Goal: Task Accomplishment & Management: Complete application form

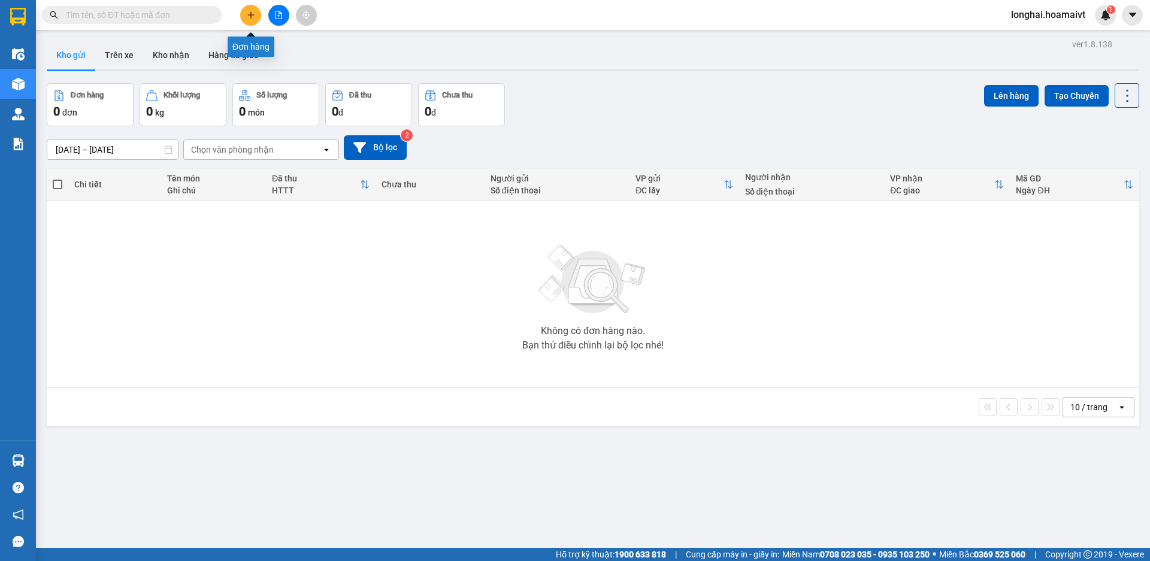
click at [250, 13] on icon "plus" at bounding box center [251, 15] width 8 height 8
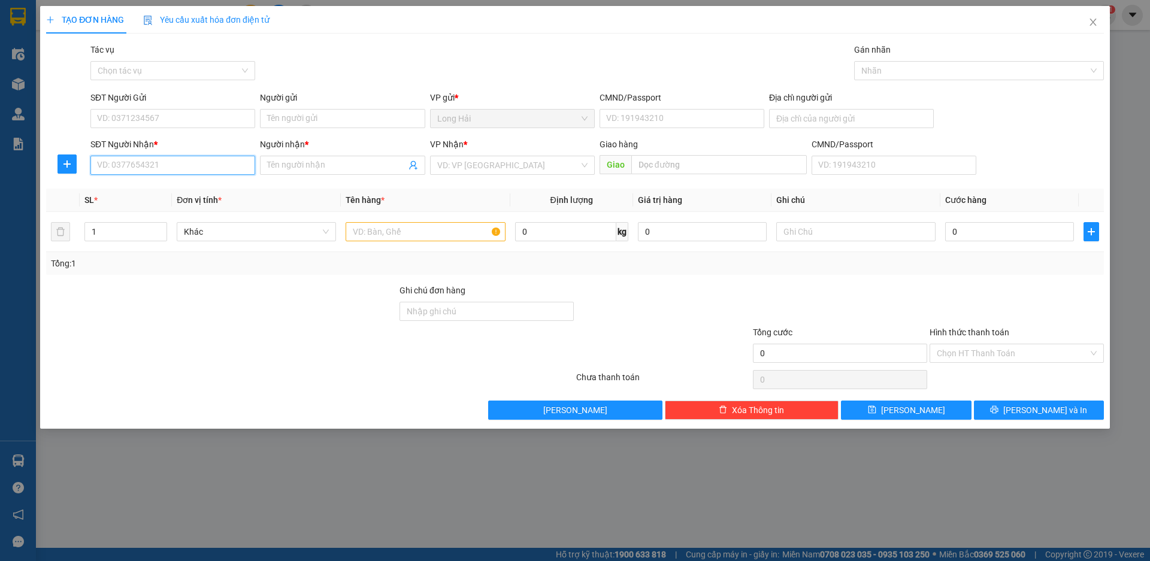
click at [159, 168] on input "SĐT Người Nhận *" at bounding box center [172, 165] width 165 height 19
type input "0933031249"
click at [156, 189] on div "0933031249 - LOC" at bounding box center [173, 189] width 150 height 13
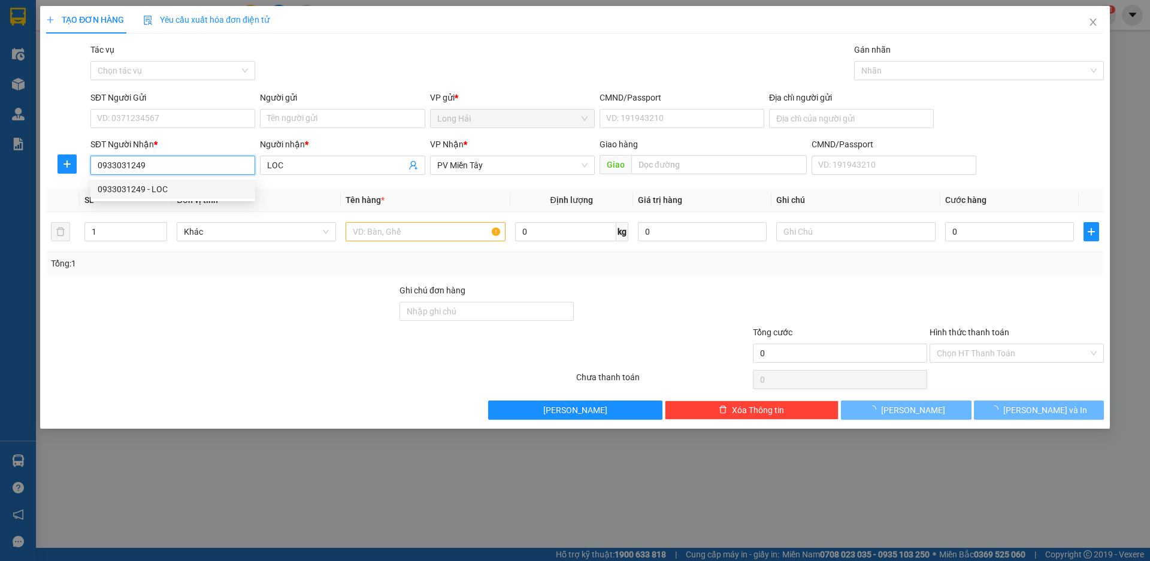
type input "LOC"
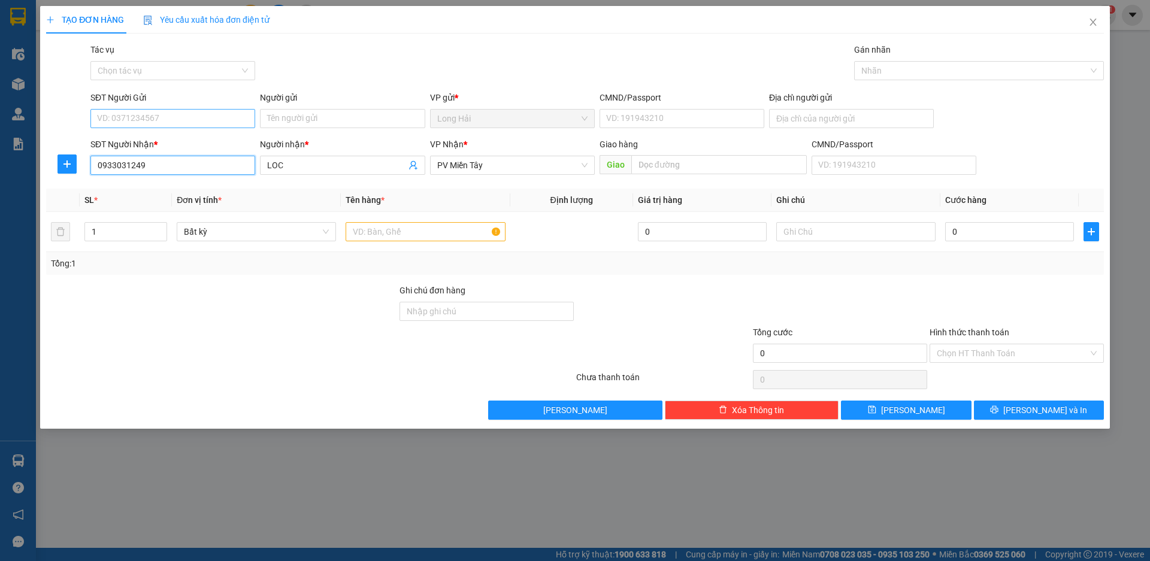
type input "0933031249"
click at [174, 116] on input "SĐT Người Gửi" at bounding box center [172, 118] width 165 height 19
click at [172, 141] on div "0909845618 - [PERSON_NAME]" at bounding box center [173, 142] width 150 height 13
type input "0909845618"
type input "[PERSON_NAME]"
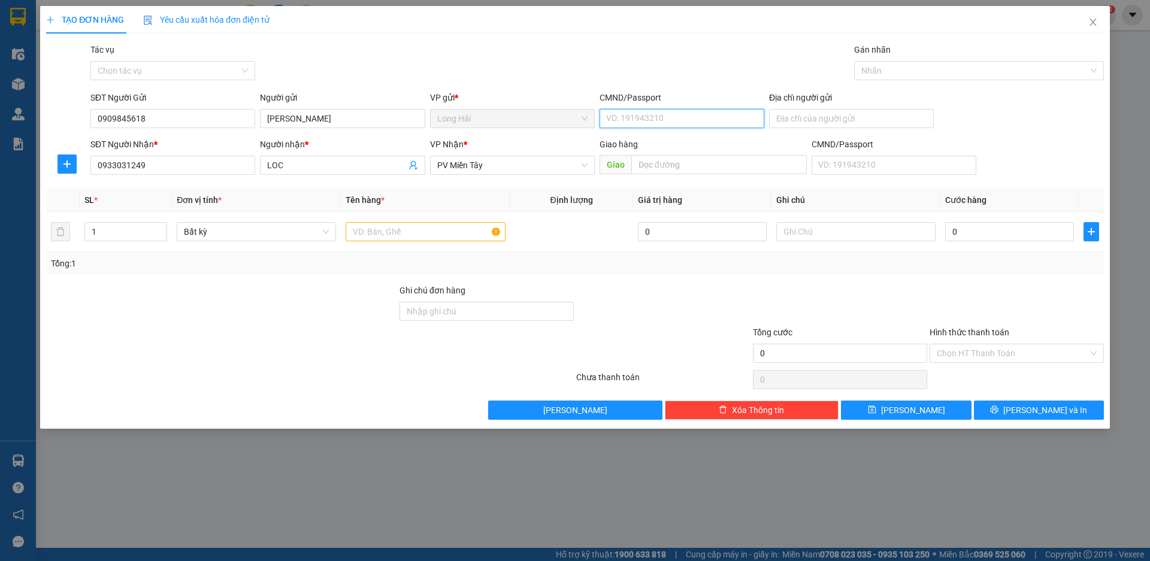
click at [660, 120] on input "CMND/Passport" at bounding box center [681, 118] width 165 height 19
click at [436, 228] on input "text" at bounding box center [424, 231] width 159 height 19
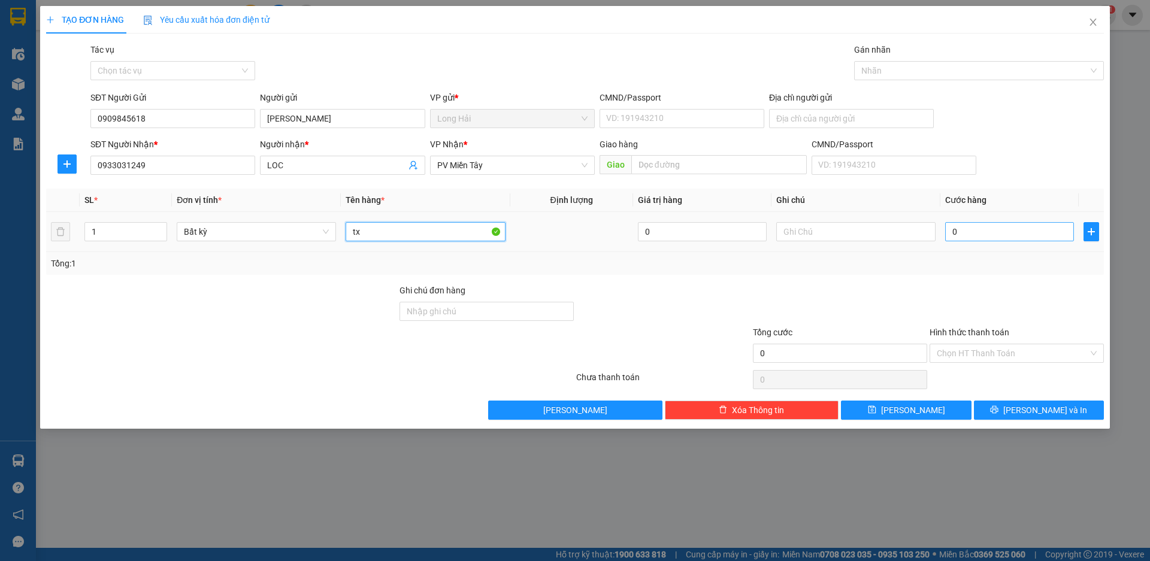
type input "tx"
click at [992, 226] on input "0" at bounding box center [1009, 231] width 129 height 19
type input "1"
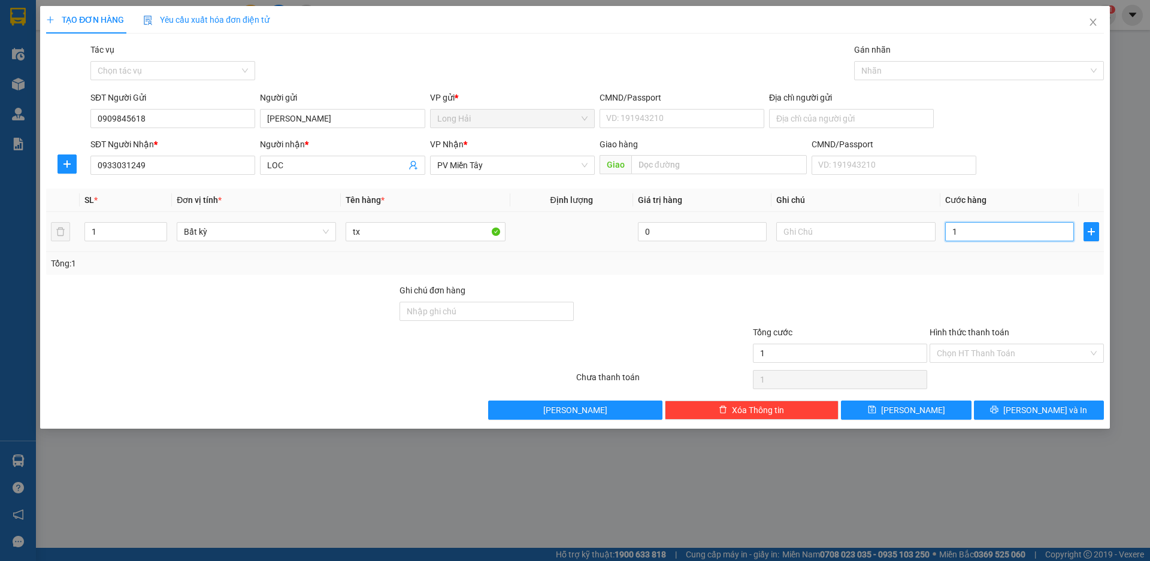
type input "10"
type input "100"
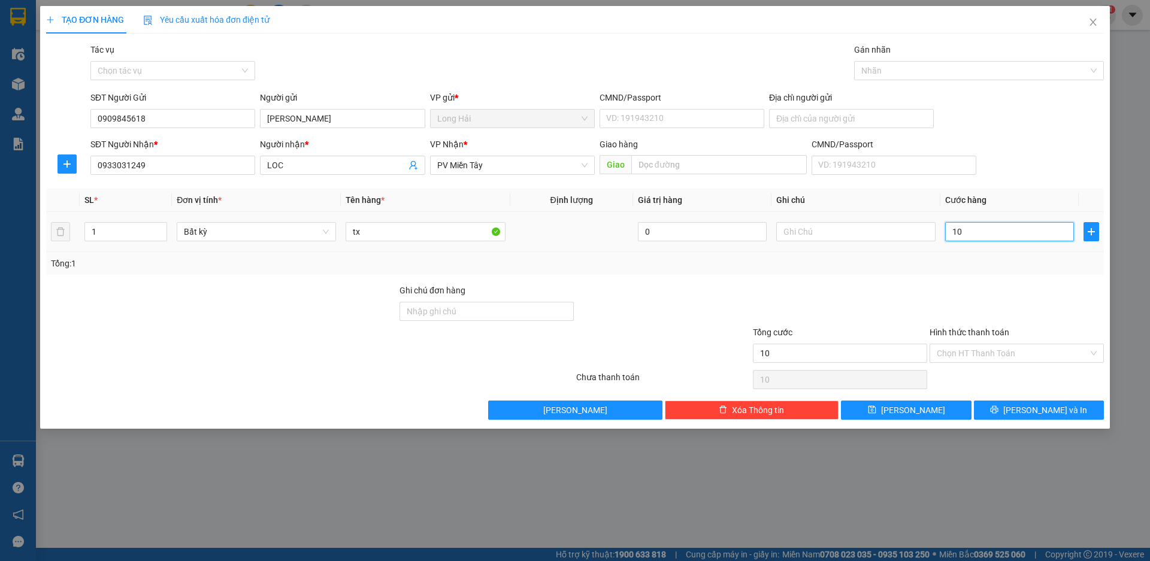
type input "100"
type input "100.000"
click at [1004, 349] on input "Hình thức thanh toán" at bounding box center [1011, 353] width 151 height 18
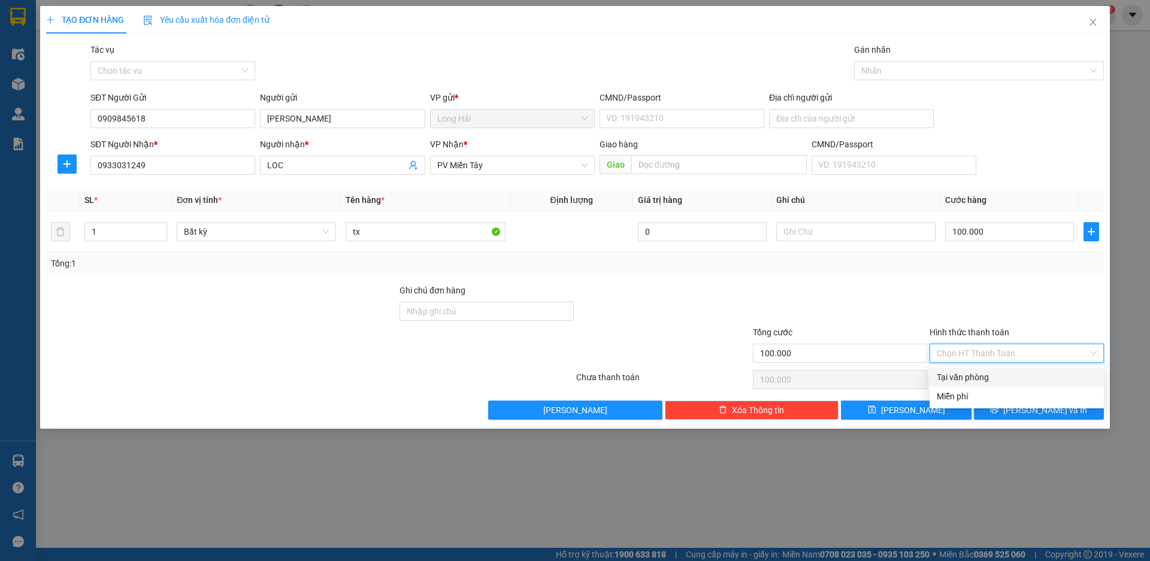
click at [976, 378] on div "Tại văn phòng" at bounding box center [1016, 377] width 160 height 13
type input "0"
click at [1035, 407] on span "[PERSON_NAME] và In" at bounding box center [1045, 410] width 84 height 13
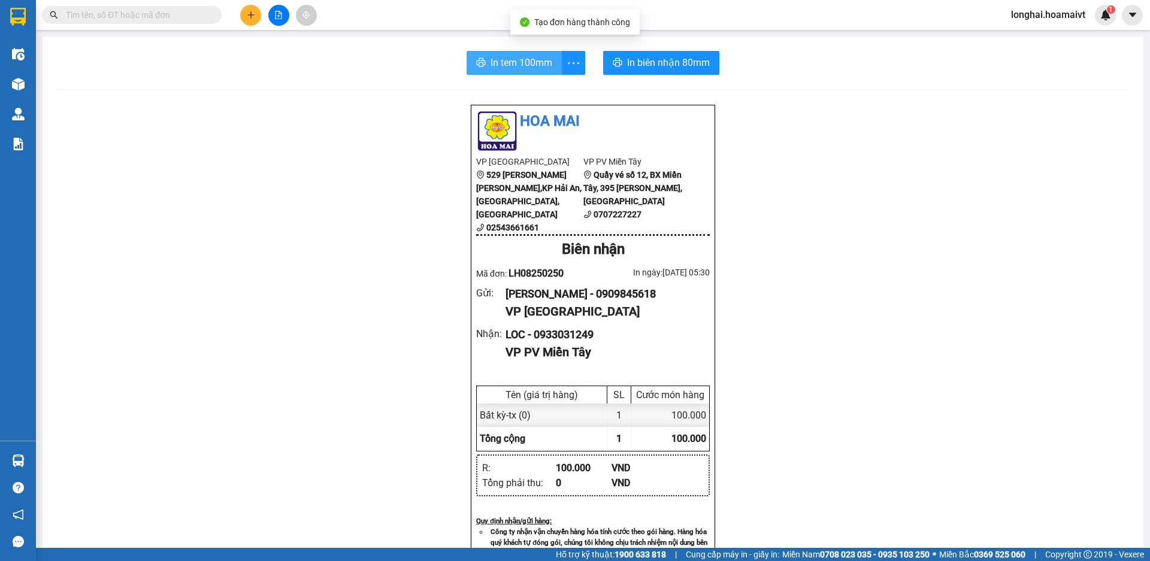
click at [517, 61] on span "In tem 100mm" at bounding box center [521, 62] width 62 height 15
click at [138, 17] on input "text" at bounding box center [136, 14] width 141 height 13
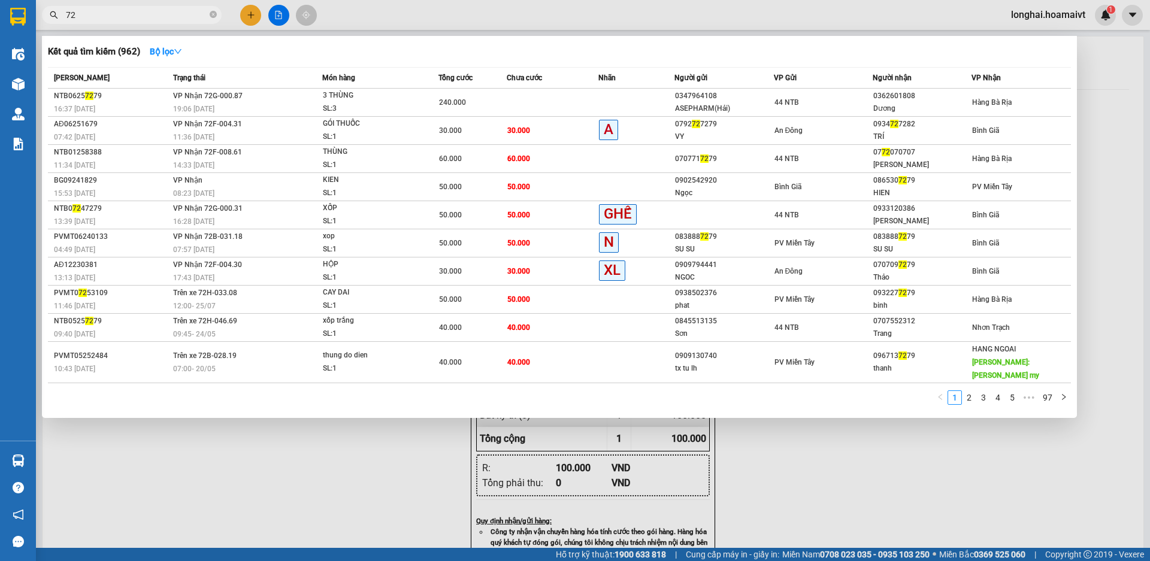
type input "7"
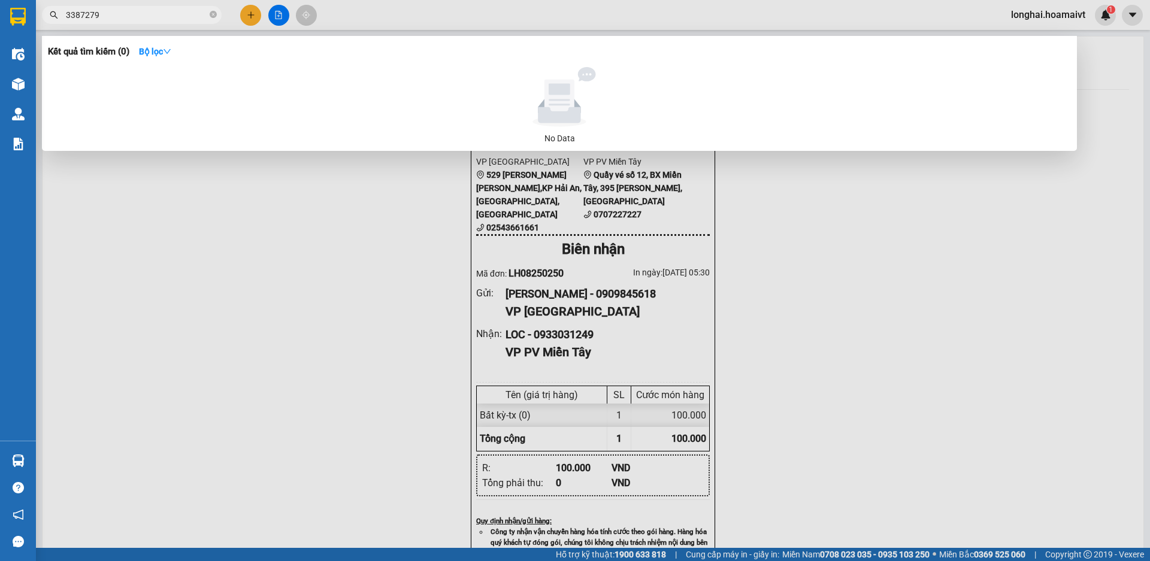
click at [69, 16] on input "3387279" at bounding box center [136, 14] width 141 height 13
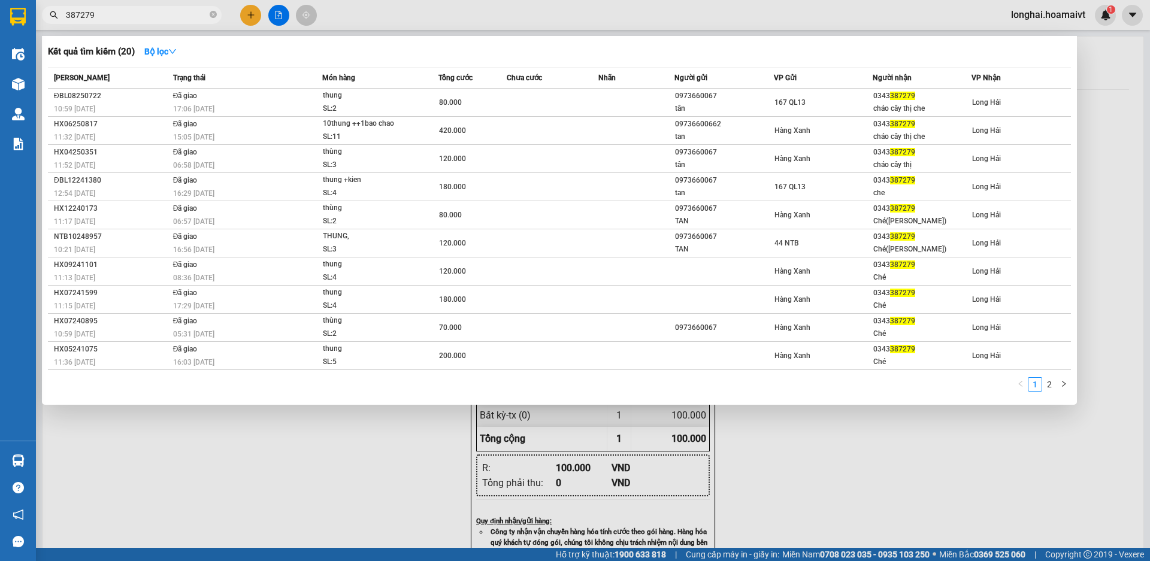
type input "387279"
click at [256, 17] on div at bounding box center [575, 280] width 1150 height 561
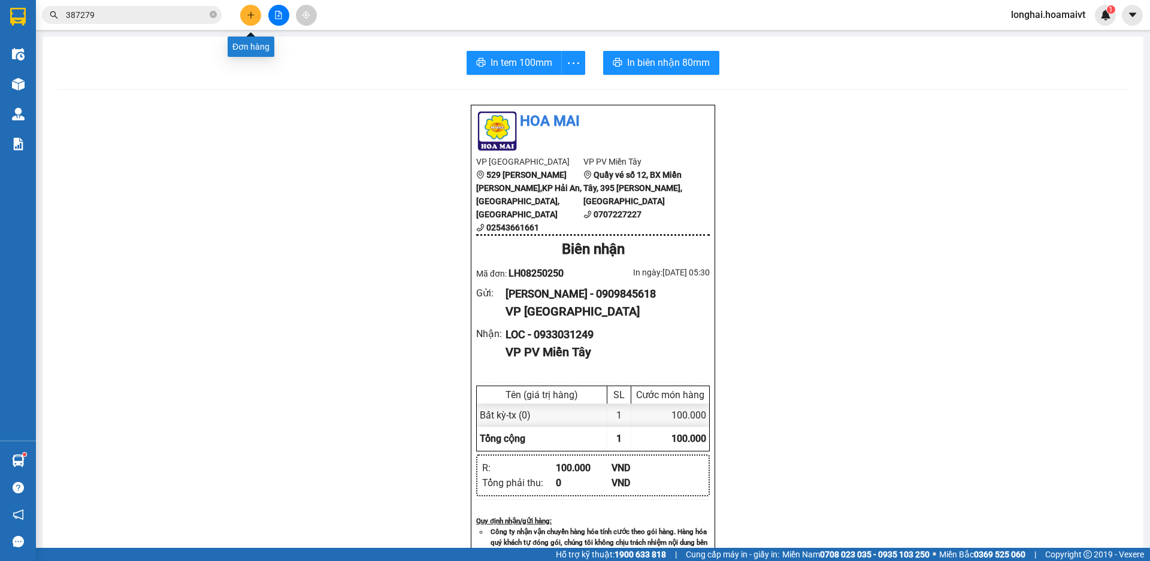
click at [252, 10] on button at bounding box center [250, 15] width 21 height 21
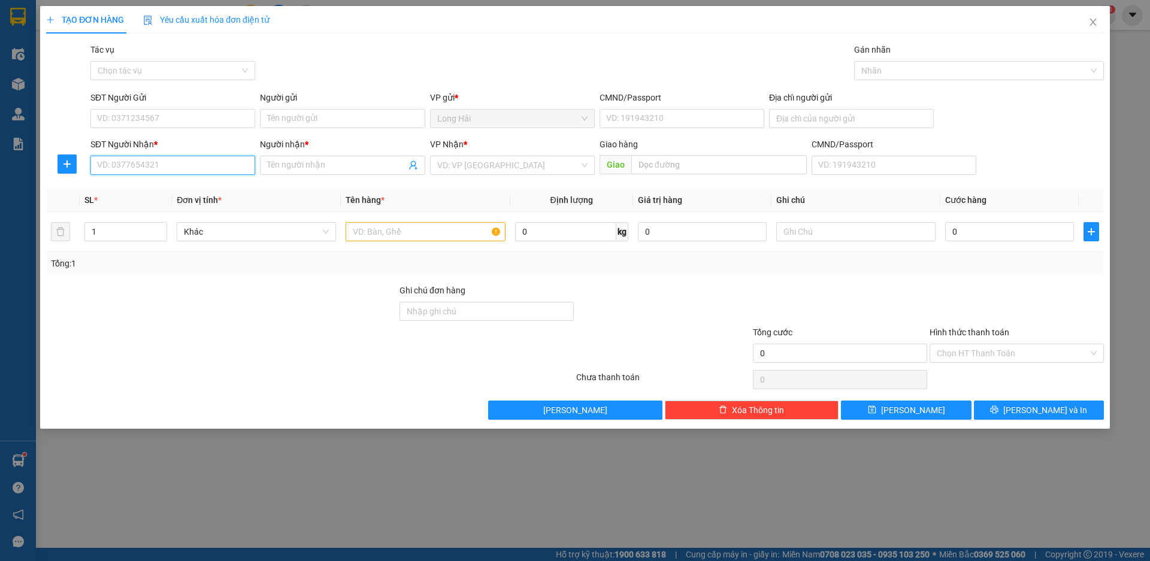
click at [162, 165] on input "SĐT Người Nhận *" at bounding box center [172, 165] width 165 height 19
click at [196, 187] on div "0978631634 - LIÊN" at bounding box center [173, 189] width 150 height 13
type input "0978631634"
type input "LIÊN"
type input "0978631634"
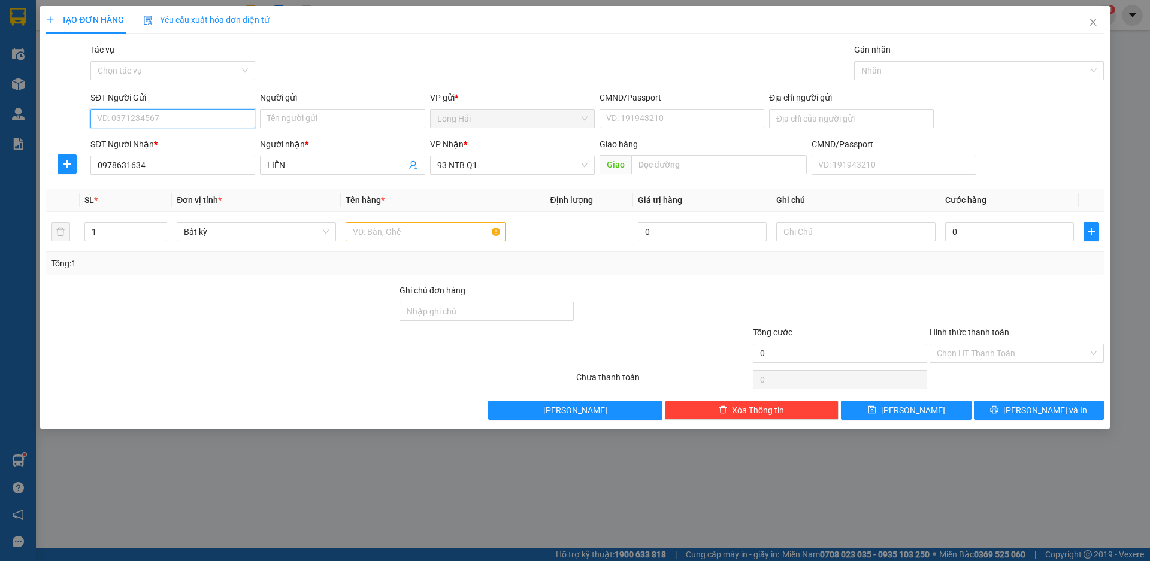
click at [170, 119] on input "SĐT Người Gửi" at bounding box center [172, 118] width 165 height 19
click at [169, 141] on div "0909512424 - Chi" at bounding box center [173, 142] width 150 height 13
type input "0909512424"
type input "Chi"
type input "0908717150"
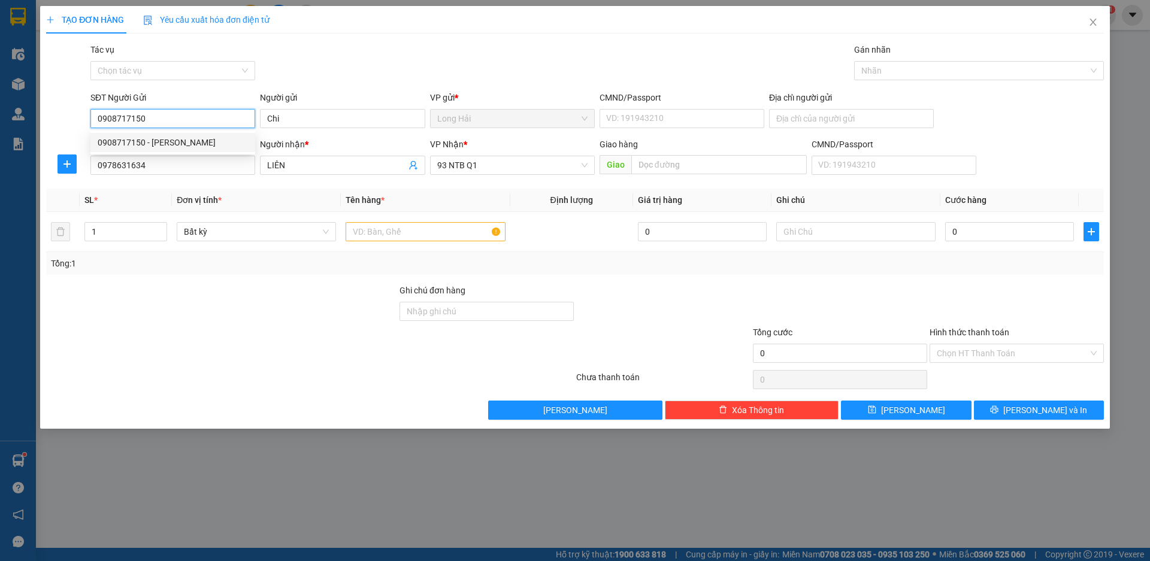
click at [198, 144] on div "0908717150 - [PERSON_NAME]" at bounding box center [173, 142] width 150 height 13
type input "BÌNH"
type input "0908717150"
click at [452, 229] on input "text" at bounding box center [424, 231] width 159 height 19
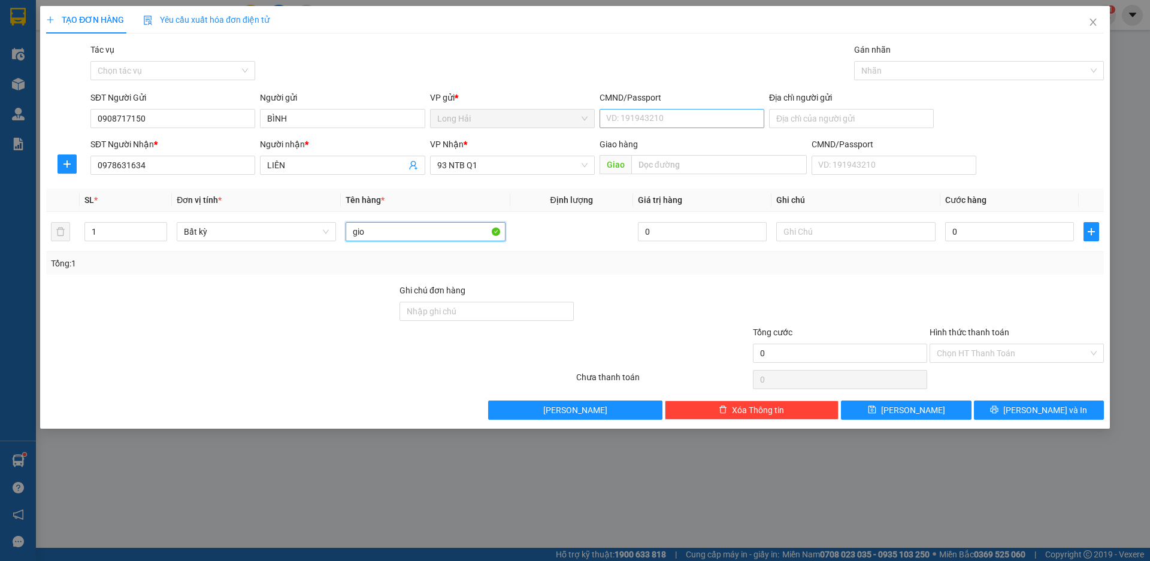
type input "gio"
click at [650, 118] on input "CMND/Passport" at bounding box center [681, 118] width 165 height 19
click at [700, 138] on div "044068000033 | Không có địa chỉ" at bounding box center [682, 142] width 150 height 13
type input "044068000033"
click at [976, 235] on input "0" at bounding box center [1009, 231] width 129 height 19
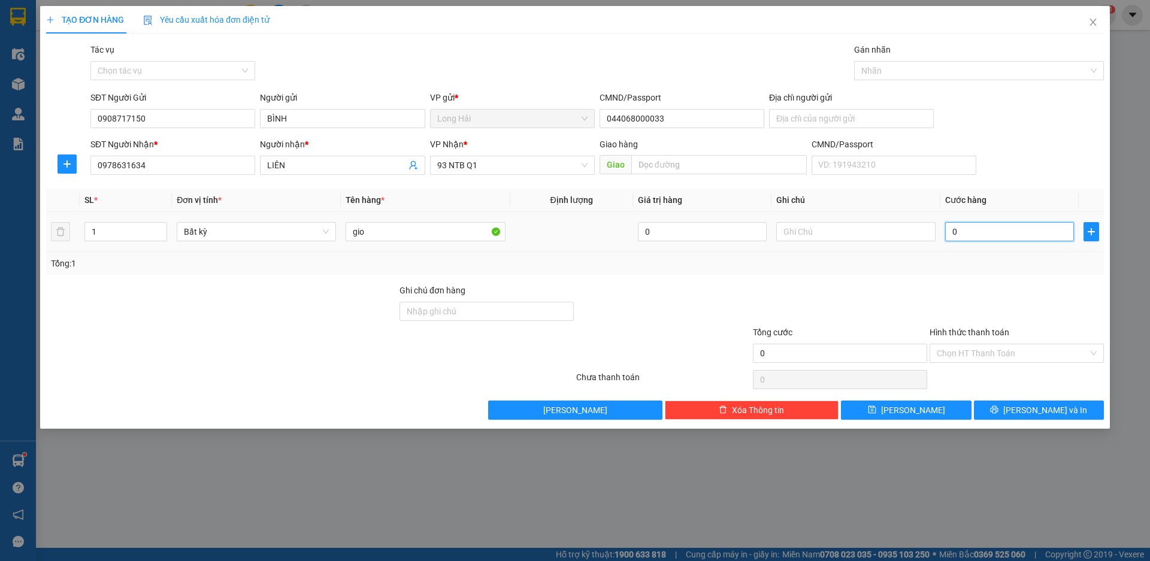
type input "4"
type input "40"
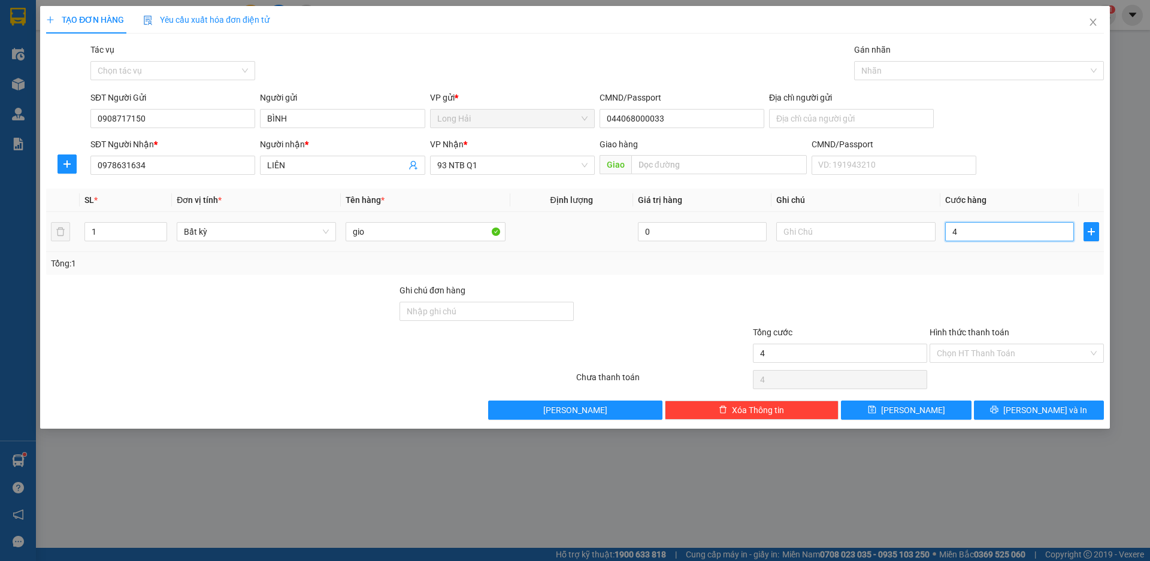
type input "40"
type input "40.000"
click at [1015, 351] on input "Hình thức thanh toán" at bounding box center [1011, 353] width 151 height 18
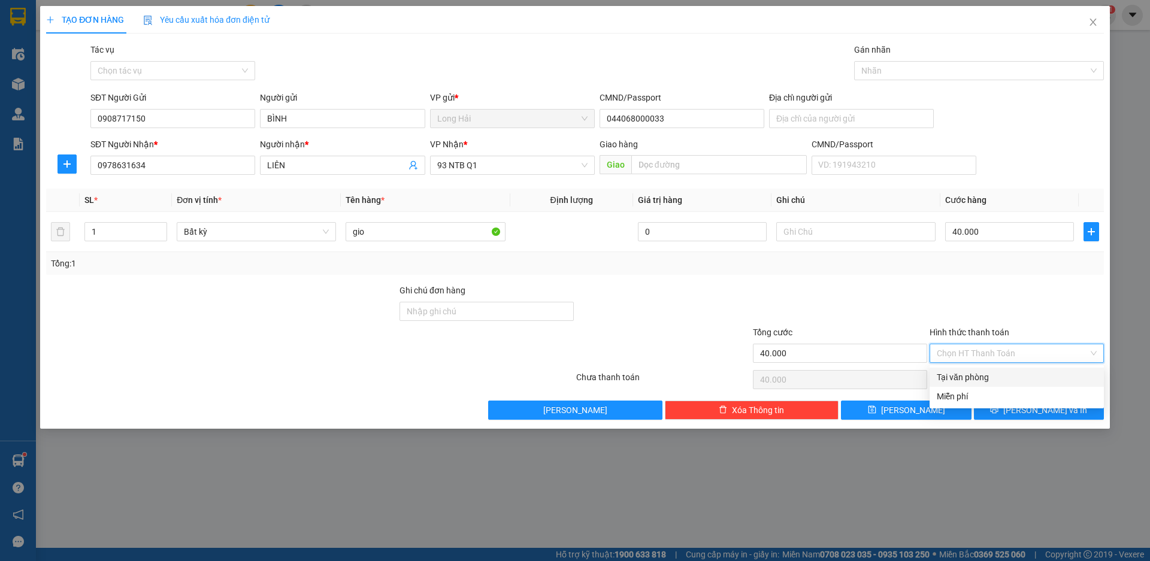
click at [980, 381] on div "Tại văn phòng" at bounding box center [1016, 377] width 160 height 13
type input "0"
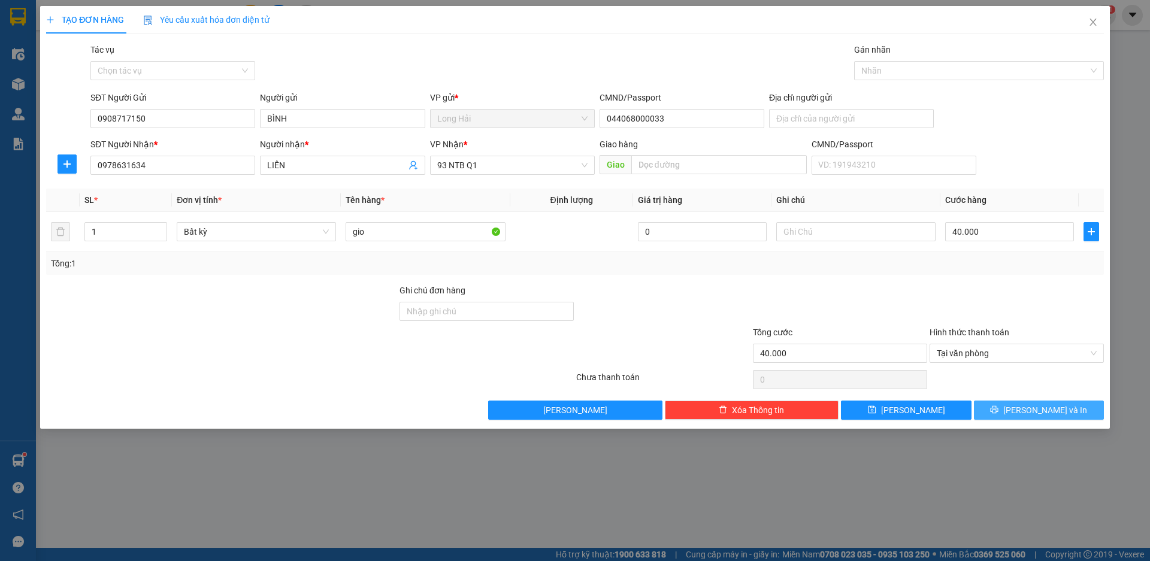
click at [998, 409] on icon "printer" at bounding box center [994, 409] width 8 height 8
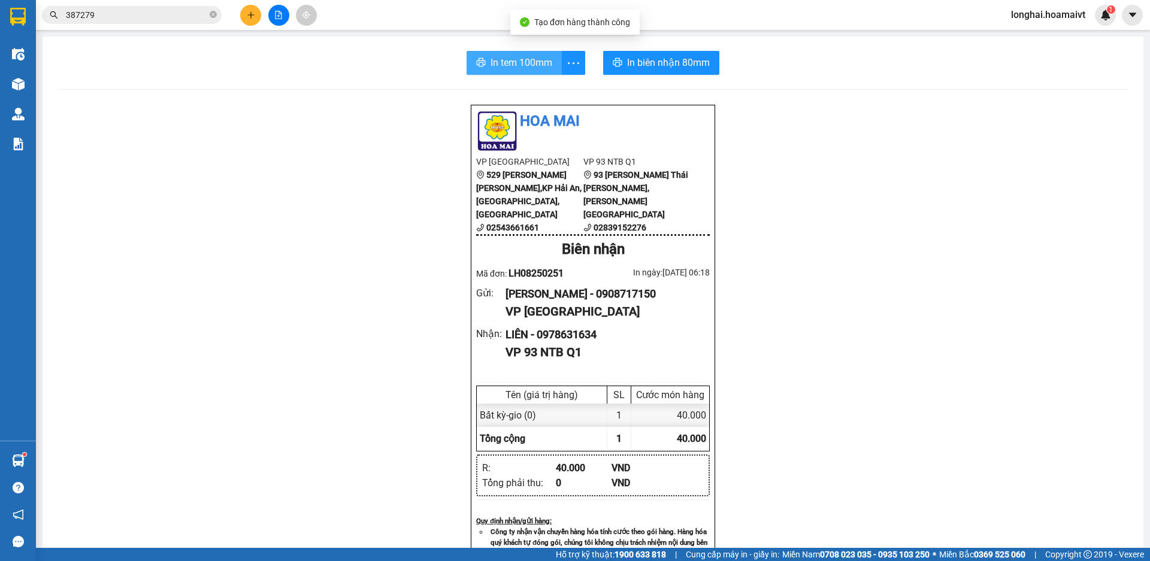
click at [522, 60] on span "In tem 100mm" at bounding box center [521, 62] width 62 height 15
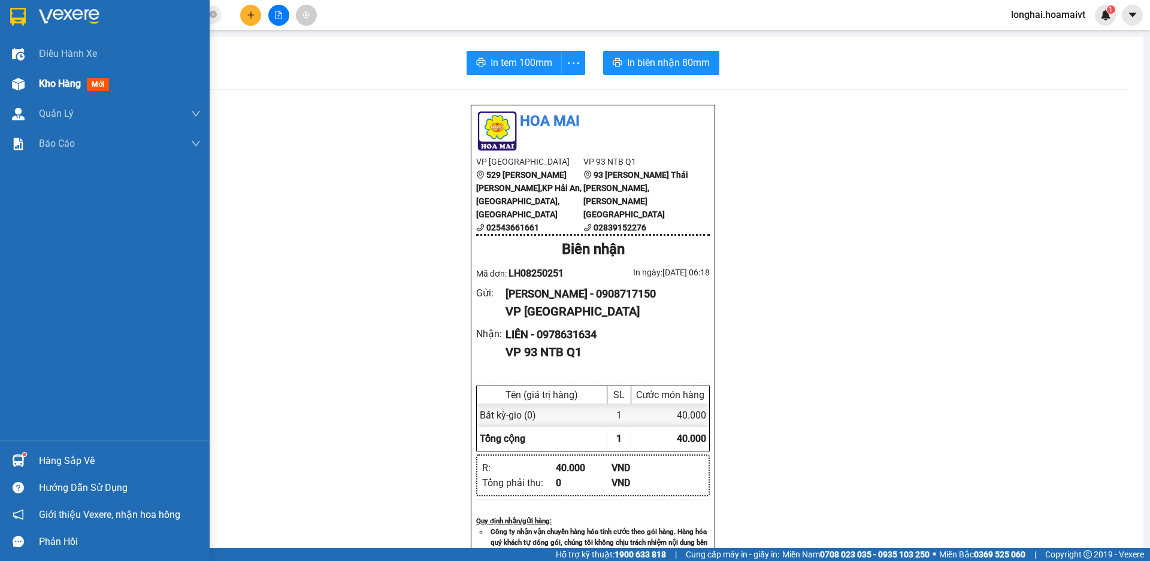
click at [47, 84] on span "Kho hàng" at bounding box center [60, 83] width 42 height 11
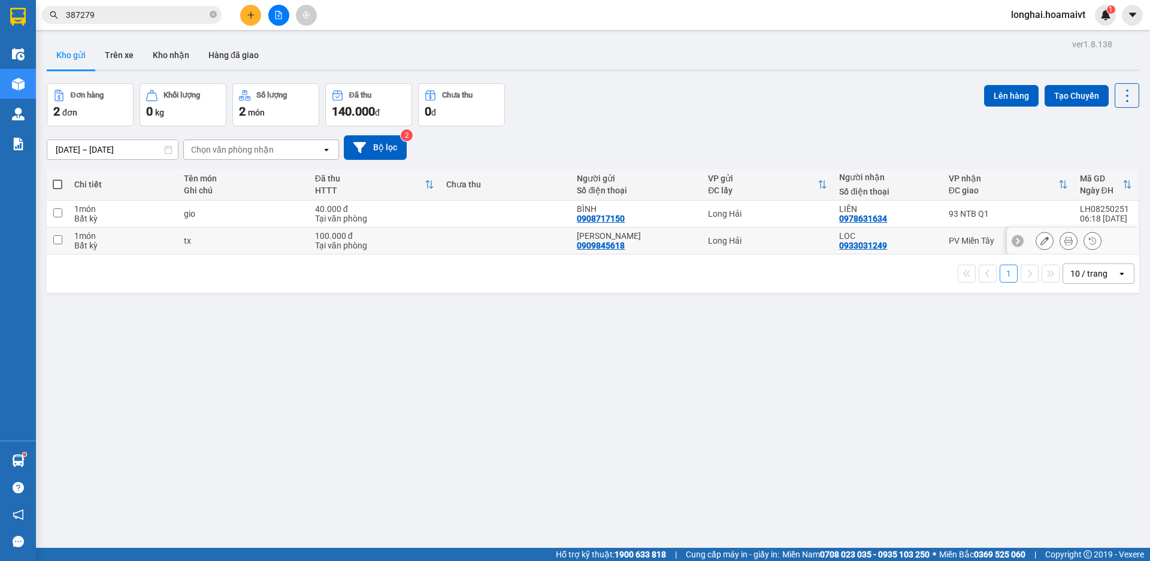
click at [58, 239] on input "checkbox" at bounding box center [57, 239] width 9 height 9
checkbox input "true"
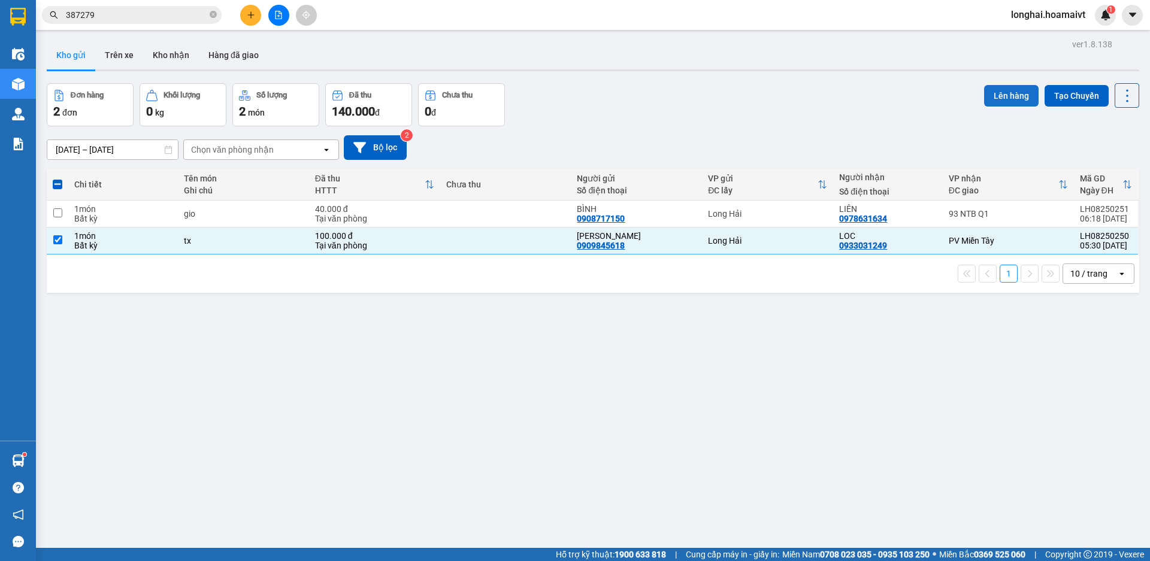
click at [1012, 95] on button "Lên hàng" at bounding box center [1011, 96] width 54 height 22
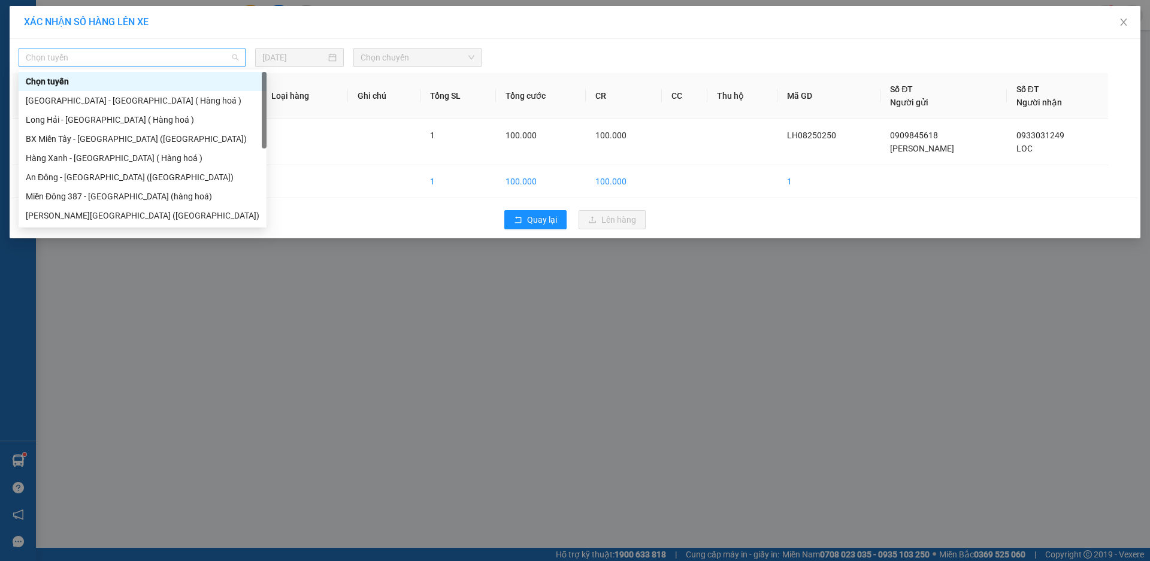
click at [162, 60] on span "Chọn tuyến" at bounding box center [132, 57] width 213 height 18
click at [96, 117] on div "Long Hải - [GEOGRAPHIC_DATA] ( Hàng hoá )" at bounding box center [143, 119] width 234 height 13
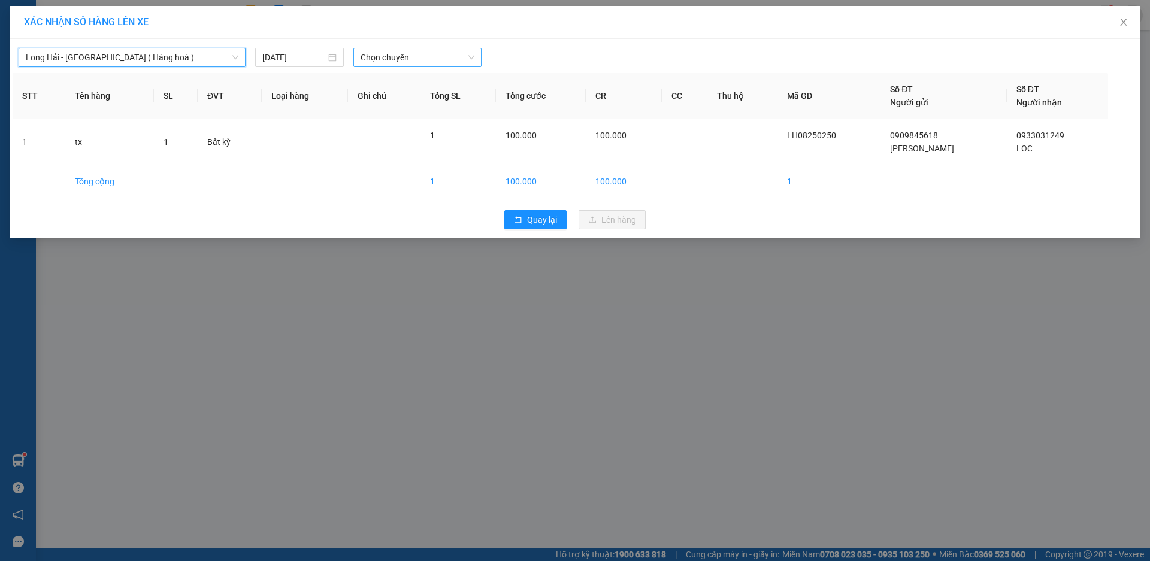
click at [390, 62] on span "Chọn chuyến" at bounding box center [417, 57] width 114 height 18
type input "06"
click at [401, 102] on div "Thêm chuyến " 06:00 "" at bounding box center [417, 101] width 128 height 20
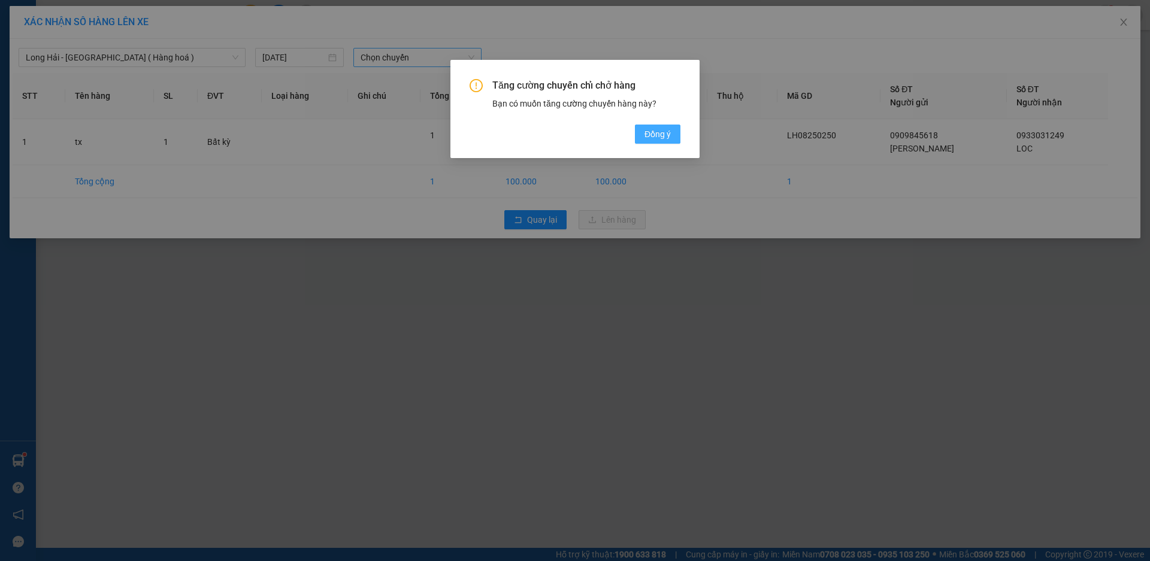
click at [672, 128] on button "Đồng ý" at bounding box center [658, 134] width 46 height 19
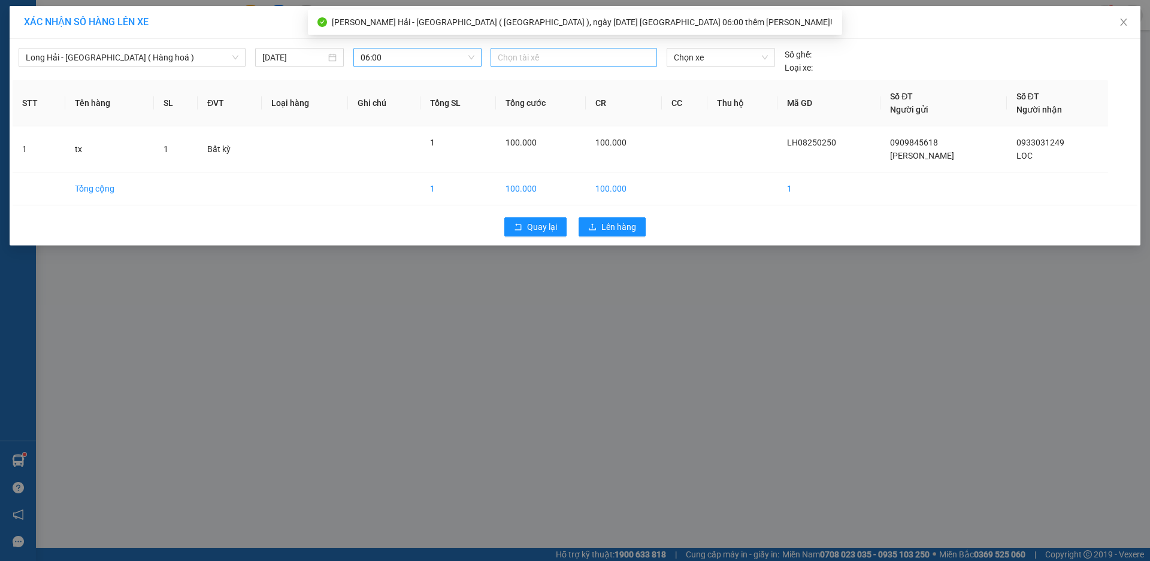
click at [539, 60] on div at bounding box center [573, 57] width 160 height 14
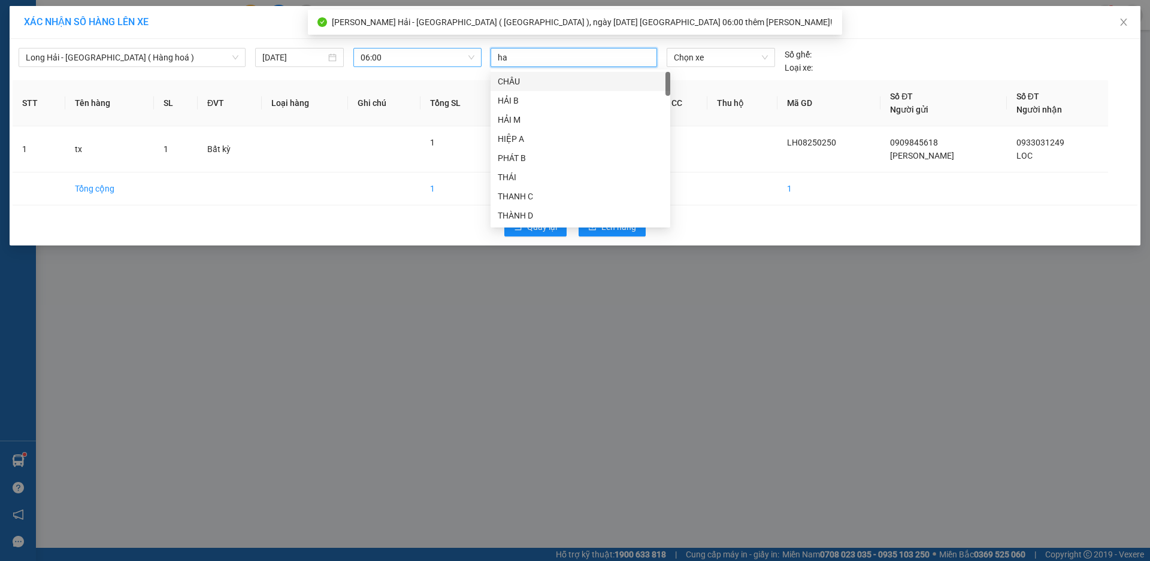
type input "hai"
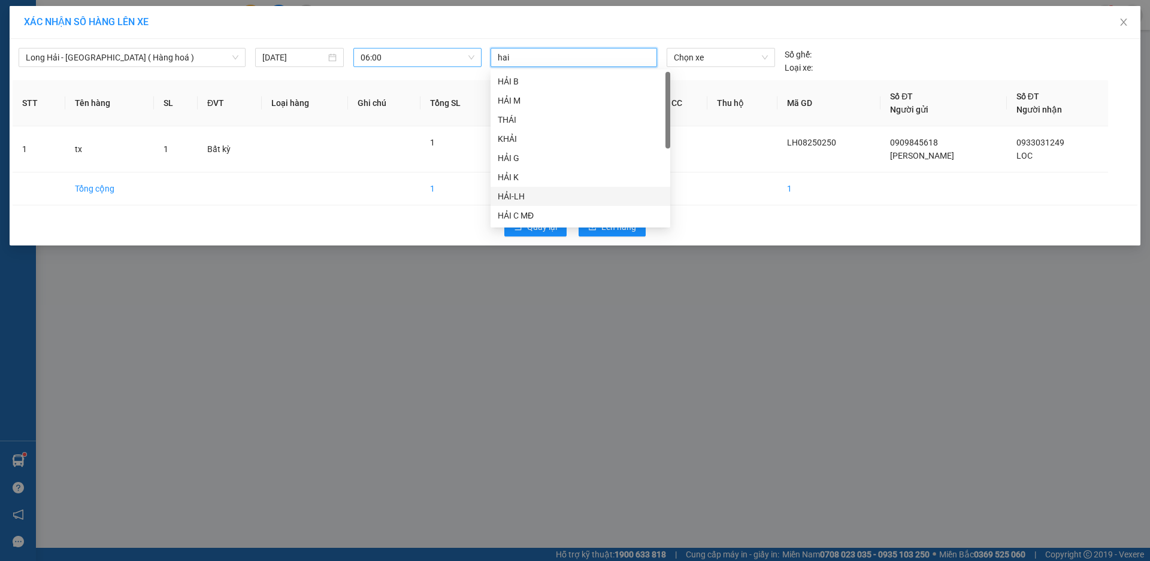
click at [510, 201] on div "HẢI-LH" at bounding box center [580, 196] width 165 height 13
click at [738, 57] on span "Chọn xe" at bounding box center [720, 57] width 93 height 18
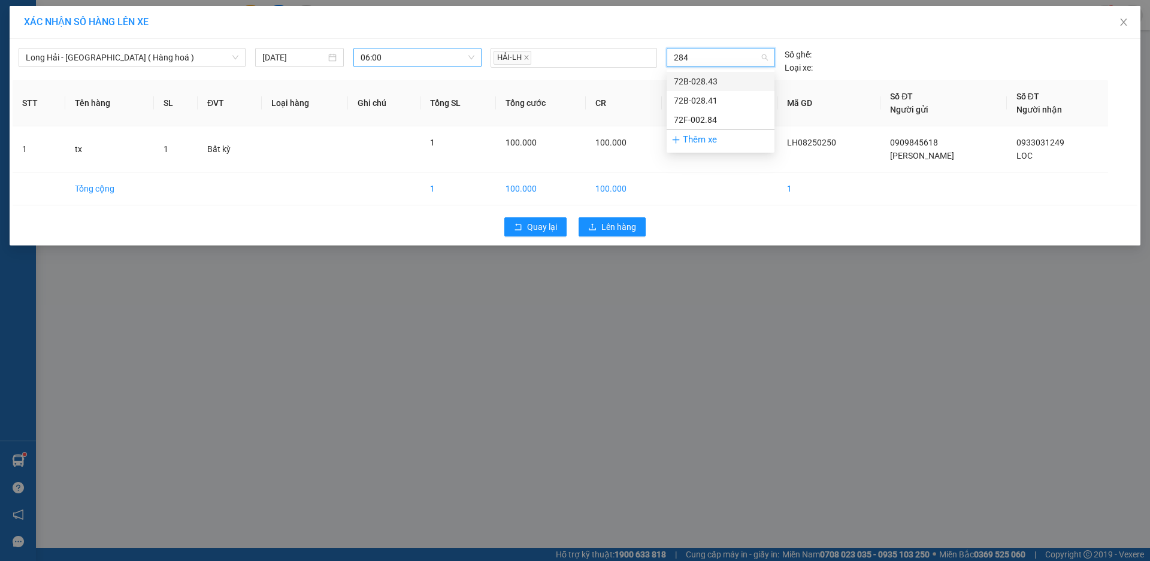
type input "2841"
click at [717, 79] on div "72B-028.41" at bounding box center [720, 81] width 93 height 13
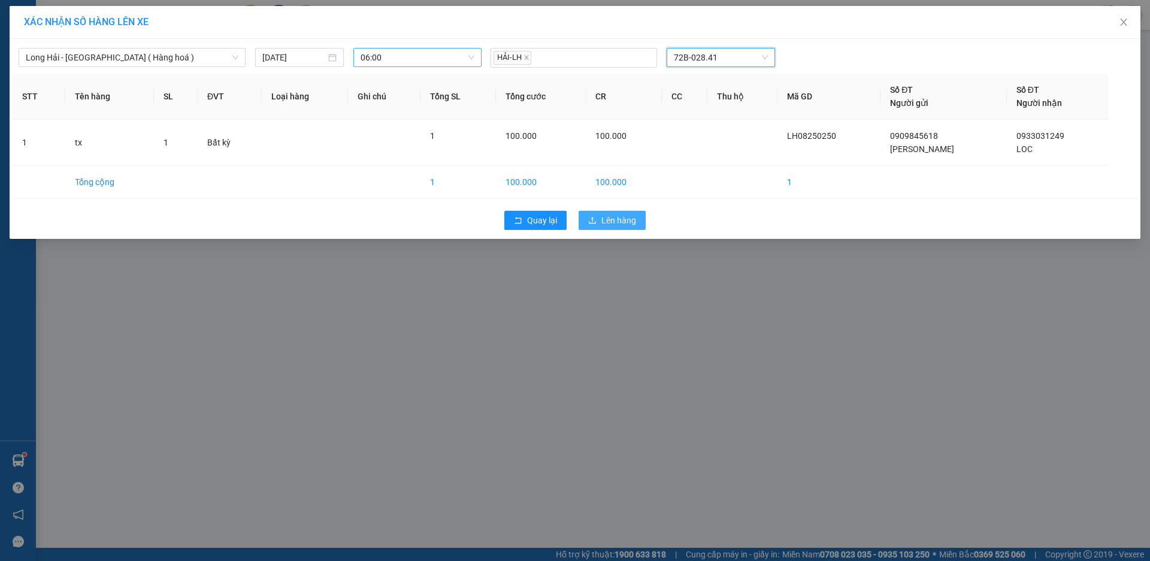
click at [624, 222] on span "Lên hàng" at bounding box center [618, 220] width 35 height 13
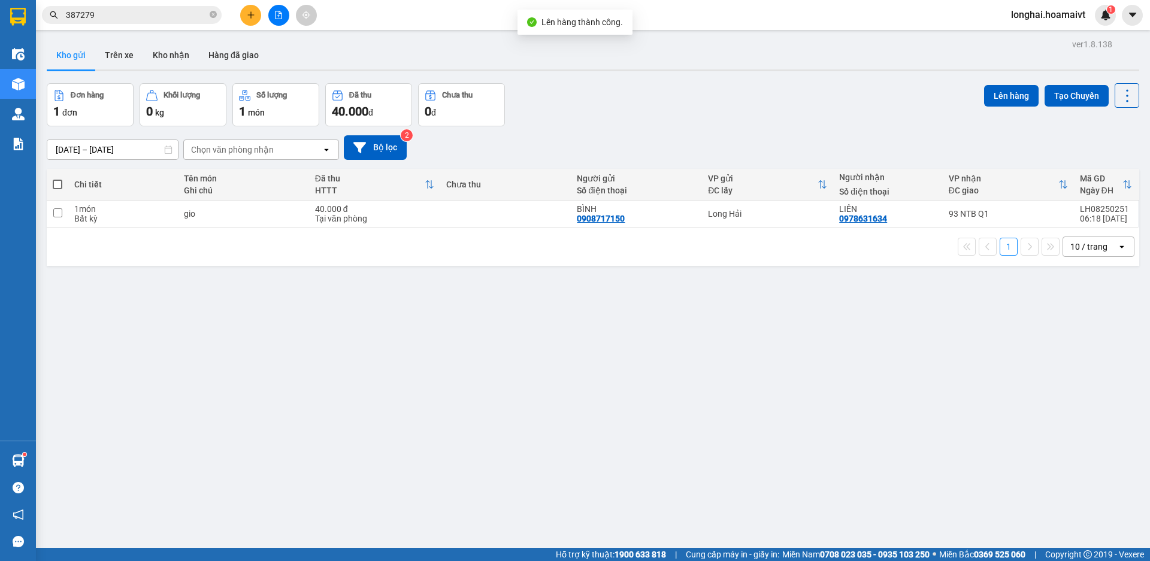
click at [61, 191] on th at bounding box center [58, 185] width 22 height 32
click at [57, 180] on span at bounding box center [58, 185] width 10 height 10
click at [57, 178] on input "checkbox" at bounding box center [57, 178] width 0 height 0
checkbox input "true"
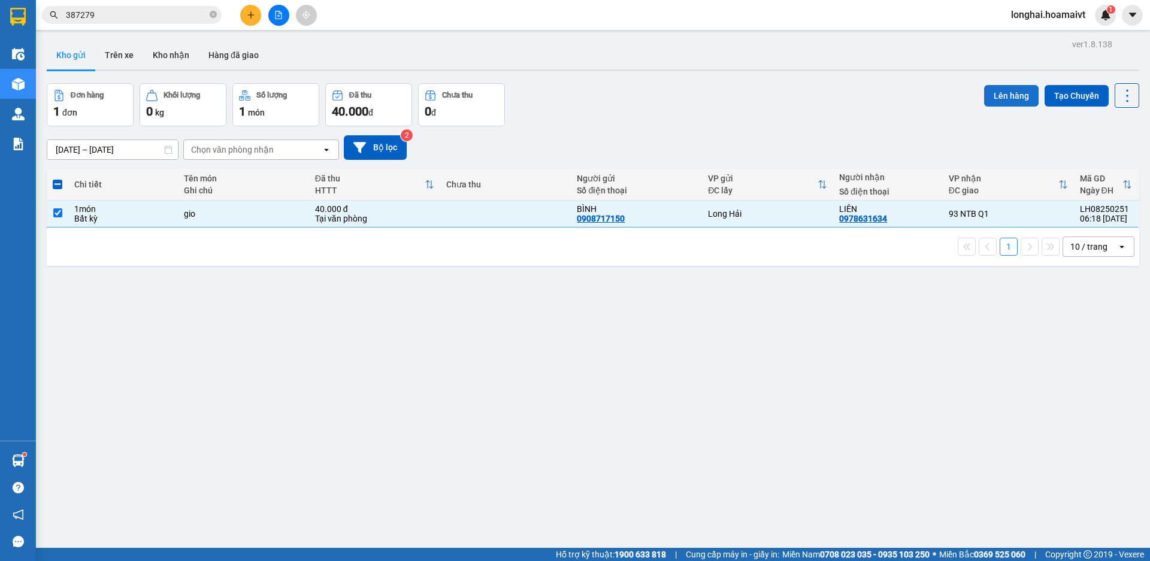
click at [1012, 95] on button "Lên hàng" at bounding box center [1011, 96] width 54 height 22
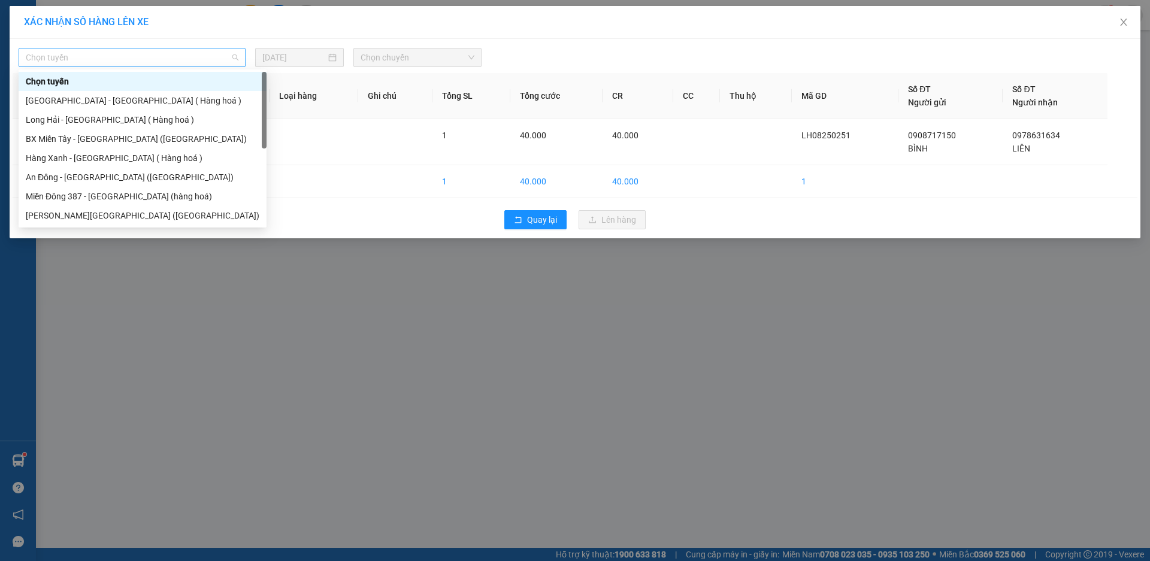
click at [187, 65] on span "Chọn tuyến" at bounding box center [132, 57] width 213 height 18
drag, startPoint x: 116, startPoint y: 118, endPoint x: 238, endPoint y: 95, distance: 124.4
click at [117, 118] on div "Long Hải - [GEOGRAPHIC_DATA] ( Hàng hoá )" at bounding box center [143, 119] width 234 height 13
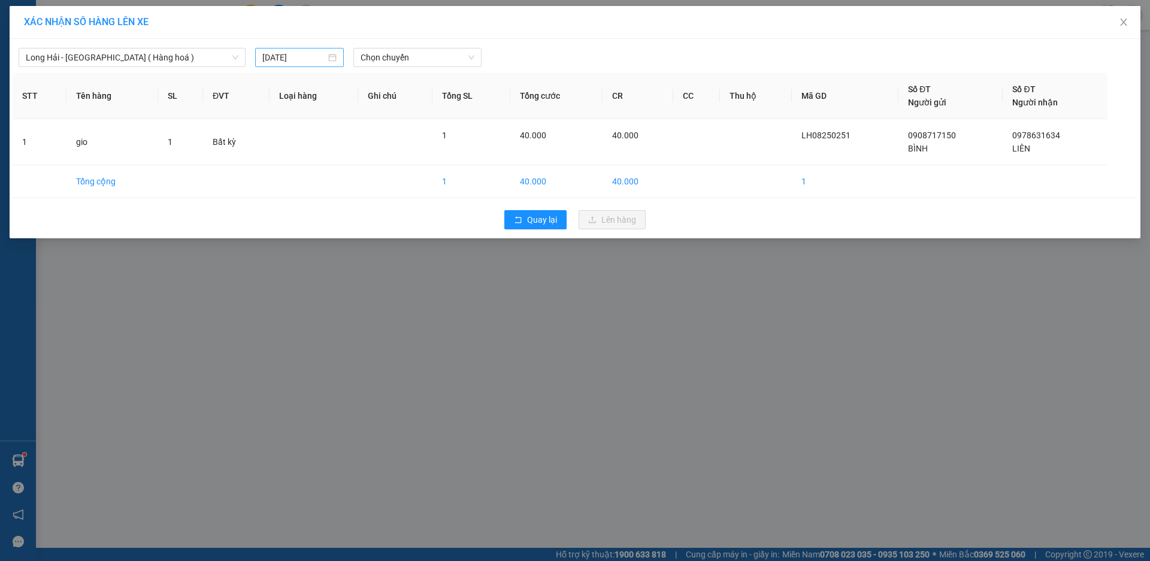
click at [334, 59] on div "[DATE]" at bounding box center [299, 57] width 74 height 13
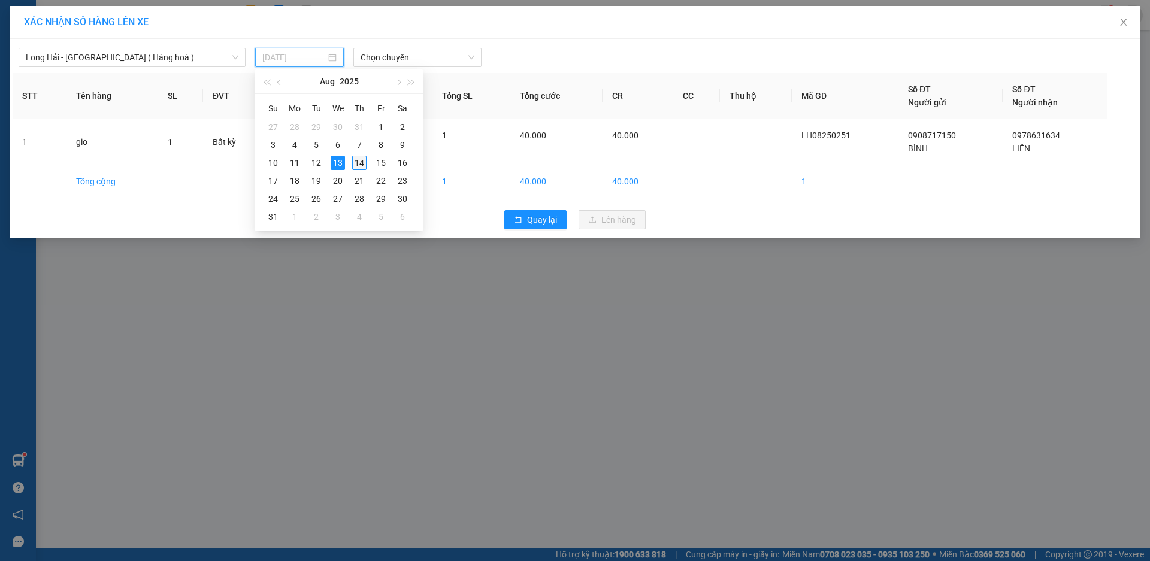
click at [362, 162] on div "14" at bounding box center [359, 163] width 14 height 14
type input "[DATE]"
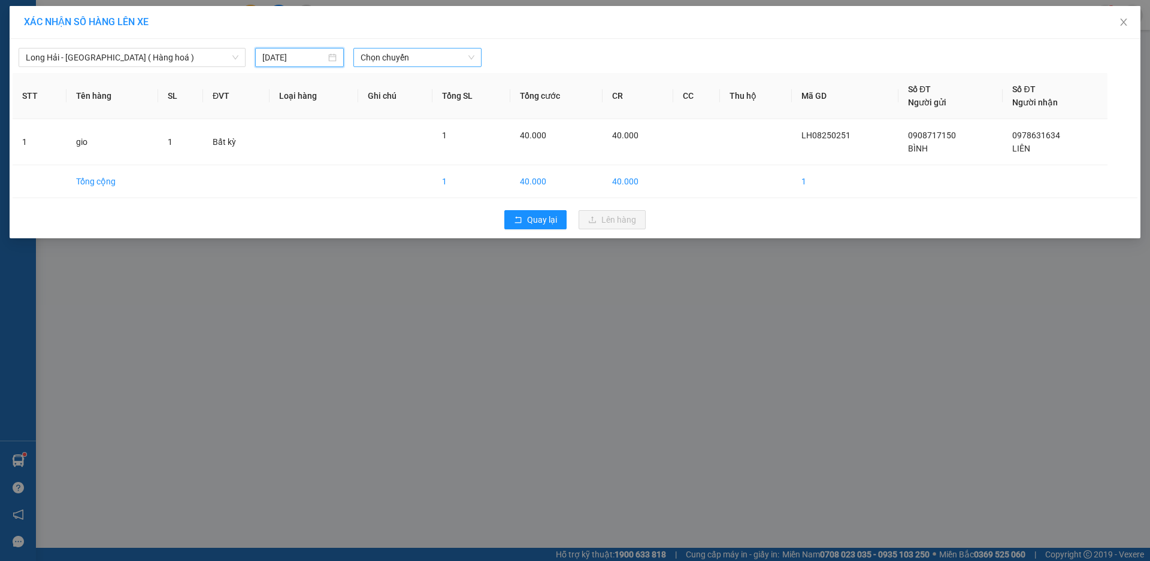
click at [416, 56] on span "Chọn chuyến" at bounding box center [417, 57] width 114 height 18
type input "07"
click at [409, 101] on div "Thêm chuyến " 07:00 "" at bounding box center [417, 101] width 128 height 20
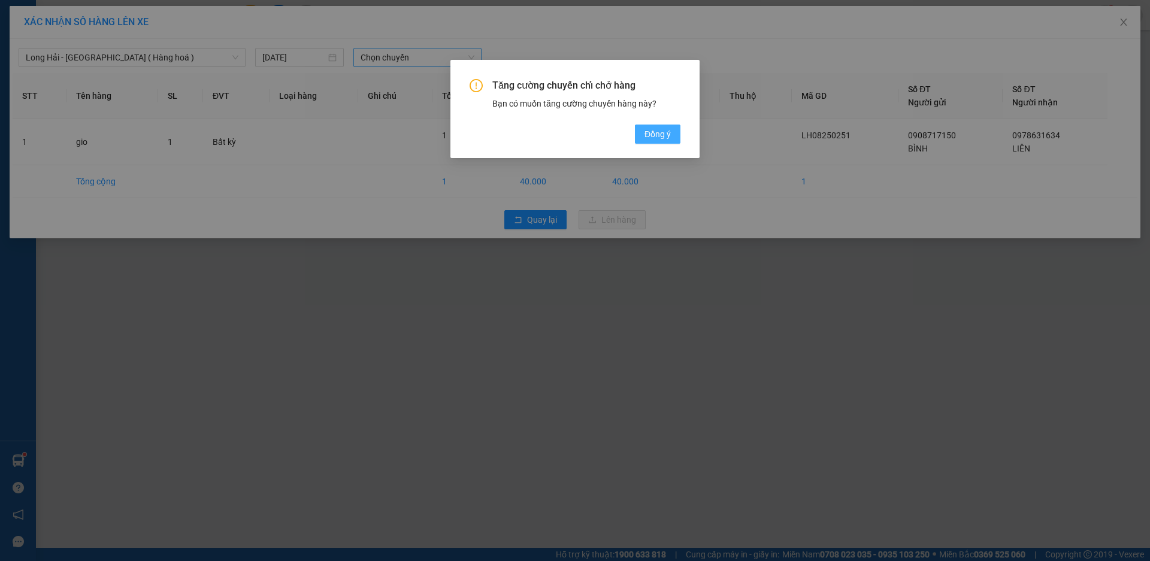
click at [673, 131] on button "Đồng ý" at bounding box center [658, 134] width 46 height 19
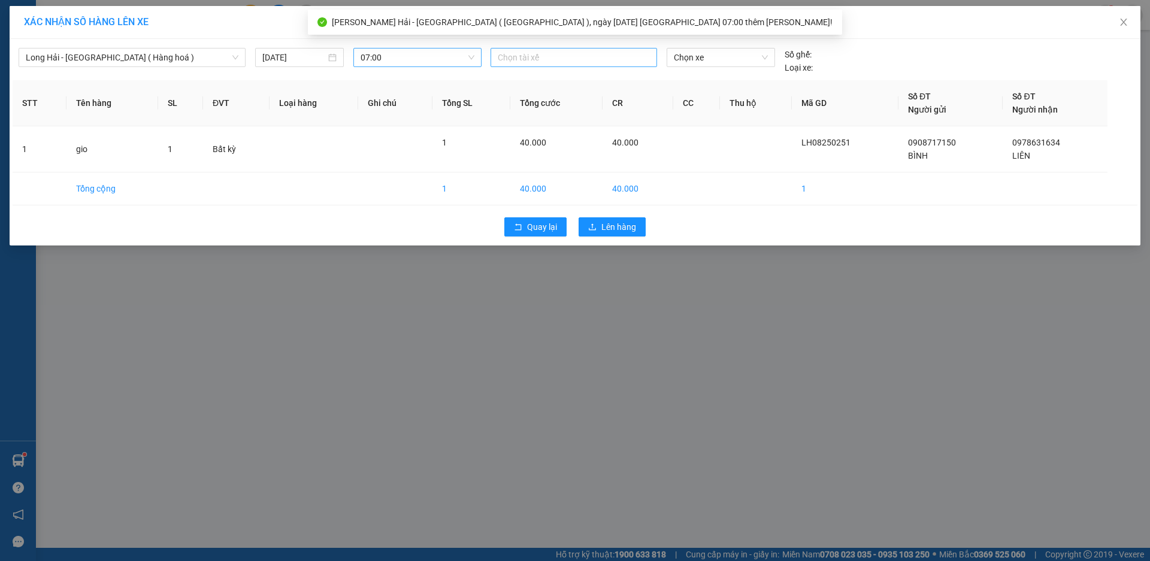
click at [548, 52] on div at bounding box center [573, 57] width 160 height 14
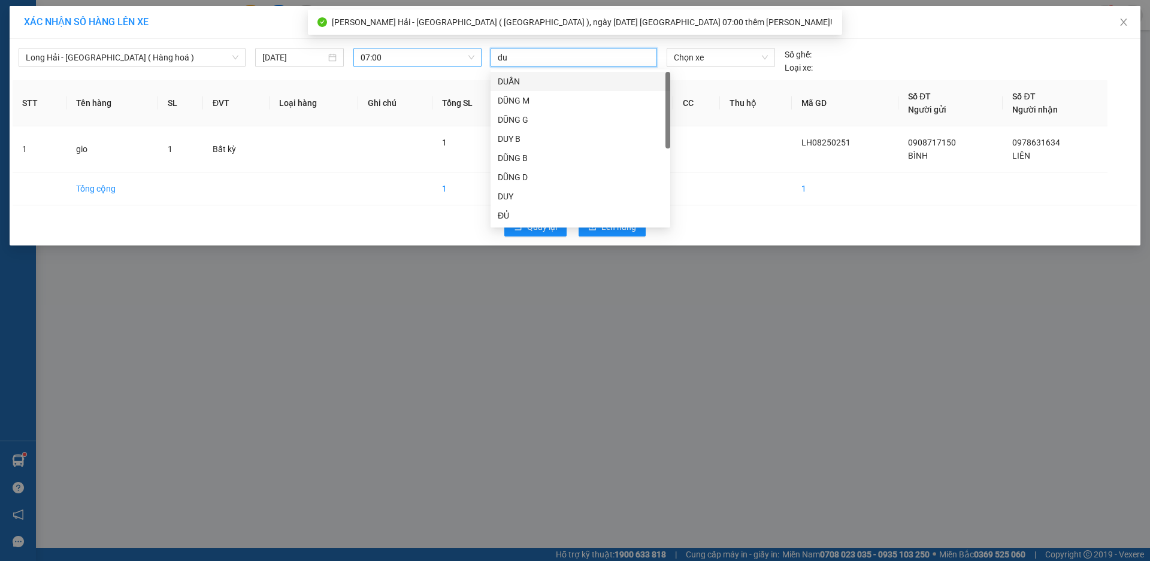
type input "duc"
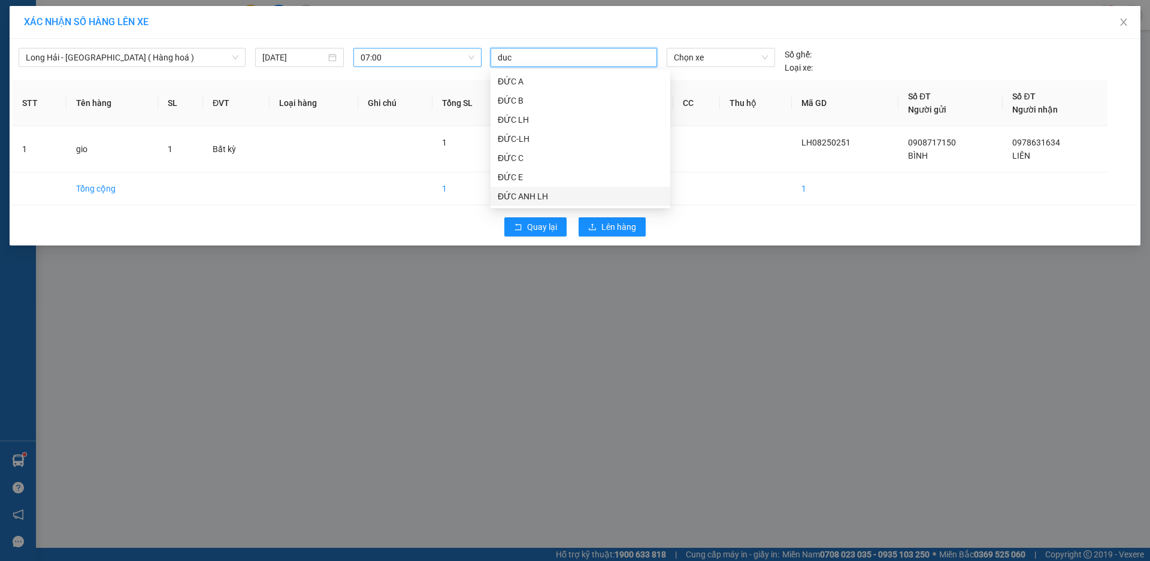
click at [524, 196] on div "ĐỨC ANH LH" at bounding box center [580, 196] width 165 height 13
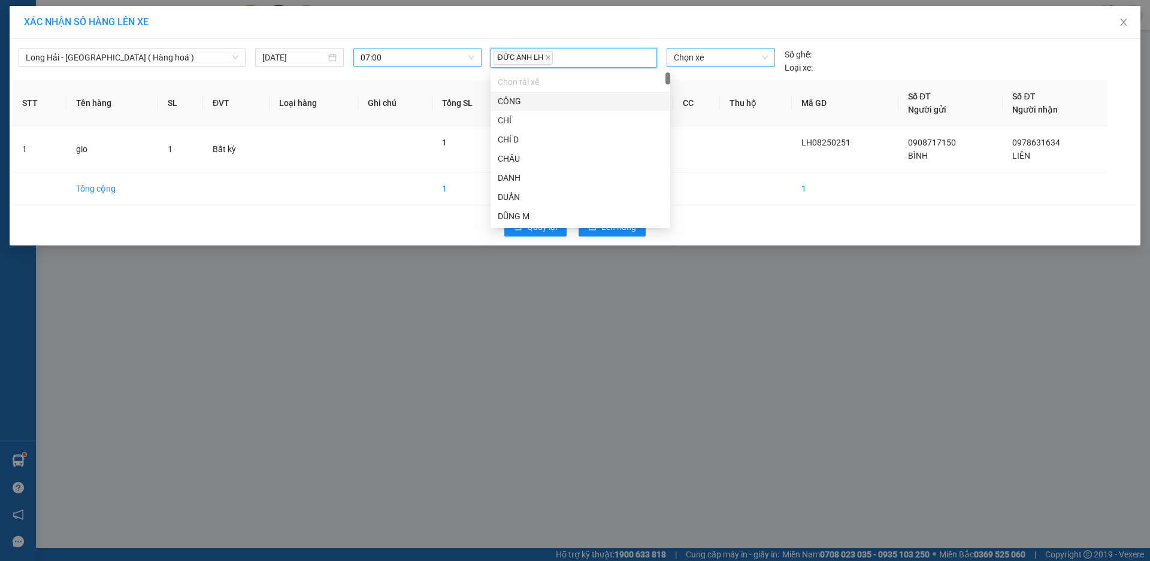
click at [680, 50] on span "Chọn xe" at bounding box center [720, 57] width 93 height 18
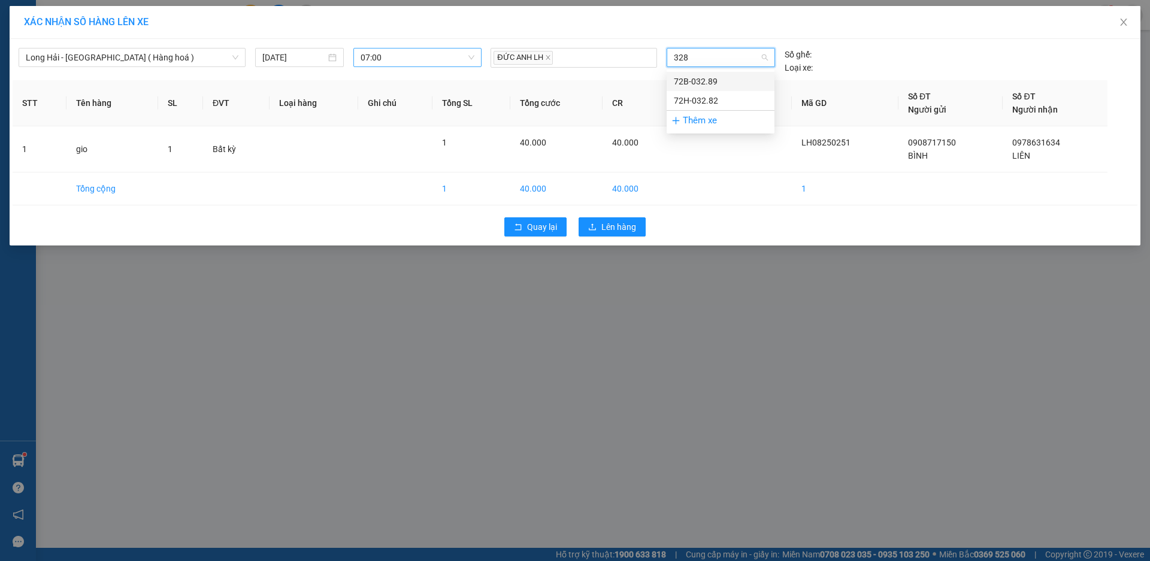
type input "3289"
click at [702, 78] on div "72B-032.89" at bounding box center [720, 81] width 93 height 13
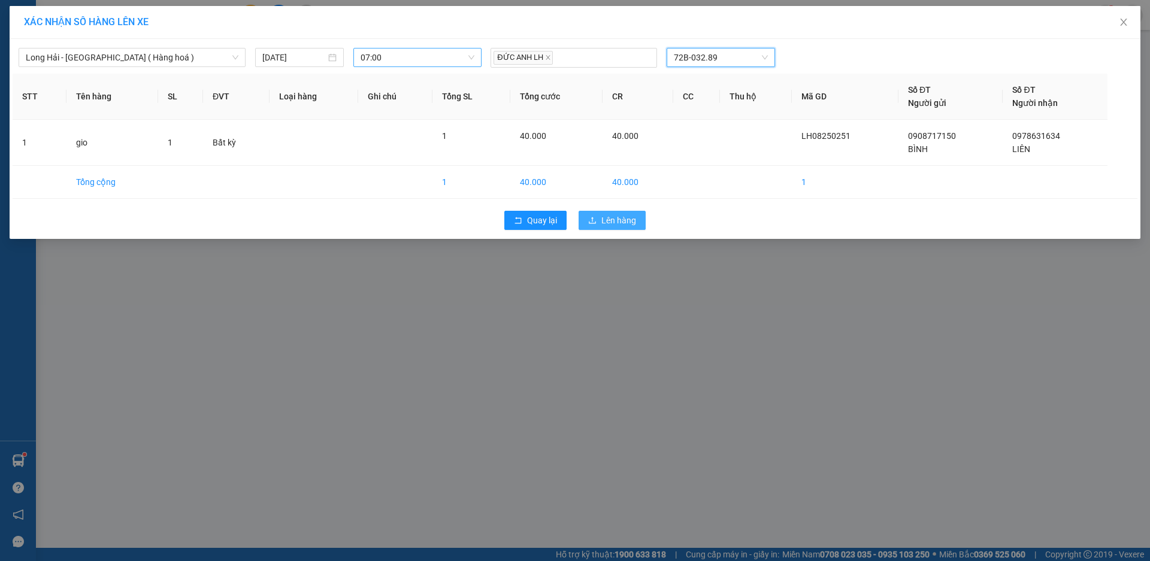
click at [618, 219] on span "Lên hàng" at bounding box center [618, 220] width 35 height 13
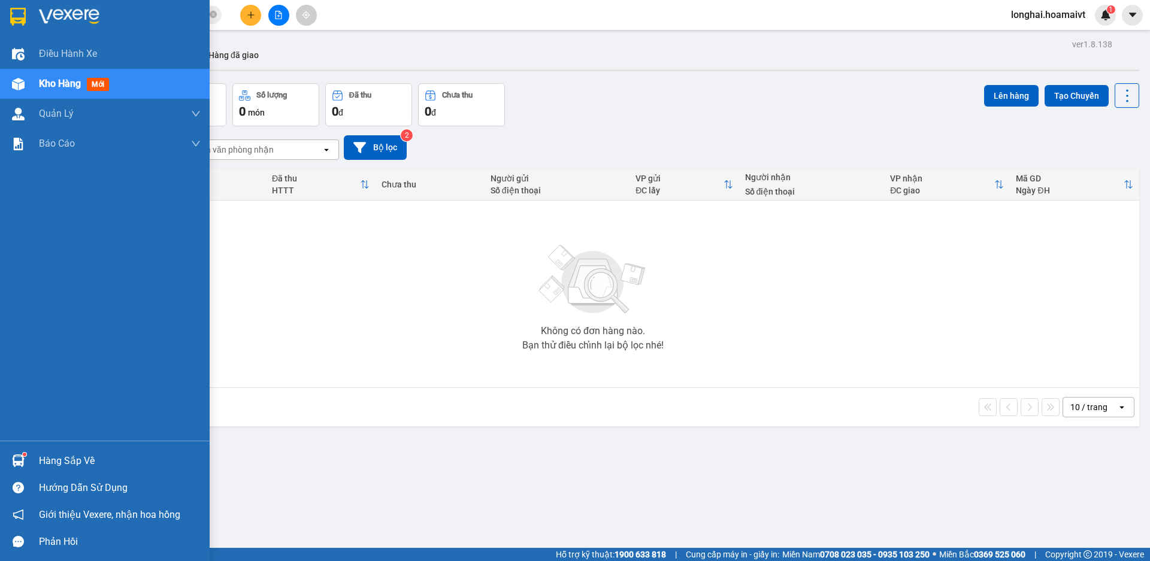
click at [85, 455] on div "Hàng sắp về" at bounding box center [120, 461] width 162 height 18
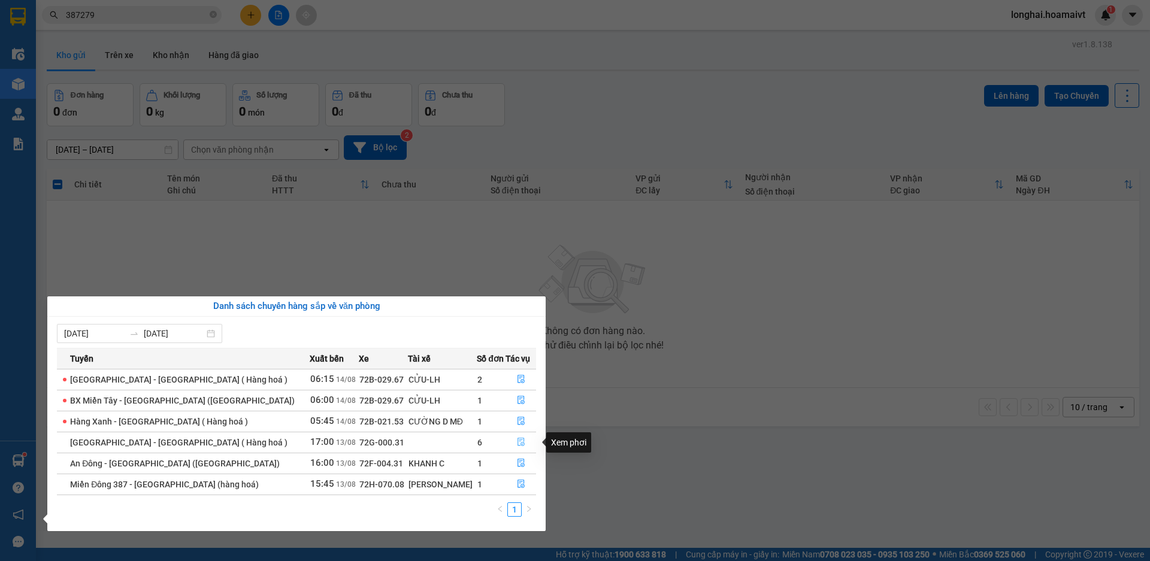
click at [522, 444] on button "button" at bounding box center [520, 442] width 29 height 19
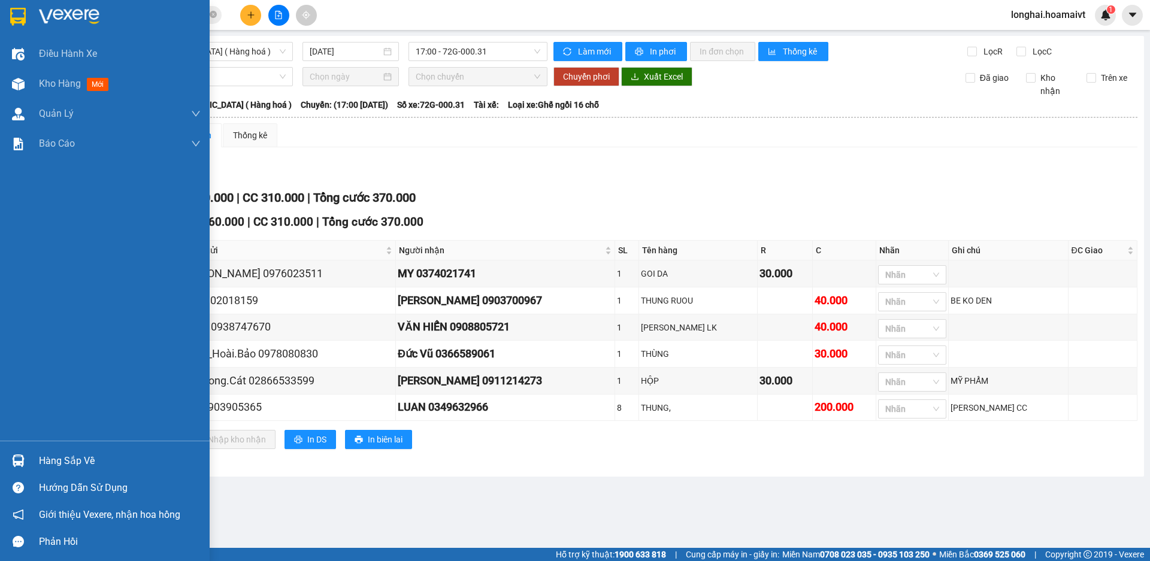
click at [66, 459] on div "Hàng sắp về" at bounding box center [120, 461] width 162 height 18
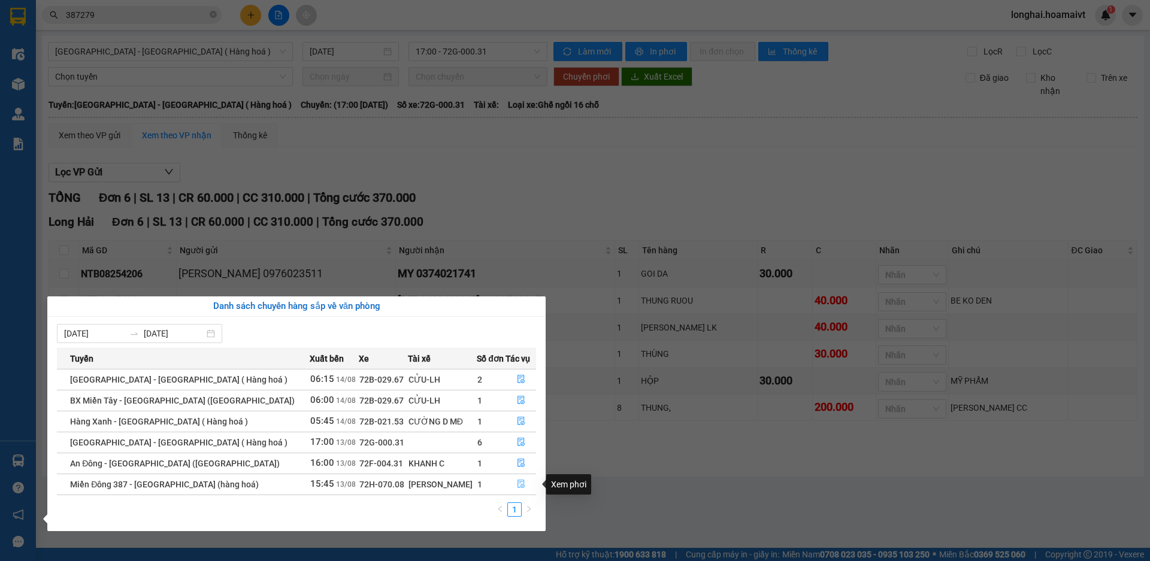
click at [516, 477] on button "button" at bounding box center [520, 484] width 29 height 19
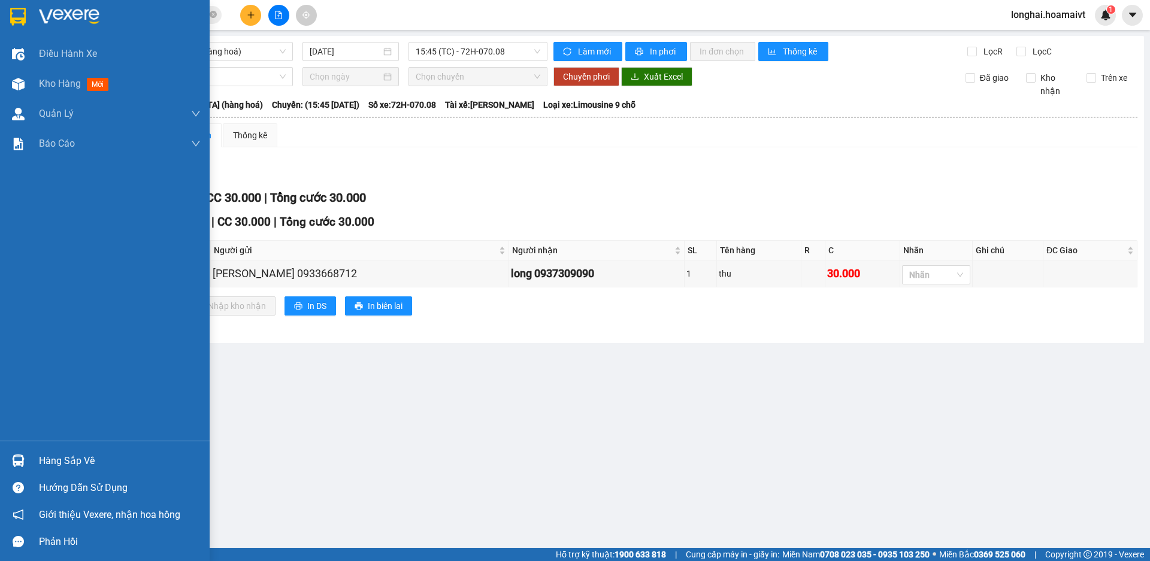
click at [50, 463] on main "Miền Đông 387 - [GEOGRAPHIC_DATA] (hàng hoá) [DATE] 15:45 (TC) - 72H-070.08 [PE…" at bounding box center [575, 274] width 1150 height 548
click at [51, 455] on div "Hàng sắp về" at bounding box center [120, 461] width 162 height 18
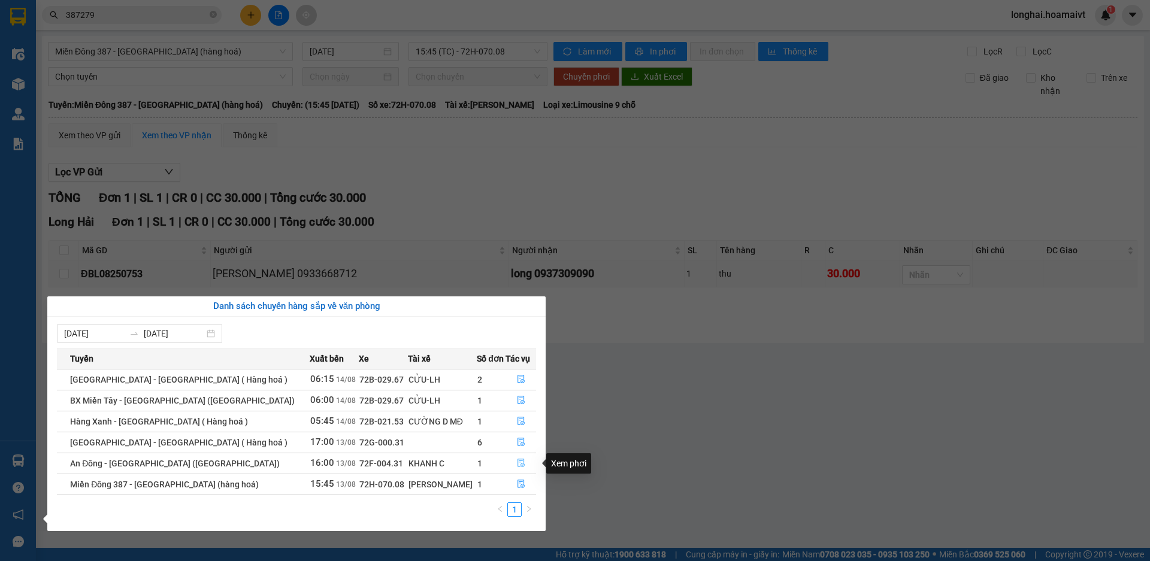
click at [520, 464] on icon "file-done" at bounding box center [520, 463] width 7 height 8
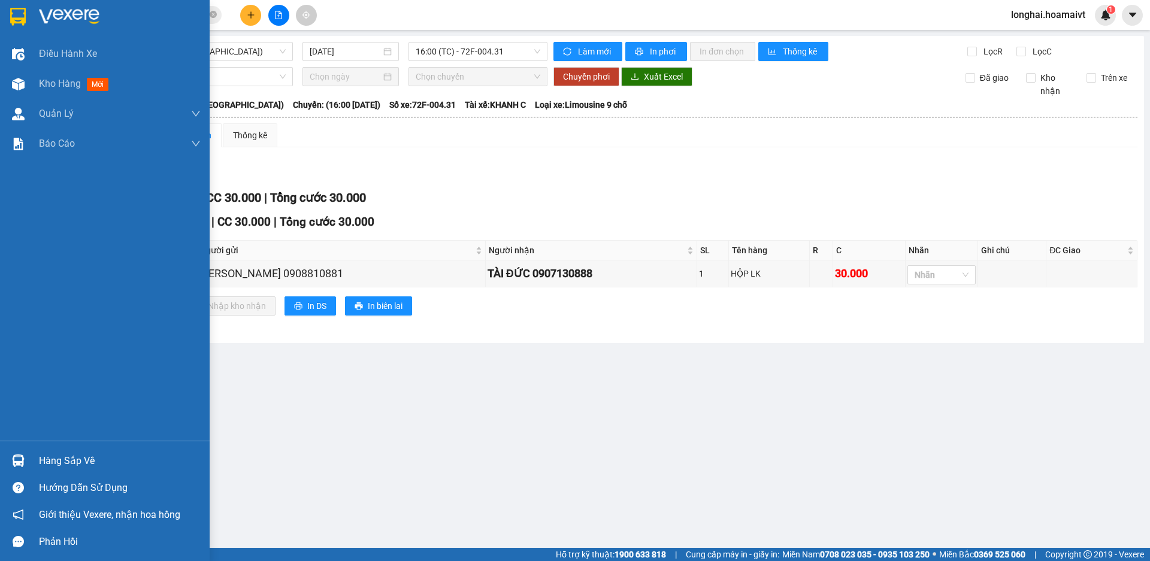
click at [32, 461] on div "Hàng sắp về" at bounding box center [105, 460] width 210 height 27
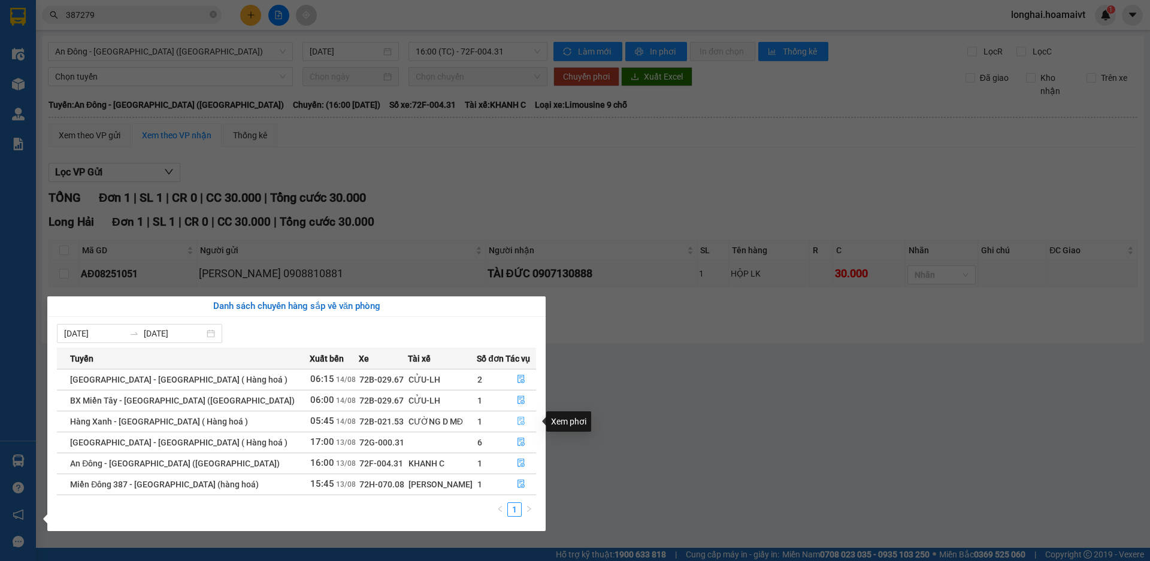
click at [517, 421] on icon "file-done" at bounding box center [521, 421] width 8 height 8
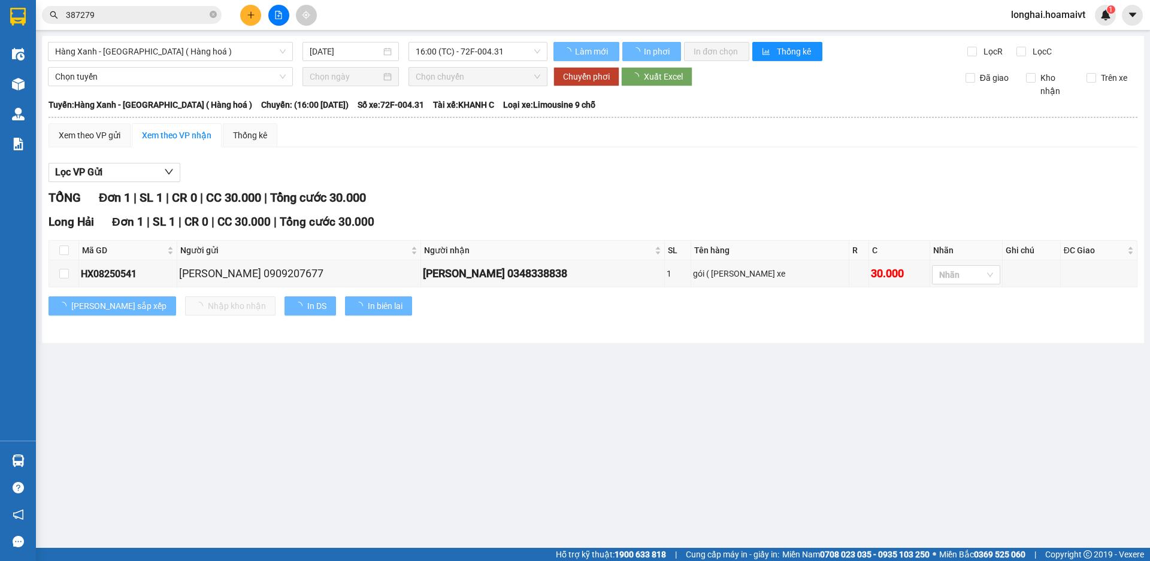
type input "[DATE]"
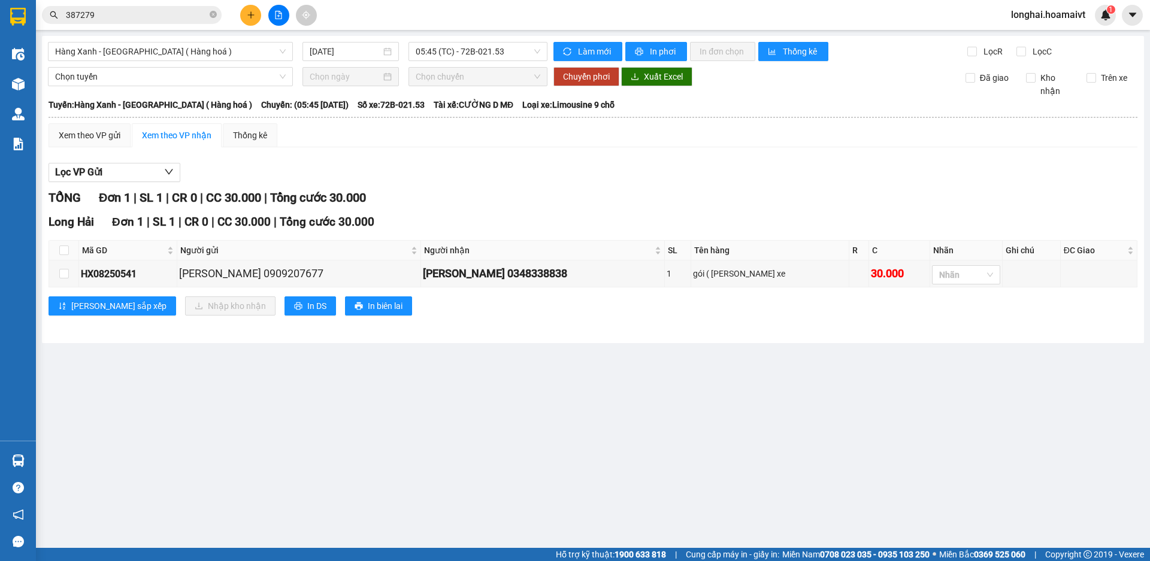
click at [40, 463] on main "Hàng Xanh - [GEOGRAPHIC_DATA] ( Hàng hoá ) [DATE] 05:45 (TC) - 72B-021.53 [PERS…" at bounding box center [575, 274] width 1150 height 548
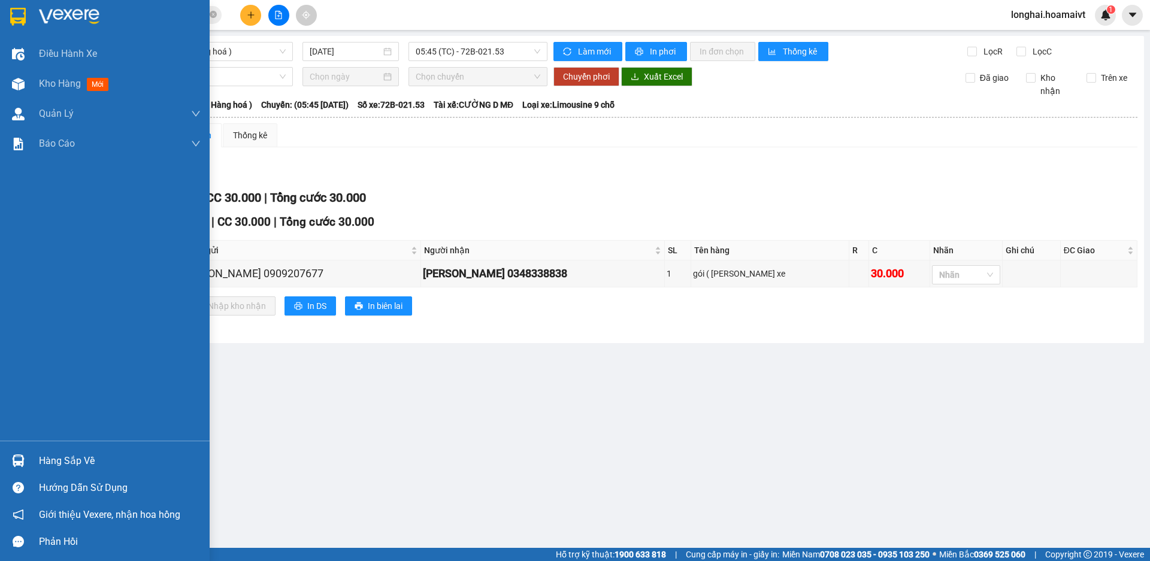
click at [53, 459] on div "Hàng sắp về" at bounding box center [120, 461] width 162 height 18
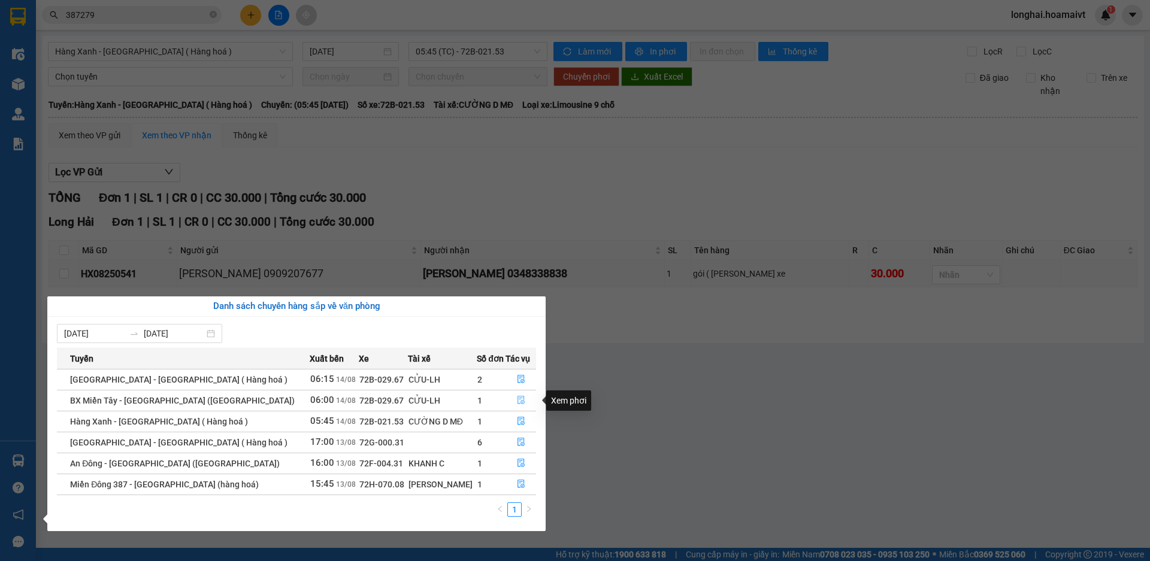
click at [517, 401] on icon "file-done" at bounding box center [520, 400] width 7 height 8
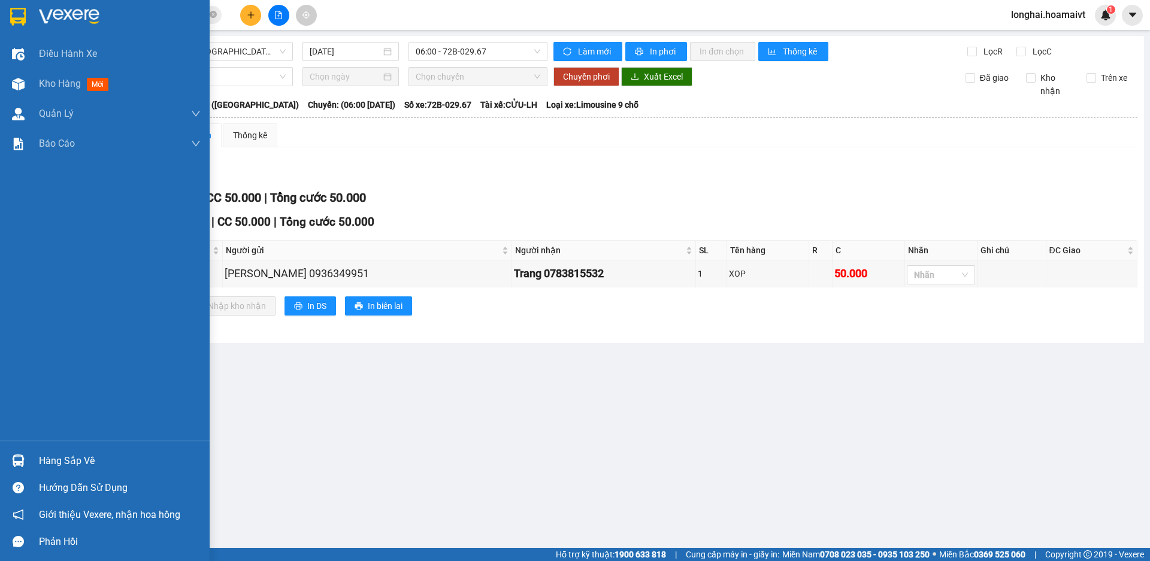
click at [50, 461] on div "Hàng sắp về" at bounding box center [120, 461] width 162 height 18
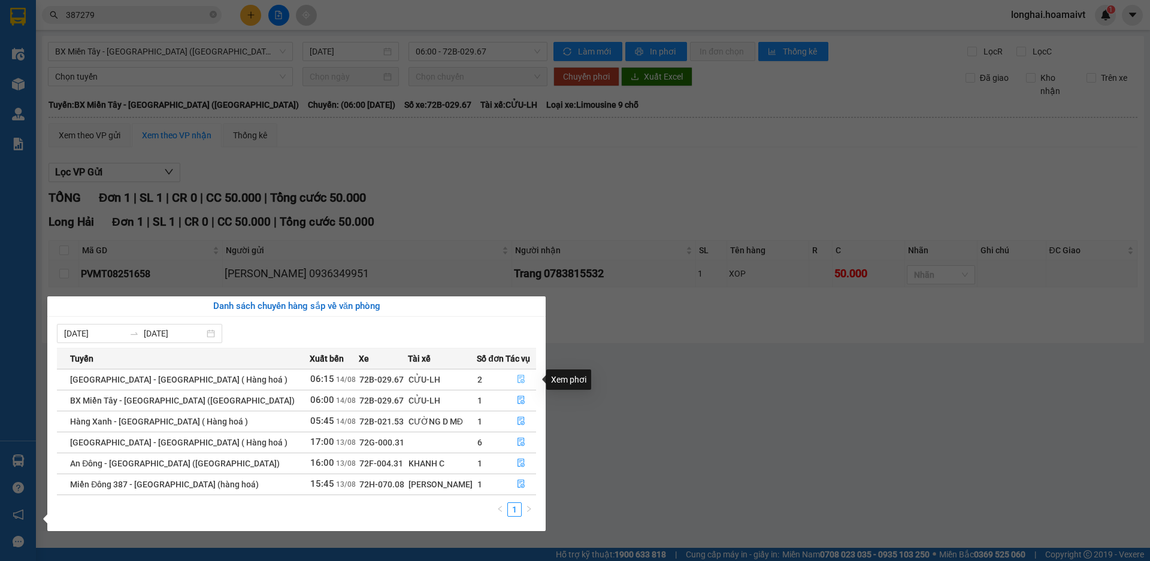
click at [517, 378] on icon "file-done" at bounding box center [521, 379] width 8 height 8
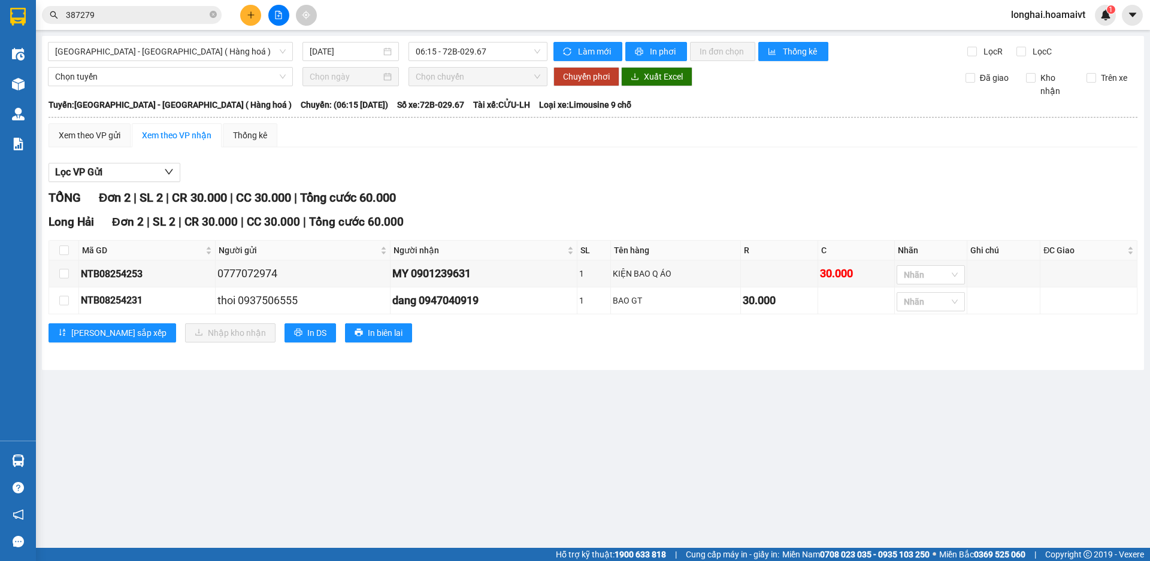
click at [41, 88] on main "[GEOGRAPHIC_DATA] - [GEOGRAPHIC_DATA] ( Hàng hoá ) [DATE] 06:15 - 72B-029.67 [P…" at bounding box center [575, 274] width 1150 height 548
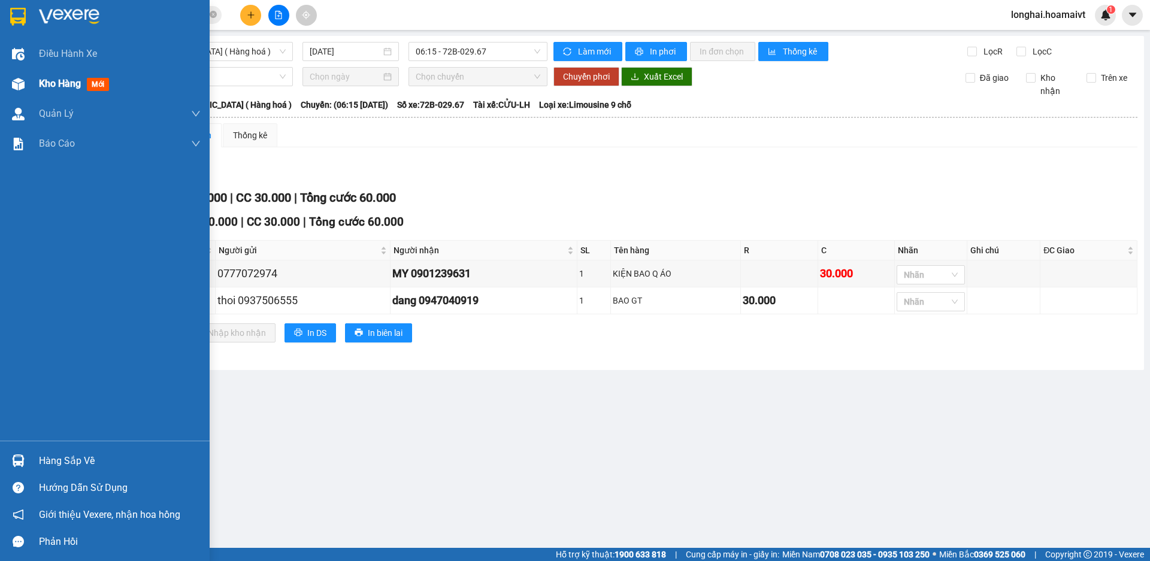
click at [45, 86] on span "Kho hàng" at bounding box center [60, 83] width 42 height 11
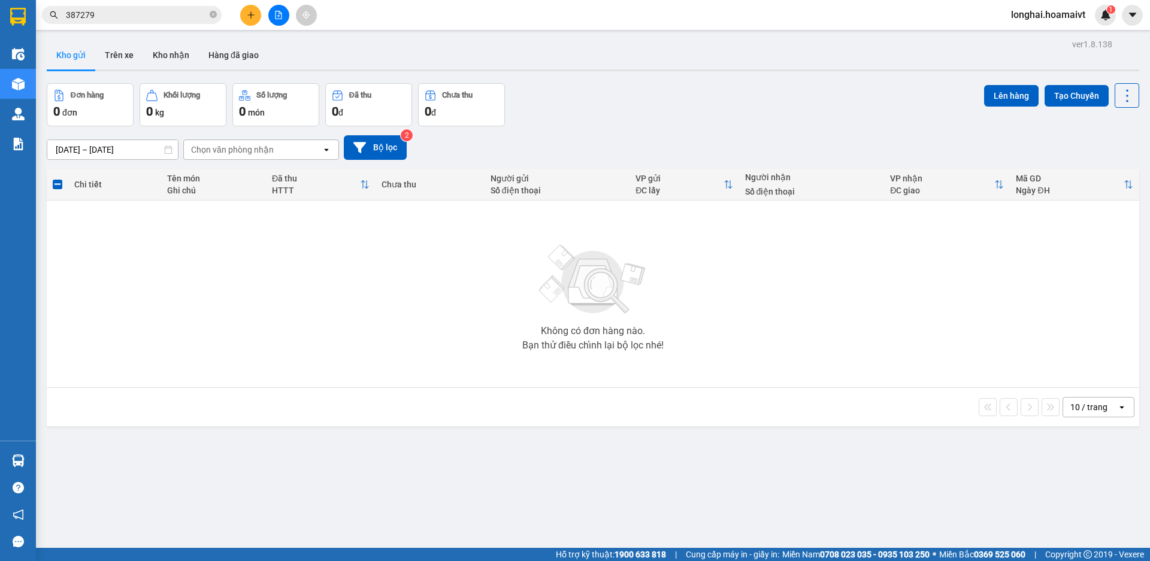
click at [213, 11] on span at bounding box center [213, 15] width 7 height 11
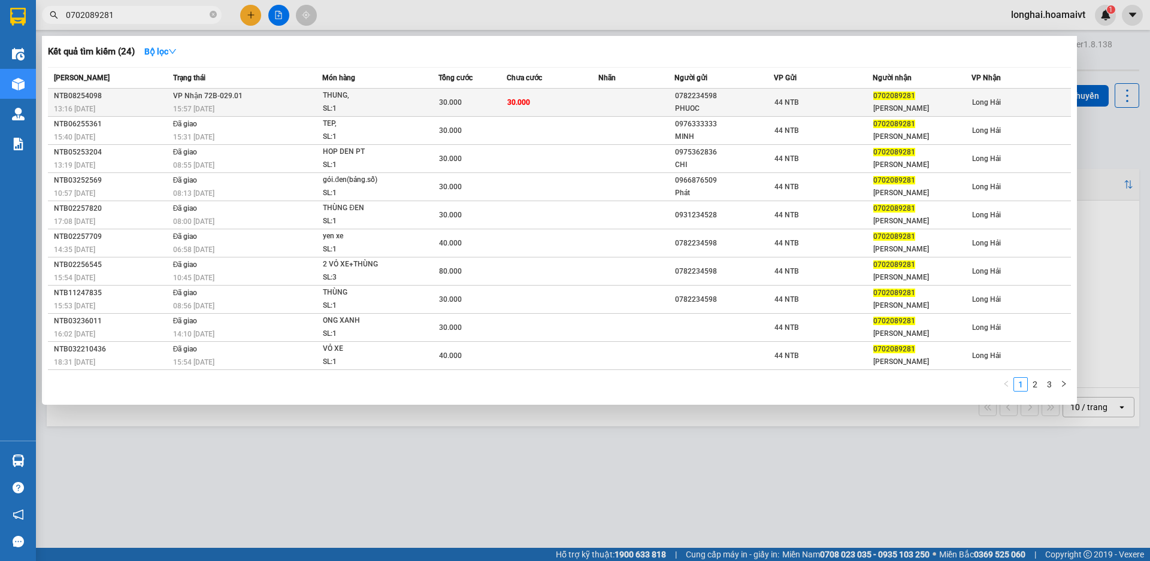
type input "0702089281"
click at [389, 102] on div "SL: 1" at bounding box center [368, 108] width 90 height 13
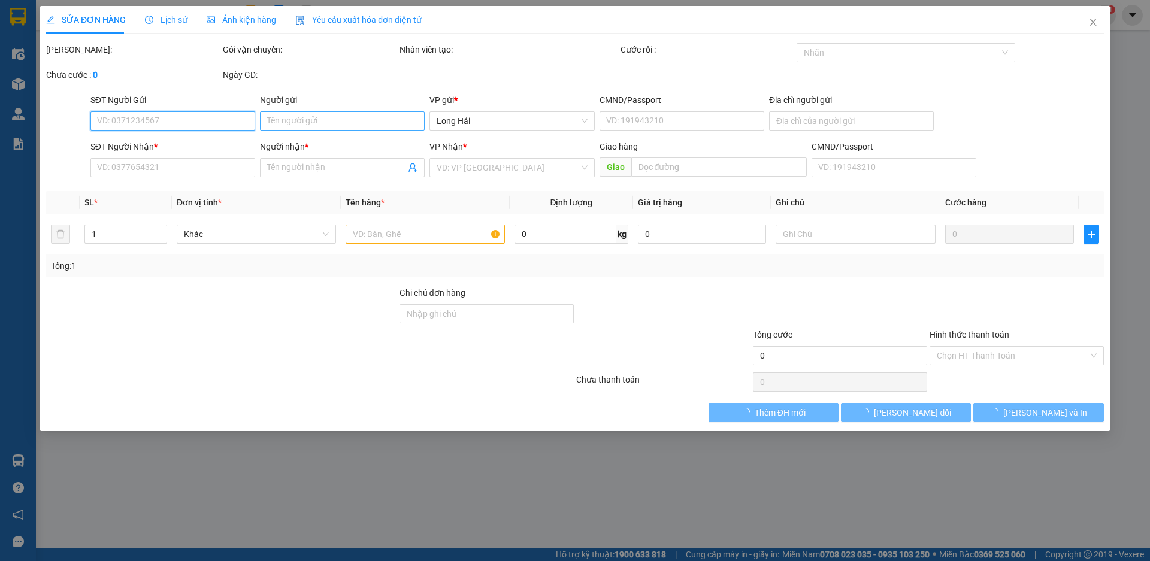
type input "0782234598"
type input "PHUOC"
type input "0702089281"
type input "[PERSON_NAME]"
type input "30.000"
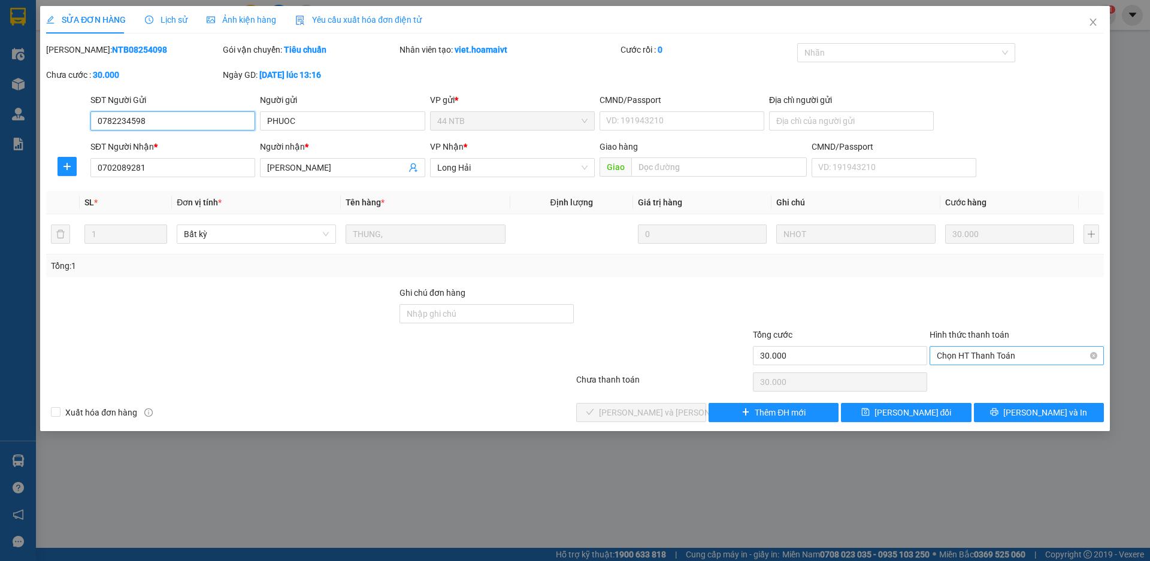
drag, startPoint x: 944, startPoint y: 346, endPoint x: 949, endPoint y: 363, distance: 17.6
click at [944, 347] on span "Chọn HT Thanh Toán" at bounding box center [1016, 356] width 160 height 18
click at [968, 381] on div "Tại văn phòng" at bounding box center [1016, 379] width 160 height 13
type input "0"
click at [592, 410] on button "[PERSON_NAME] và [PERSON_NAME] hàng" at bounding box center [641, 412] width 130 height 19
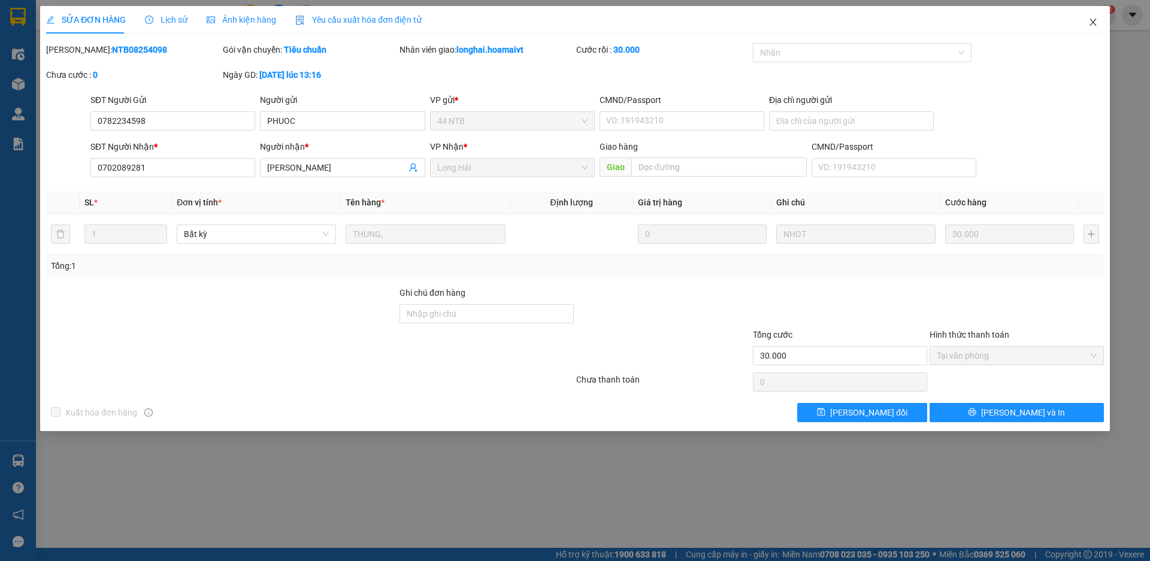
click at [1089, 21] on icon "close" at bounding box center [1093, 22] width 10 height 10
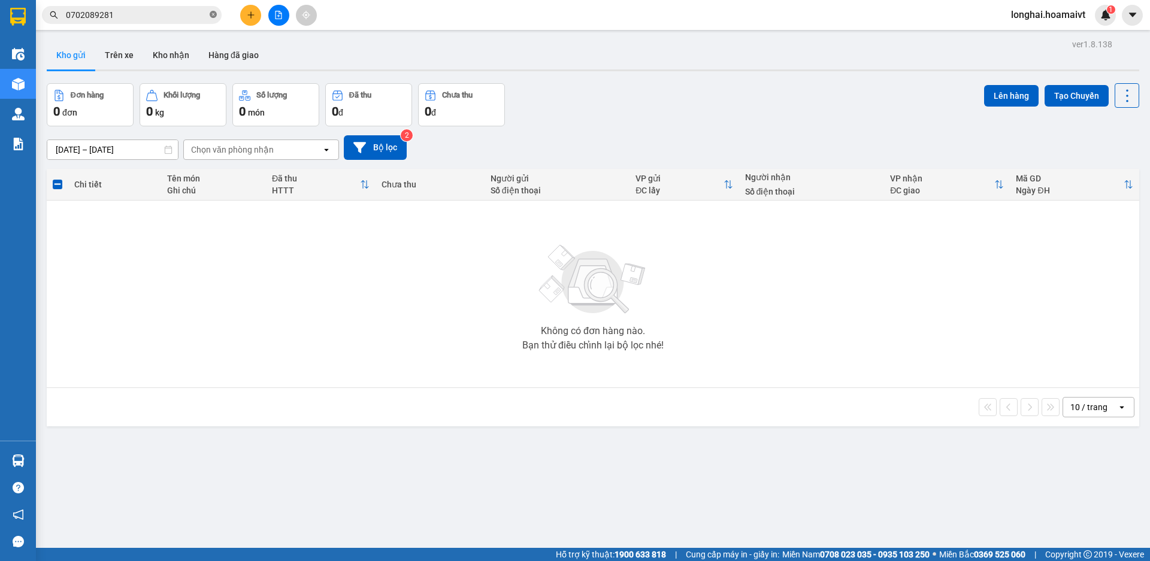
click at [215, 15] on icon "close-circle" at bounding box center [213, 14] width 7 height 7
click at [196, 11] on input "text" at bounding box center [136, 14] width 141 height 13
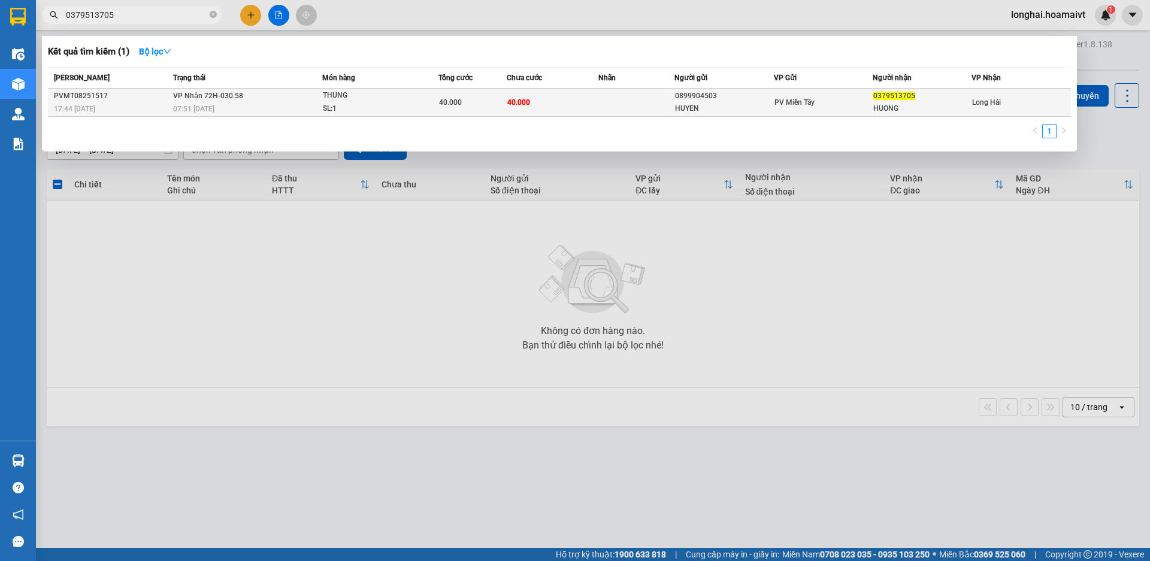
type input "0379513705"
click at [460, 95] on td "40.000" at bounding box center [472, 103] width 69 height 28
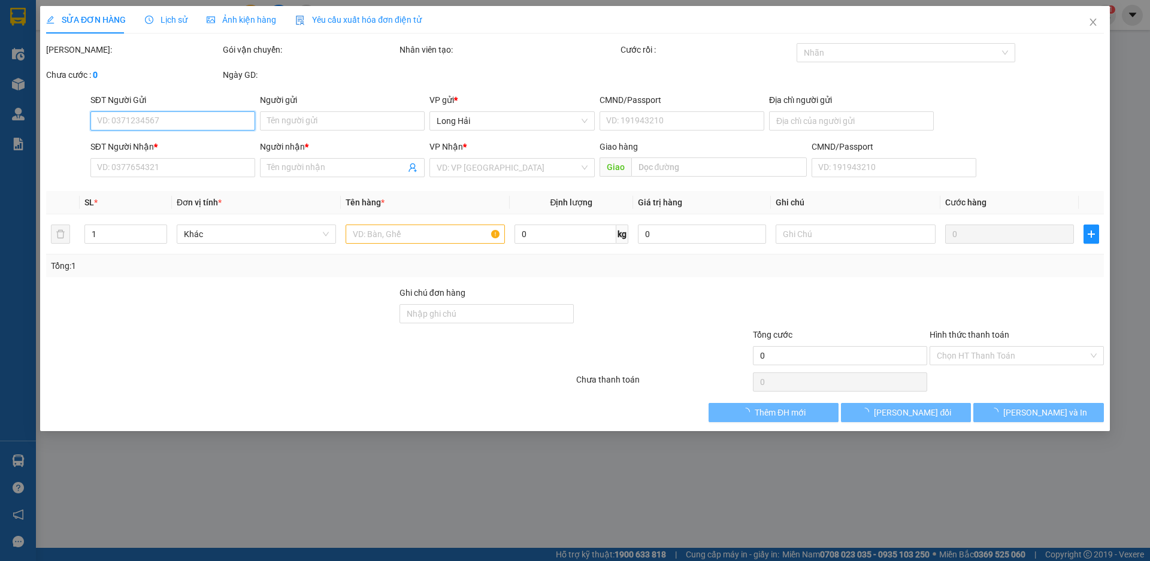
type input "0899904503"
type input "HUYEN"
type input "0379513705"
type input "HUONG"
type input "40.000"
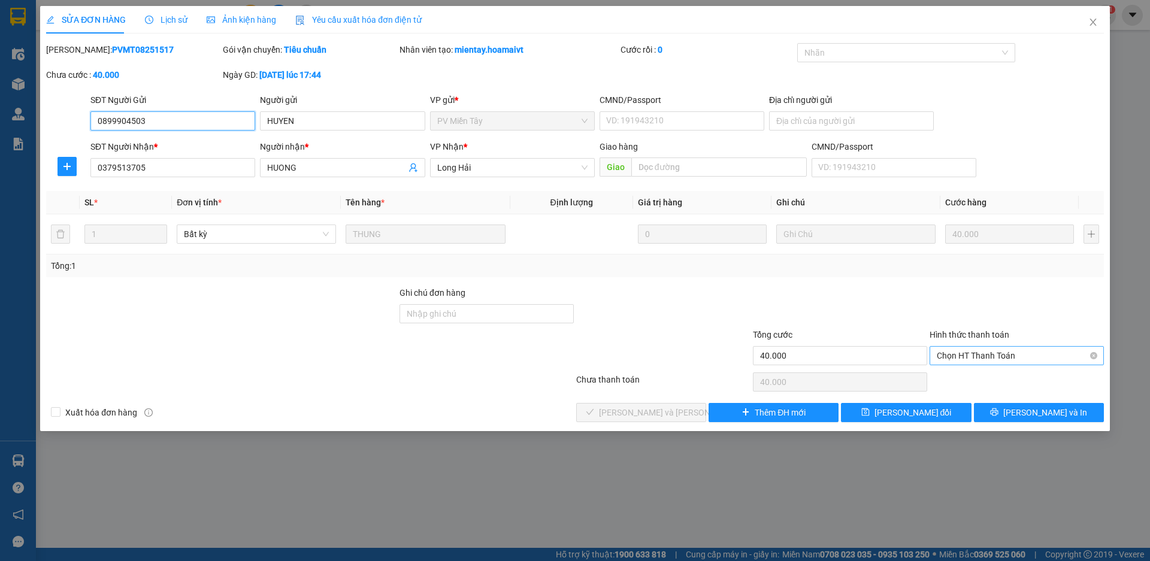
click at [962, 355] on span "Chọn HT Thanh Toán" at bounding box center [1016, 356] width 160 height 18
click at [965, 375] on div "Tại văn phòng" at bounding box center [1016, 379] width 160 height 13
type input "0"
click at [642, 422] on div "SỬA ĐƠN HÀNG Lịch sử [PERSON_NAME] hàng Yêu cầu xuất [PERSON_NAME] điện tử Tota…" at bounding box center [574, 218] width 1069 height 425
click at [638, 413] on span "[PERSON_NAME] và [PERSON_NAME] hàng" at bounding box center [680, 412] width 162 height 13
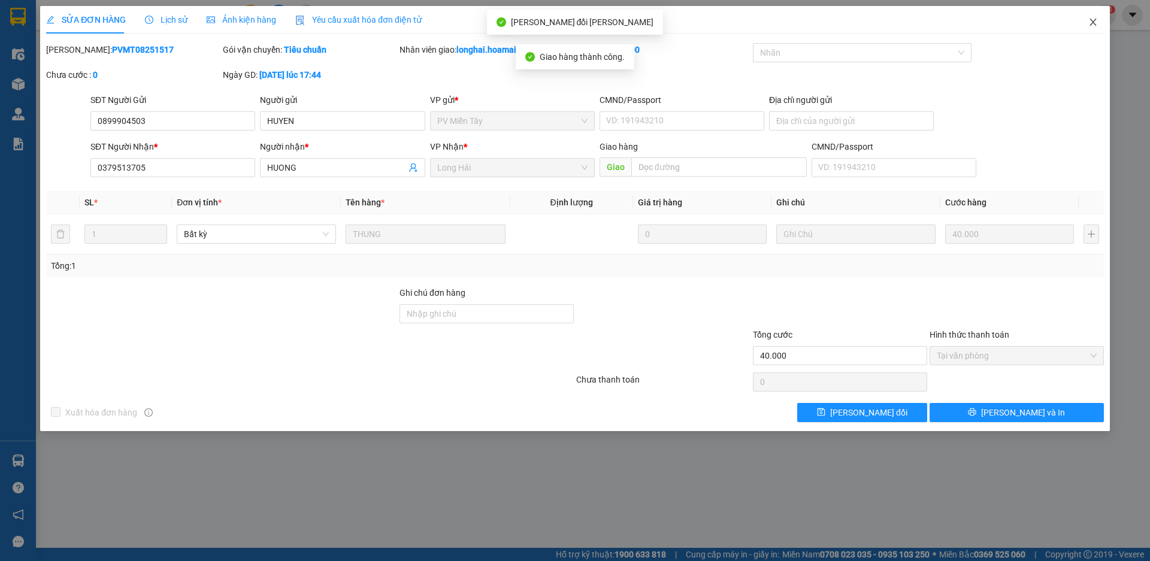
click at [1096, 24] on icon "close" at bounding box center [1093, 22] width 10 height 10
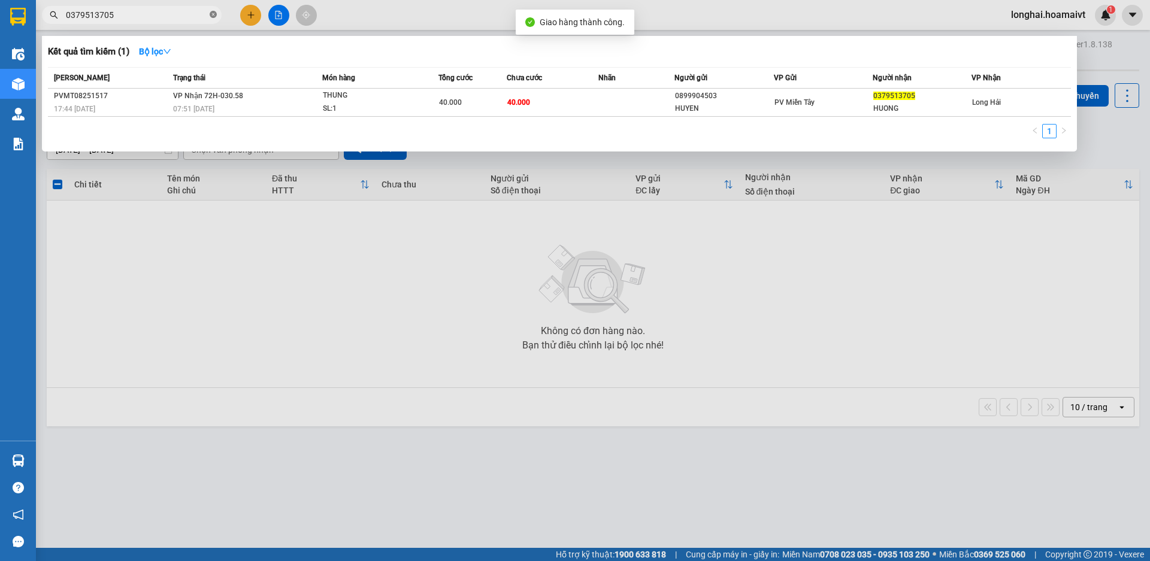
click at [216, 16] on icon "close-circle" at bounding box center [213, 14] width 7 height 7
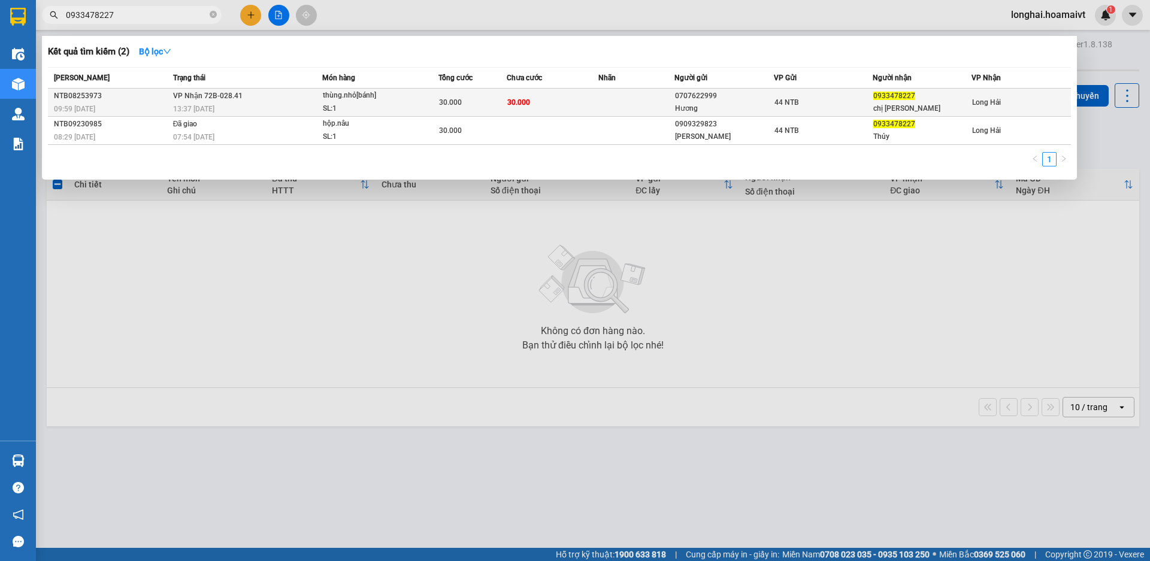
type input "0933478227"
click at [393, 101] on div "thùng.nhỏ[bánh]" at bounding box center [368, 95] width 90 height 13
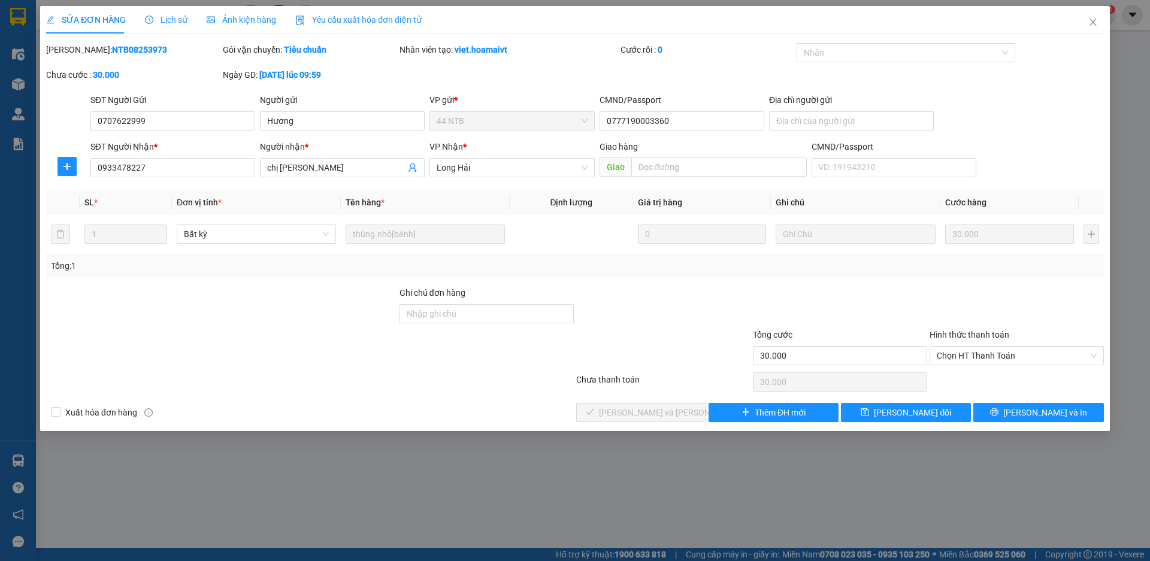
type input "0707622999"
type input "Hương"
type input "0777190003360"
type input "0933478227"
type input "chị [PERSON_NAME]"
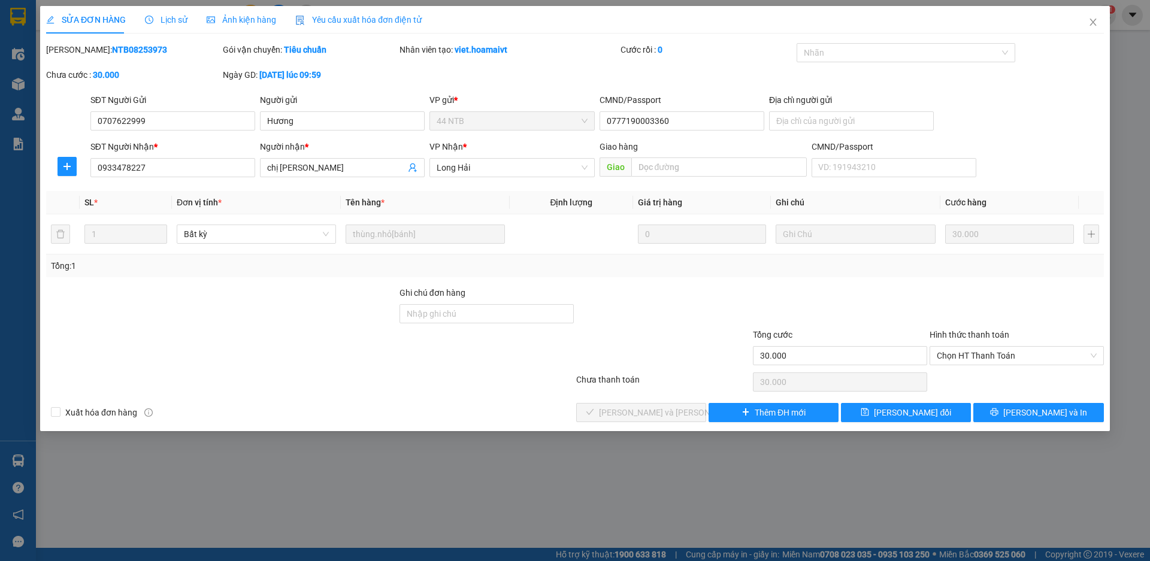
type input "30.000"
click at [974, 355] on span "Chọn HT Thanh Toán" at bounding box center [1016, 356] width 160 height 18
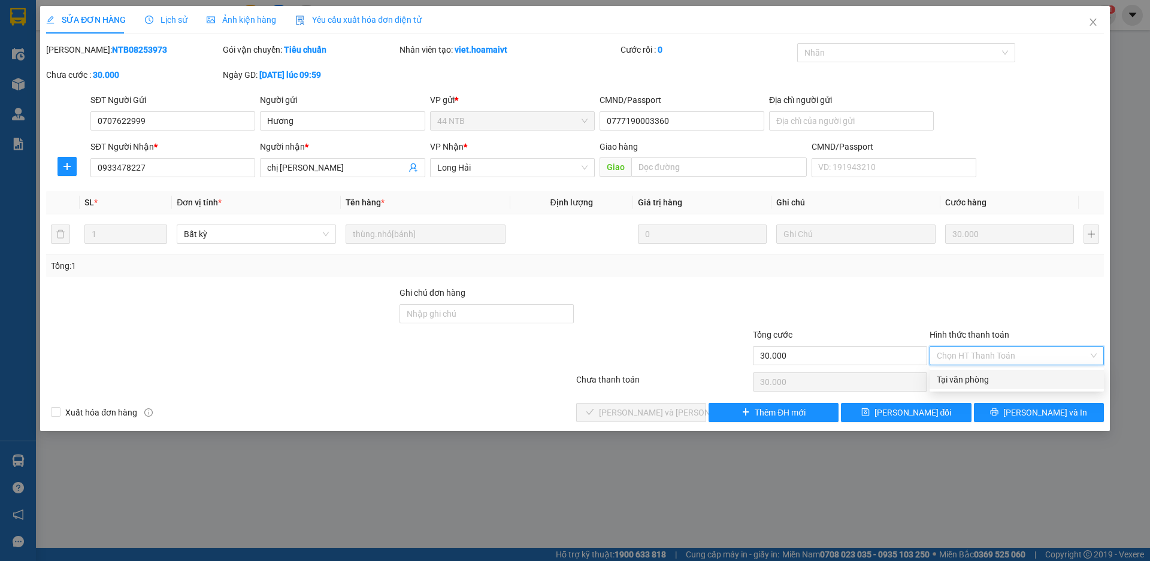
click at [977, 376] on div "Tại văn phòng" at bounding box center [1016, 379] width 160 height 13
type input "0"
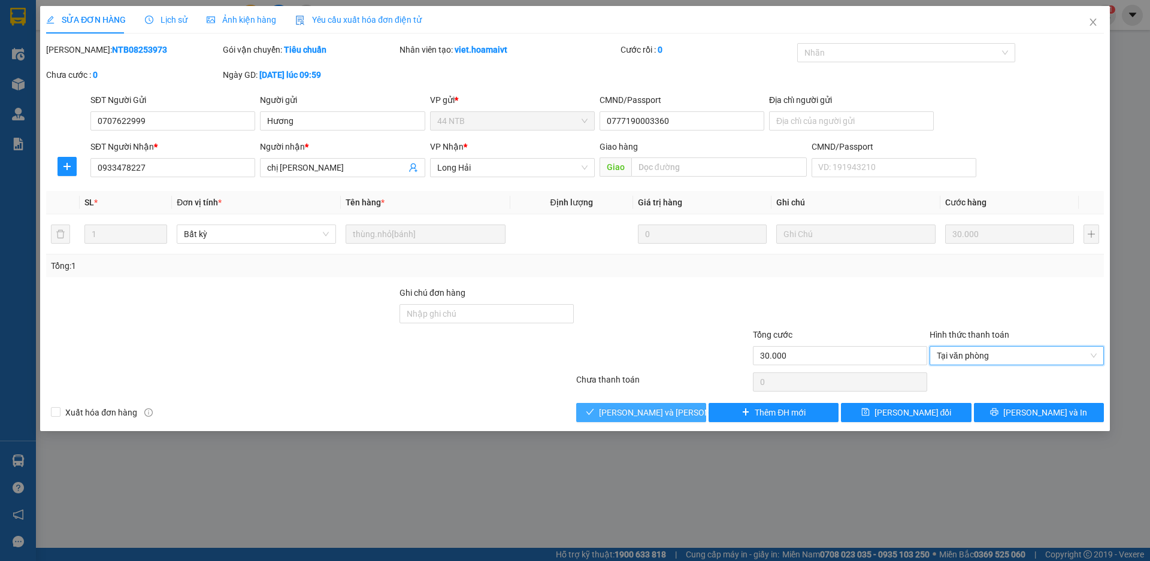
click at [684, 417] on button "[PERSON_NAME] và [PERSON_NAME] hàng" at bounding box center [641, 412] width 130 height 19
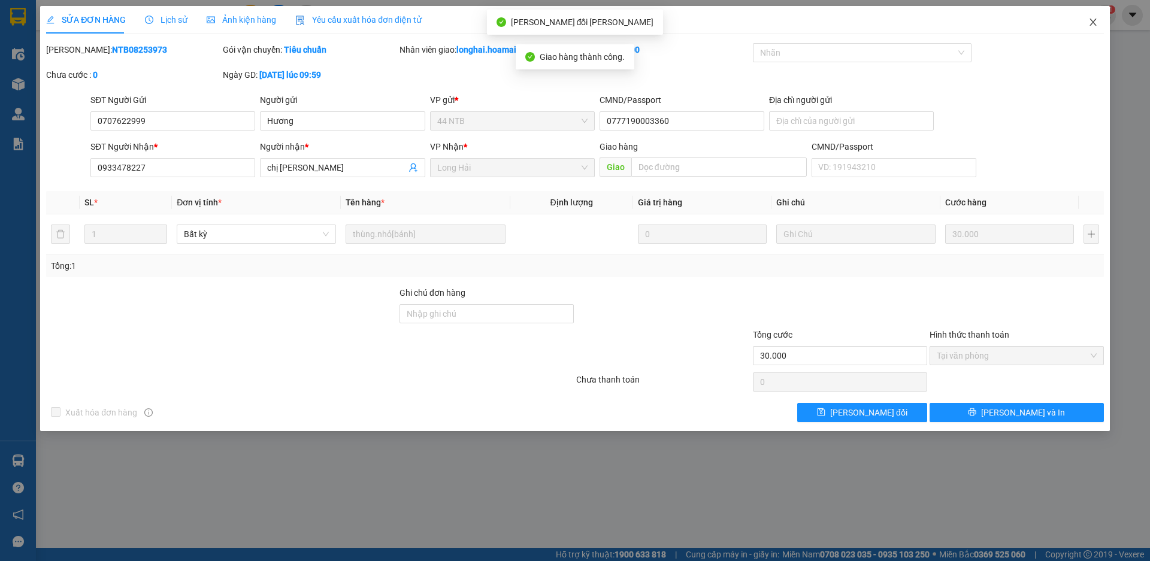
click at [1094, 25] on icon "close" at bounding box center [1092, 22] width 7 height 7
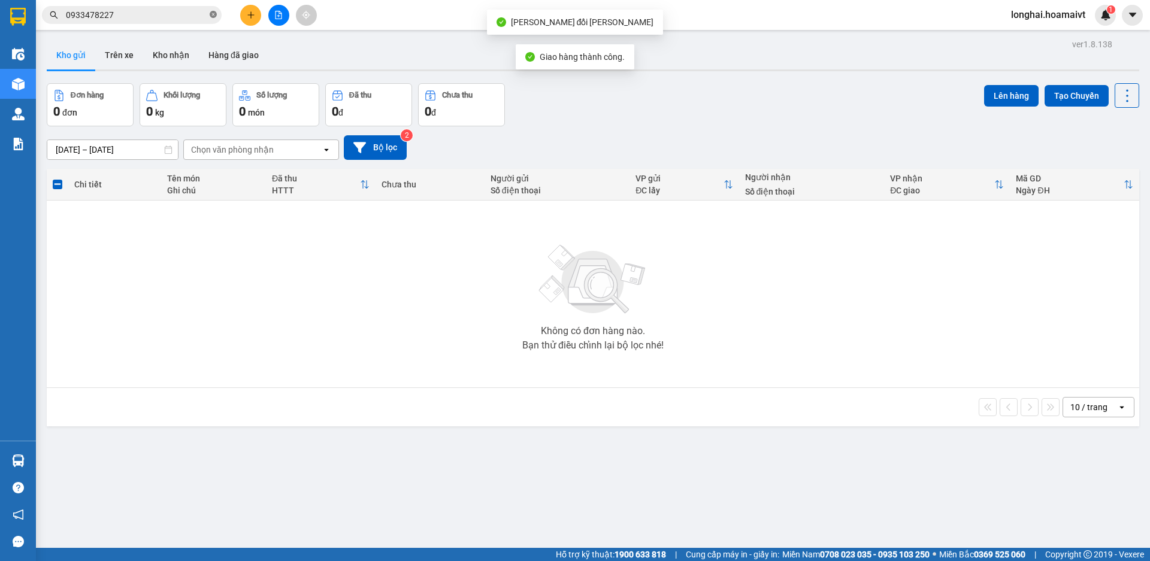
click at [216, 18] on icon "close-circle" at bounding box center [213, 14] width 7 height 7
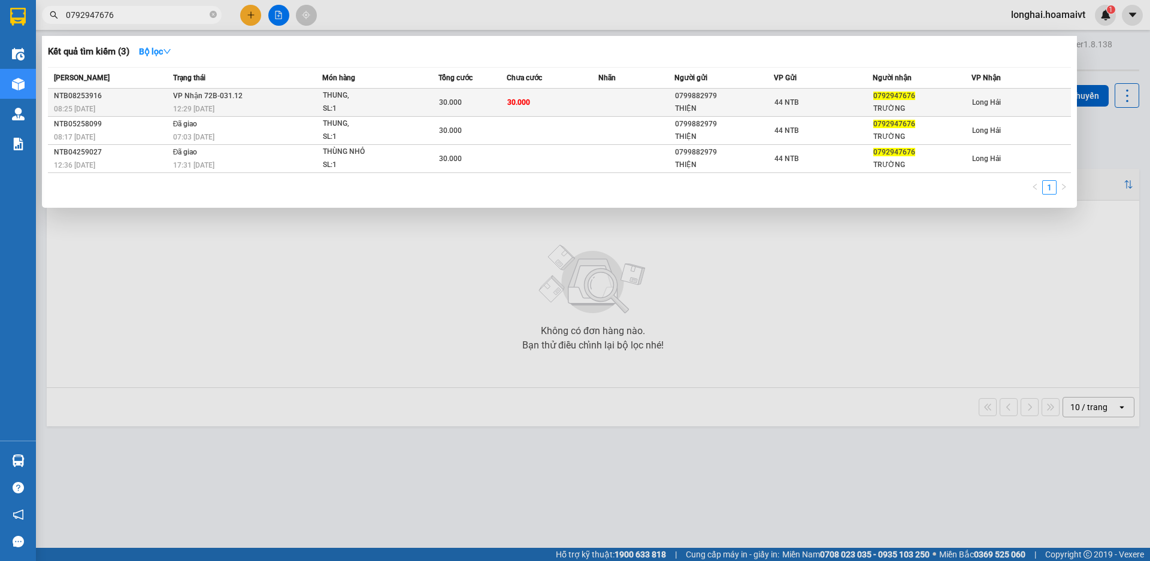
type input "0792947676"
click at [629, 91] on td at bounding box center [636, 103] width 76 height 28
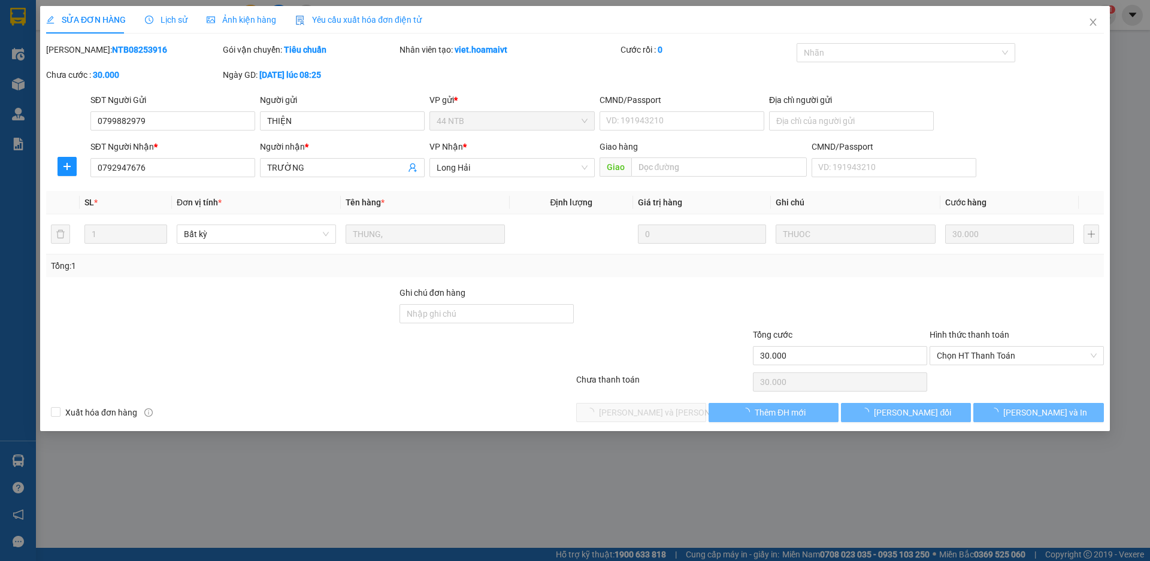
type input "0799882979"
type input "THIỆN"
type input "0792947676"
type input "TRƯỜNG"
type input "30.000"
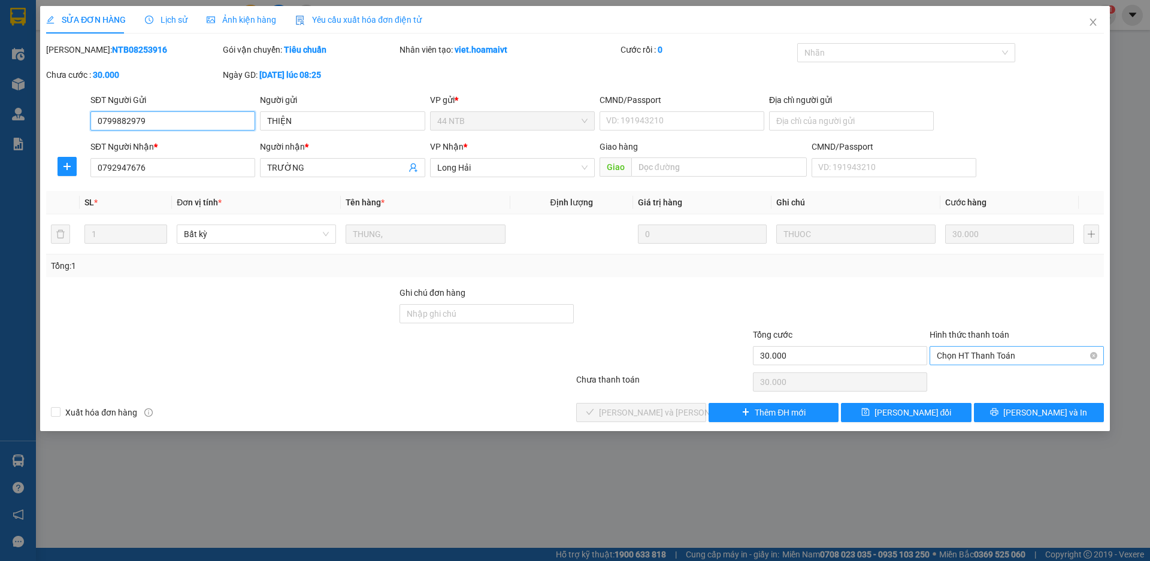
click at [969, 348] on span "Chọn HT Thanh Toán" at bounding box center [1016, 356] width 160 height 18
click at [960, 375] on div "Tại văn phòng" at bounding box center [1016, 379] width 160 height 13
type input "0"
click at [665, 401] on div "Total Paid Fee 0 Total UnPaid Fee 30.000 Cash Collection Total Fee Mã ĐH: NTB08…" at bounding box center [574, 232] width 1057 height 379
click at [659, 413] on span "[PERSON_NAME] và [PERSON_NAME] hàng" at bounding box center [680, 412] width 162 height 13
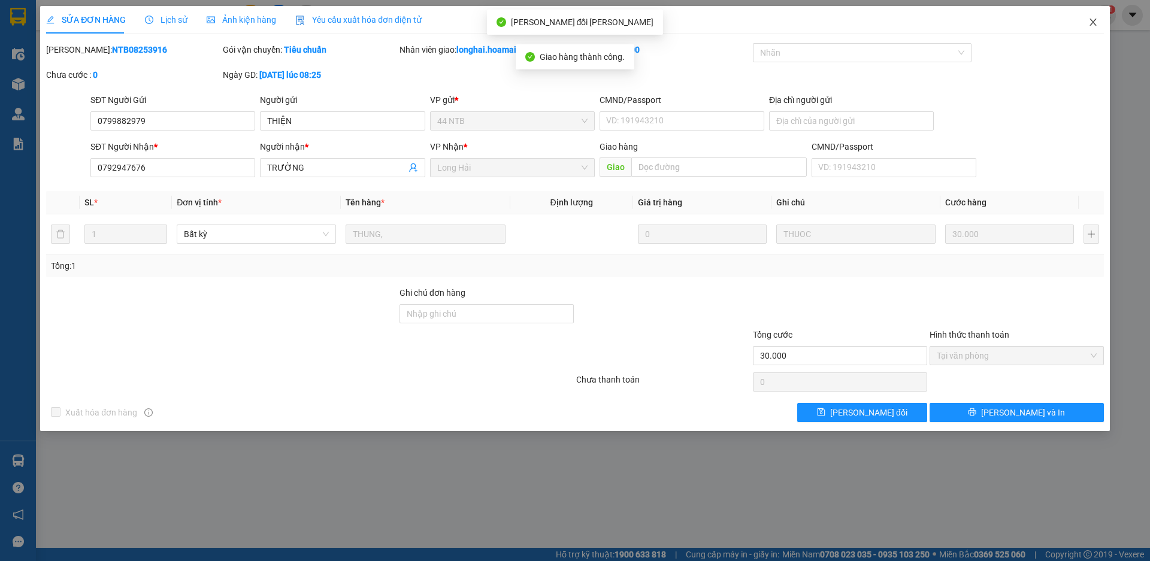
click at [1090, 24] on icon "close" at bounding box center [1093, 22] width 10 height 10
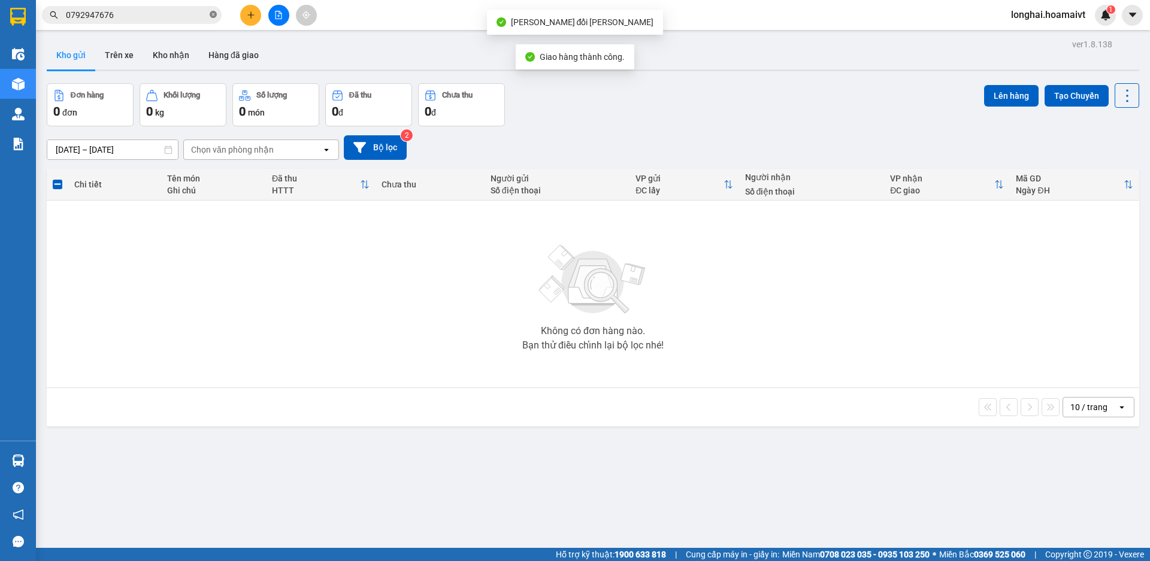
click at [213, 17] on icon "close-circle" at bounding box center [213, 14] width 7 height 7
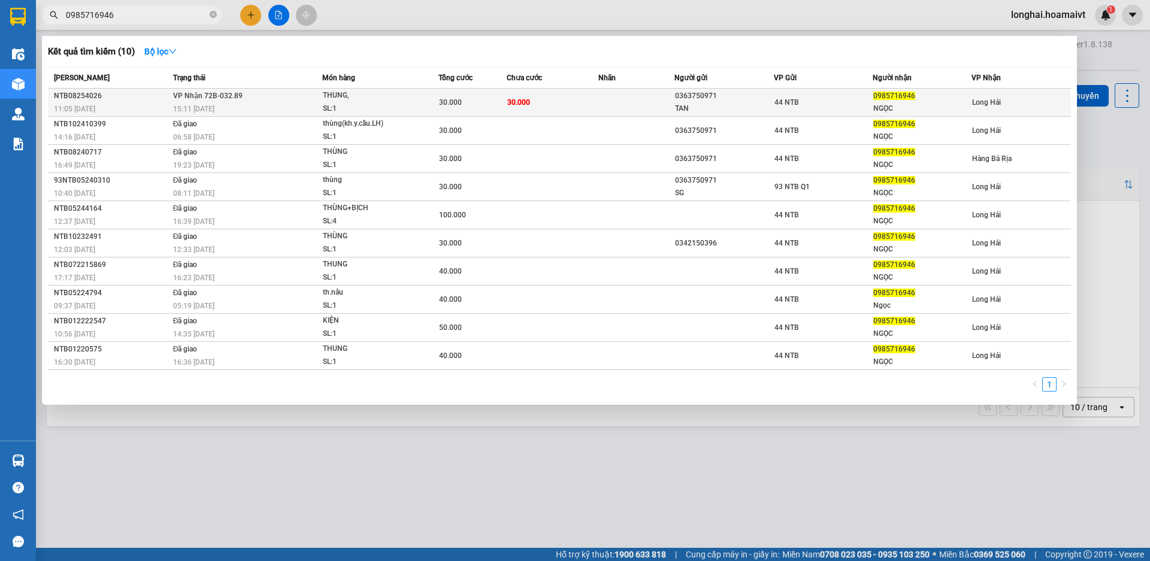
type input "0985716946"
click at [423, 98] on span "[PERSON_NAME]: 1" at bounding box center [380, 102] width 114 height 26
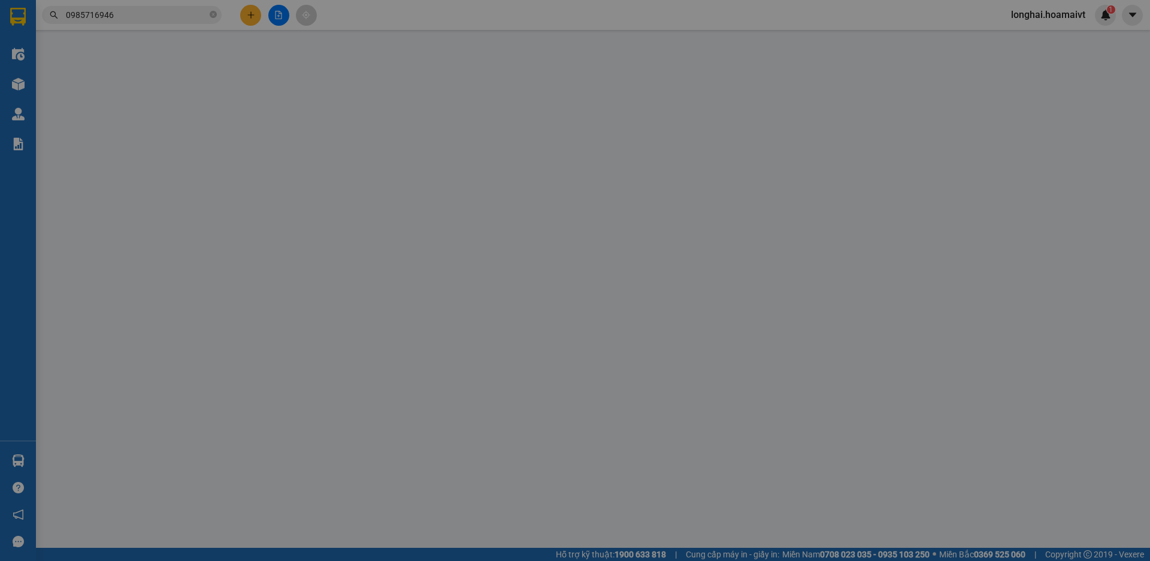
type input "0363750971"
type input "TAN"
type input "0985716946"
type input "NGỌC"
type input "30.000"
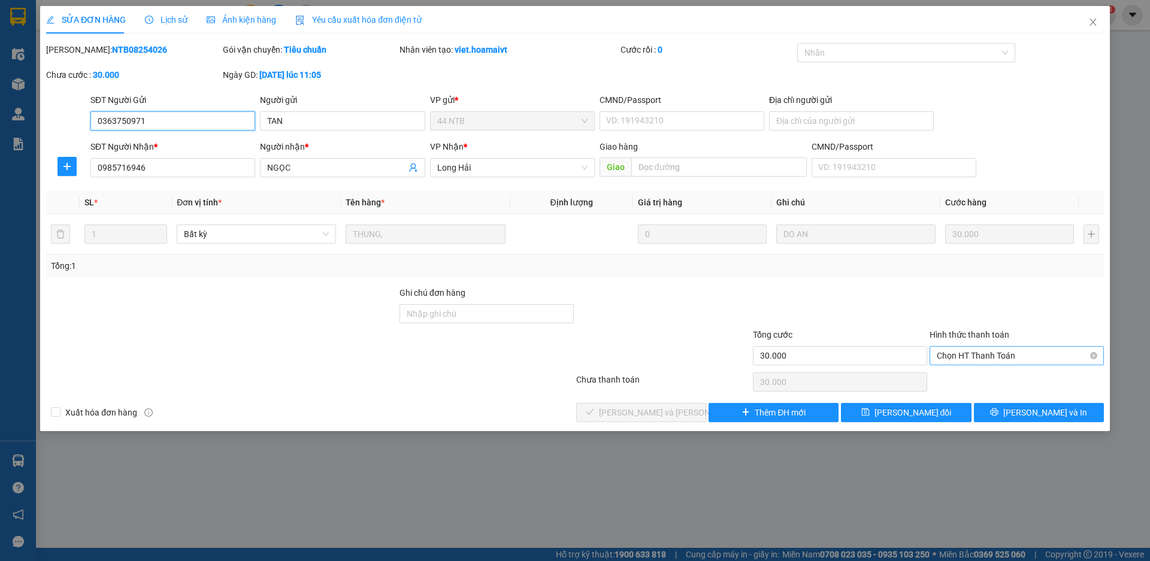
click at [954, 358] on span "Chọn HT Thanh Toán" at bounding box center [1016, 356] width 160 height 18
drag, startPoint x: 959, startPoint y: 375, endPoint x: 953, endPoint y: 380, distance: 7.6
click at [960, 375] on div "Tại văn phòng" at bounding box center [1016, 379] width 160 height 13
type input "0"
click at [656, 408] on span "[PERSON_NAME] và [PERSON_NAME] hàng" at bounding box center [680, 412] width 162 height 13
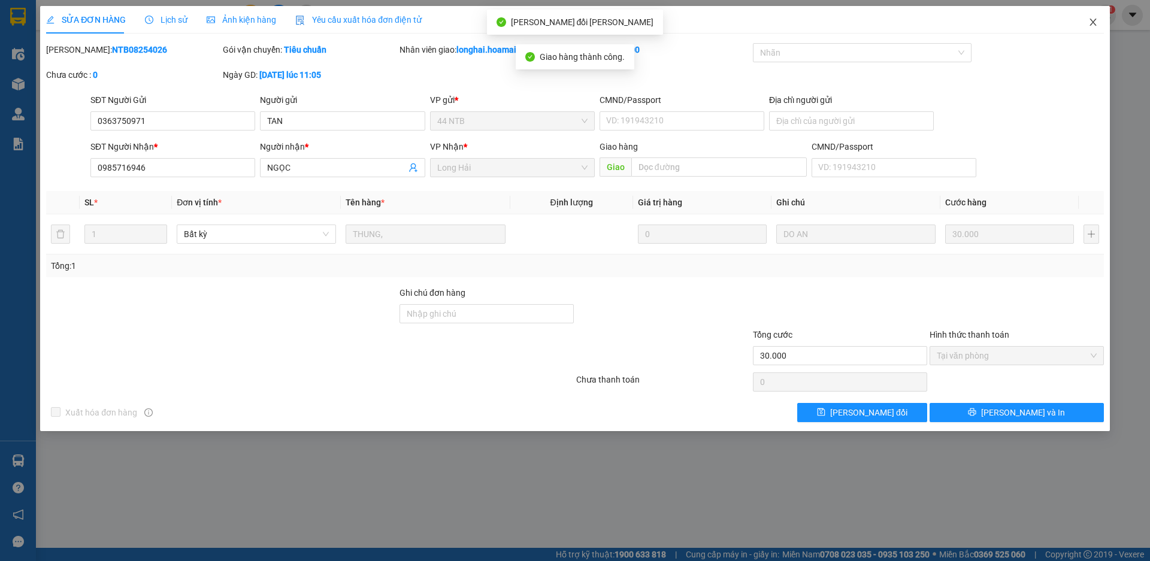
click at [1089, 17] on span "Close" at bounding box center [1093, 23] width 34 height 34
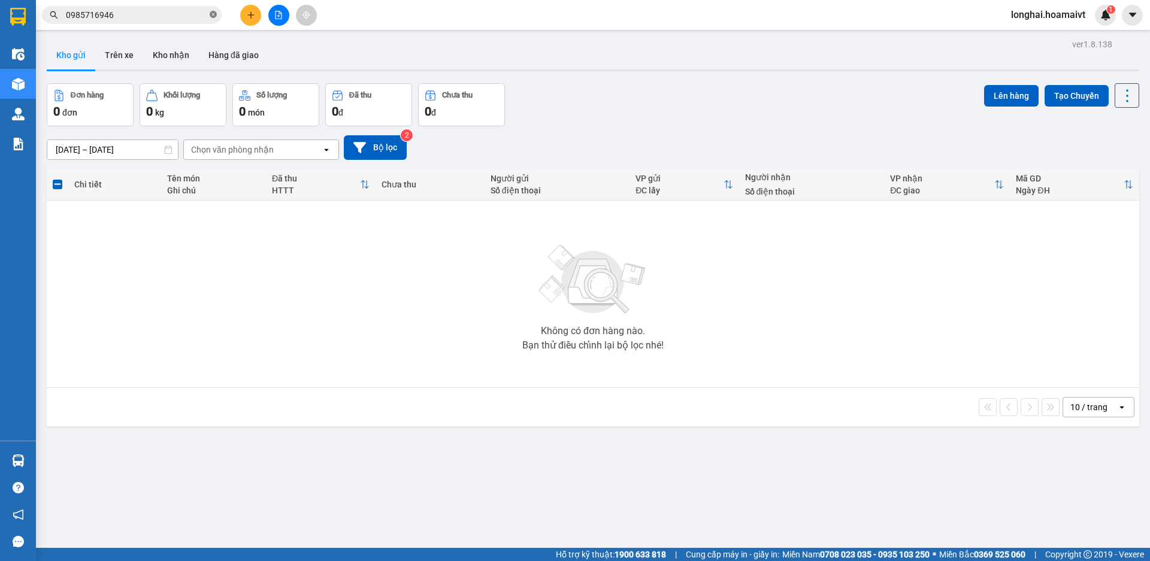
click at [214, 11] on span at bounding box center [213, 15] width 7 height 11
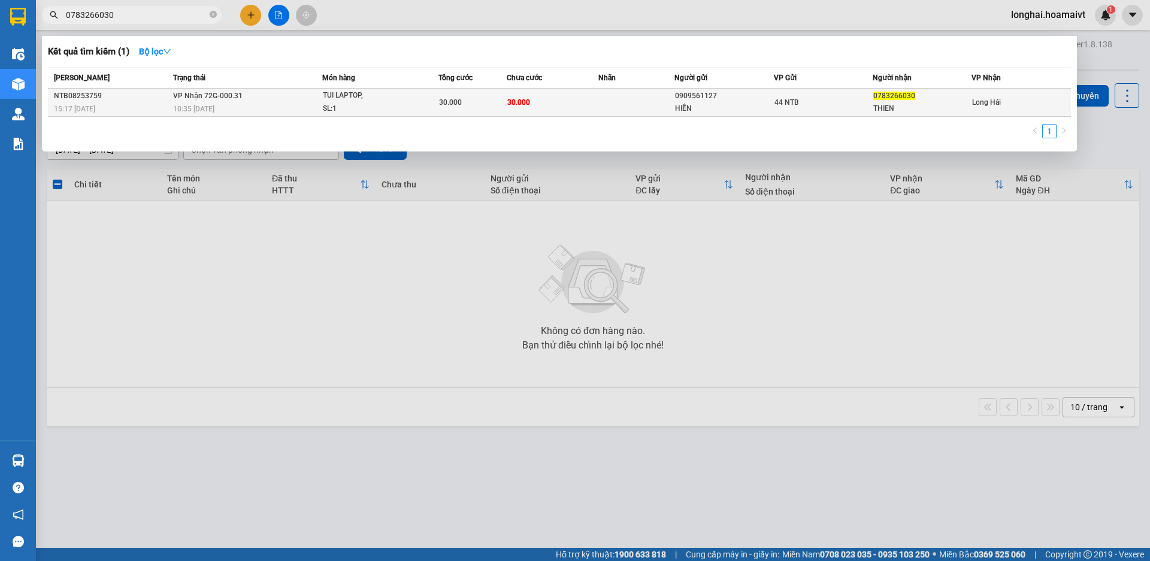
type input "0783266030"
click at [386, 102] on div "TUI LAPTOP," at bounding box center [368, 95] width 90 height 13
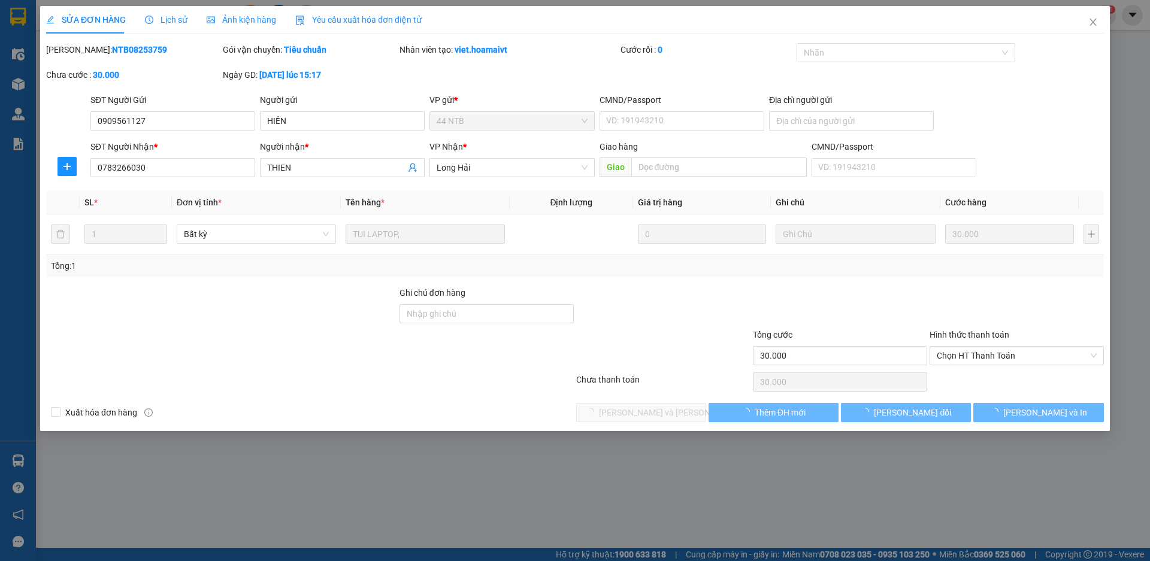
type input "0909561127"
type input "HIỀN"
type input "0783266030"
type input "THIEN"
type input "30.000"
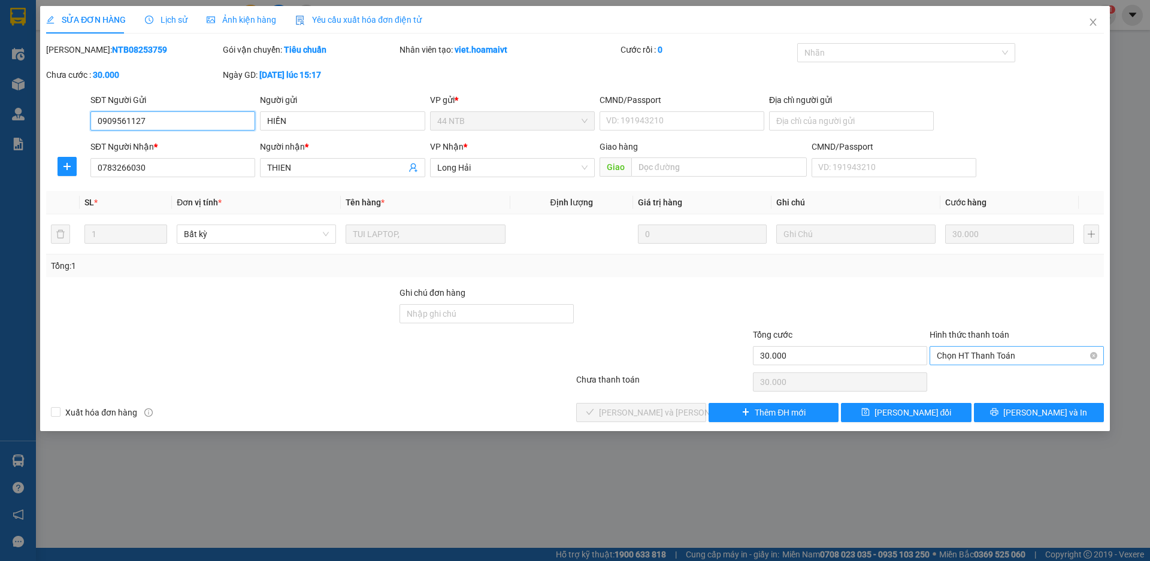
click at [972, 362] on span "Chọn HT Thanh Toán" at bounding box center [1016, 356] width 160 height 18
click at [971, 384] on div "Tại văn phòng" at bounding box center [1016, 379] width 160 height 13
type input "0"
click at [674, 409] on span "[PERSON_NAME] và [PERSON_NAME] hàng" at bounding box center [680, 412] width 162 height 13
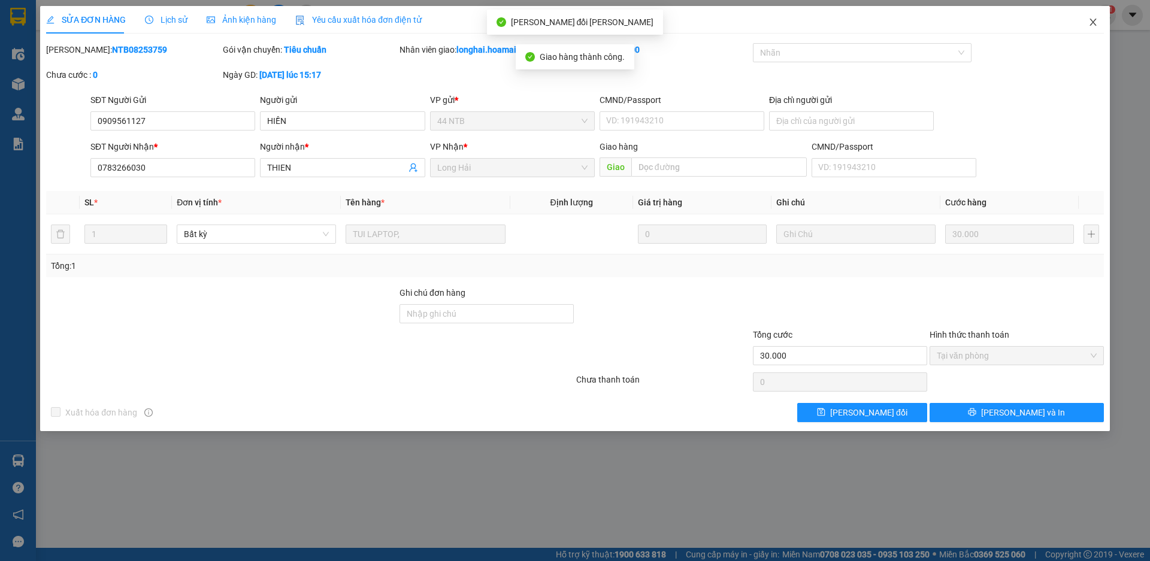
click at [1092, 19] on icon "close" at bounding box center [1093, 22] width 10 height 10
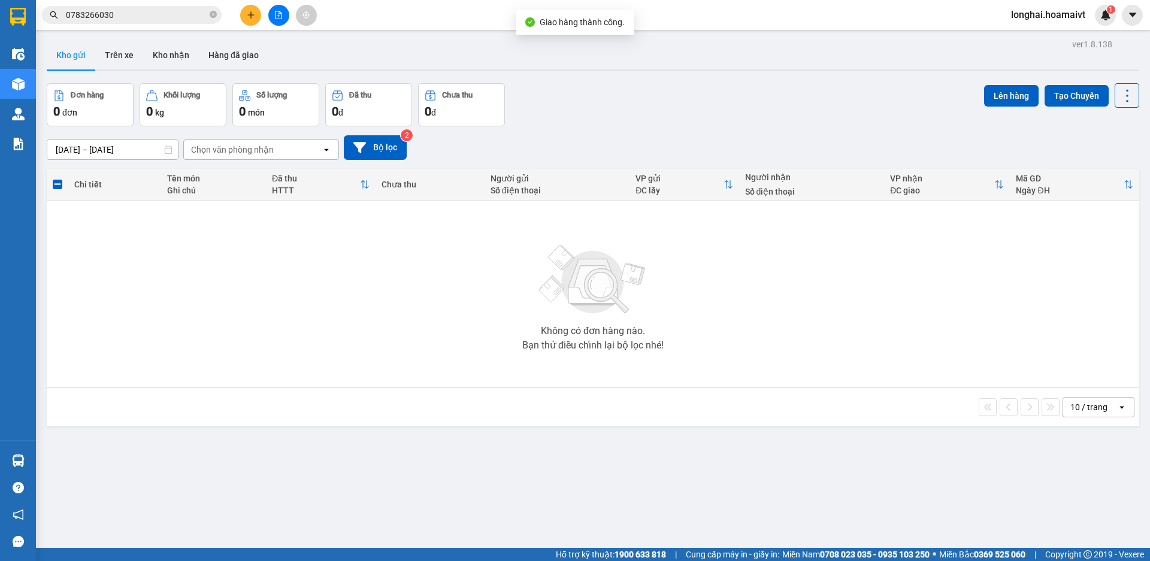
click at [210, 16] on icon "close-circle" at bounding box center [213, 14] width 7 height 7
click at [174, 47] on button "Kho nhận" at bounding box center [171, 55] width 56 height 29
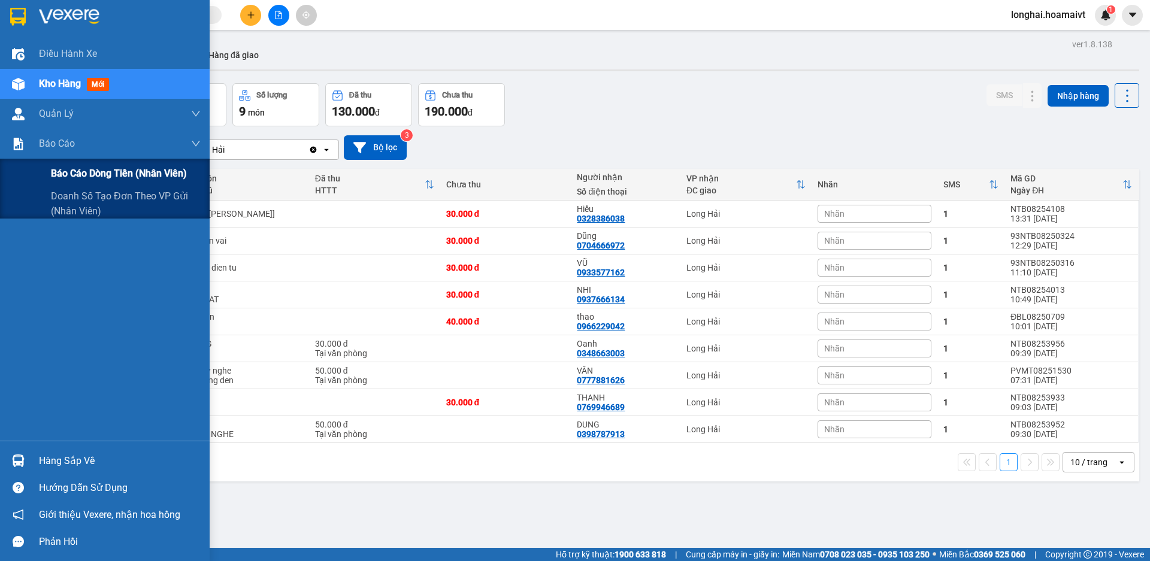
click at [53, 183] on div "Báo cáo dòng tiền (nhân viên)" at bounding box center [126, 174] width 150 height 30
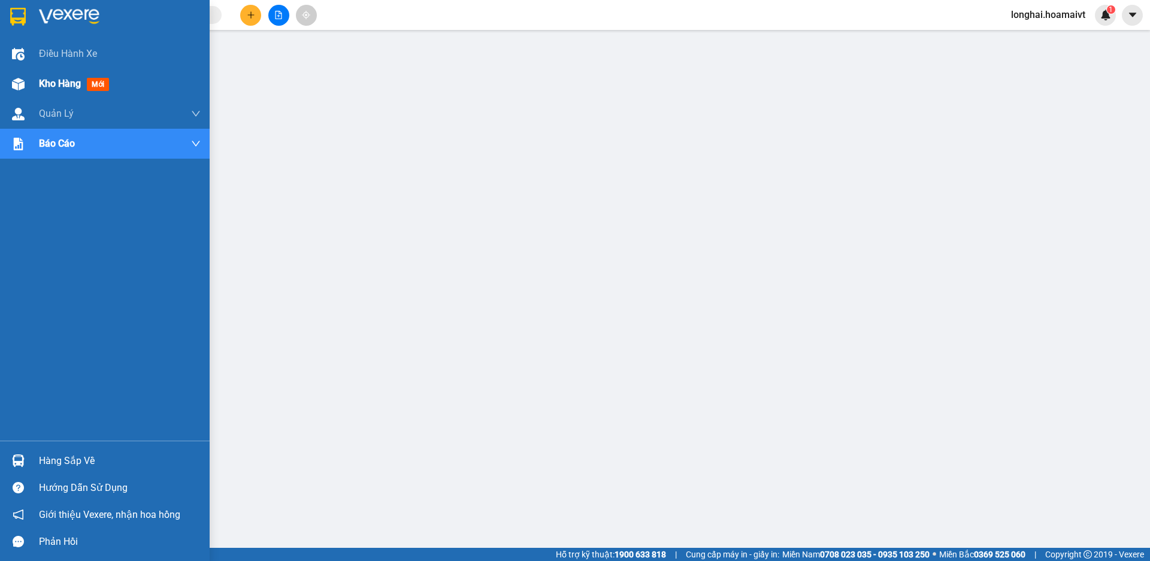
click at [47, 78] on span "Kho hàng" at bounding box center [60, 83] width 42 height 11
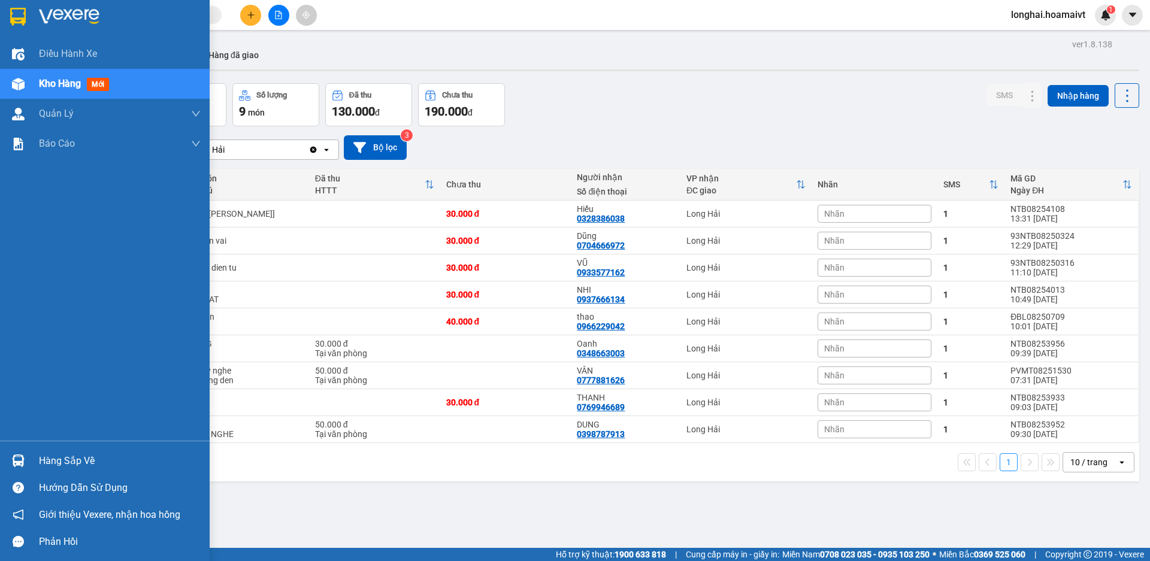
click at [48, 454] on div "Hàng sắp về" at bounding box center [120, 461] width 162 height 18
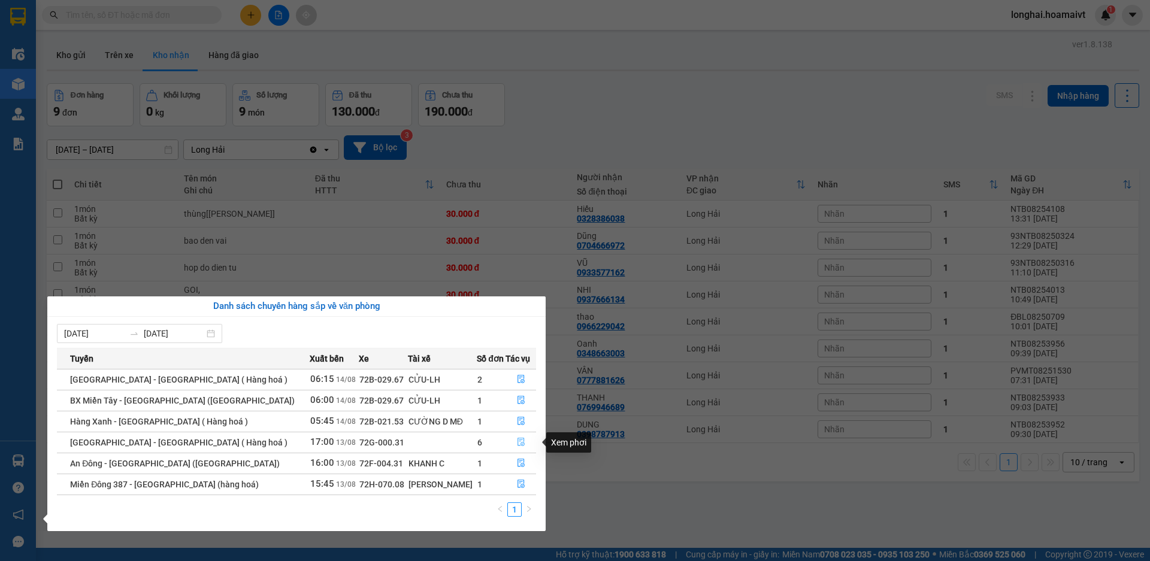
click at [517, 441] on icon "file-done" at bounding box center [521, 442] width 8 height 8
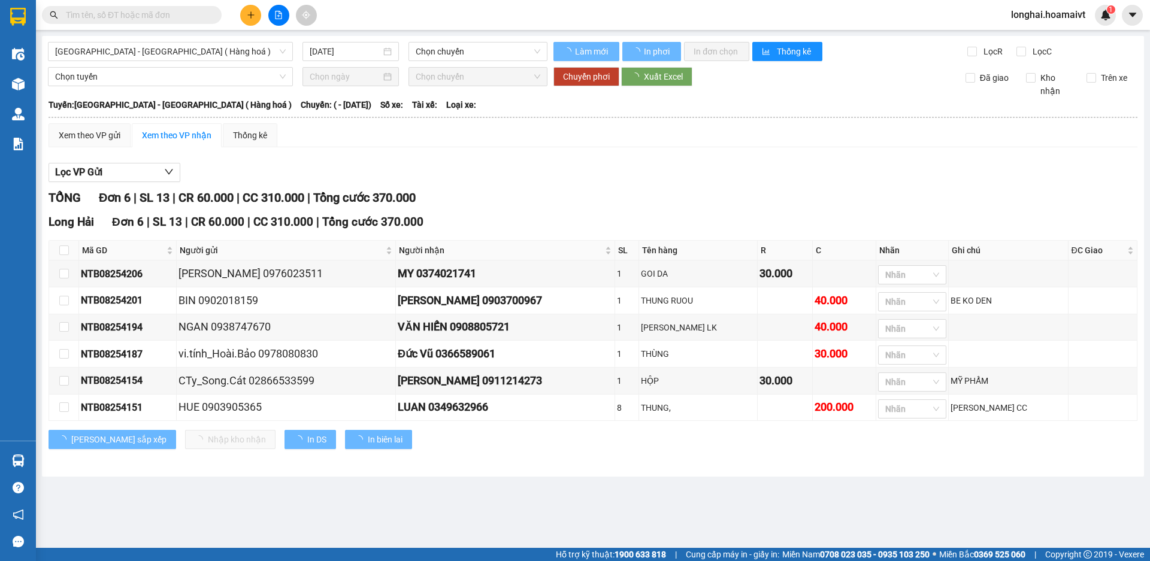
type input "[DATE]"
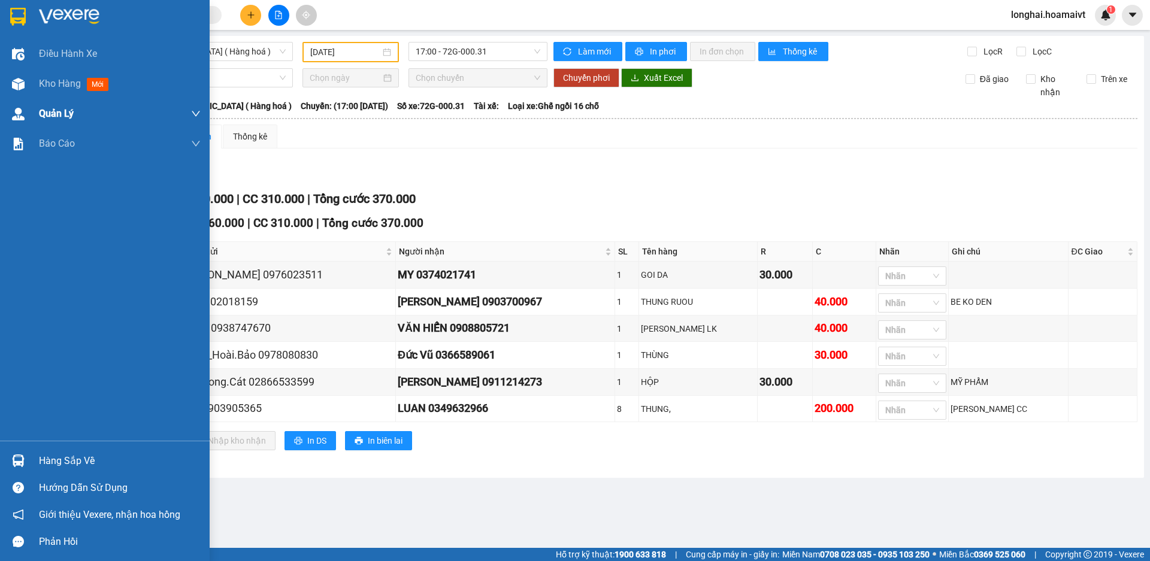
drag, startPoint x: 48, startPoint y: 86, endPoint x: 109, endPoint y: 128, distance: 73.9
click at [49, 86] on span "Kho hàng" at bounding box center [60, 83] width 42 height 11
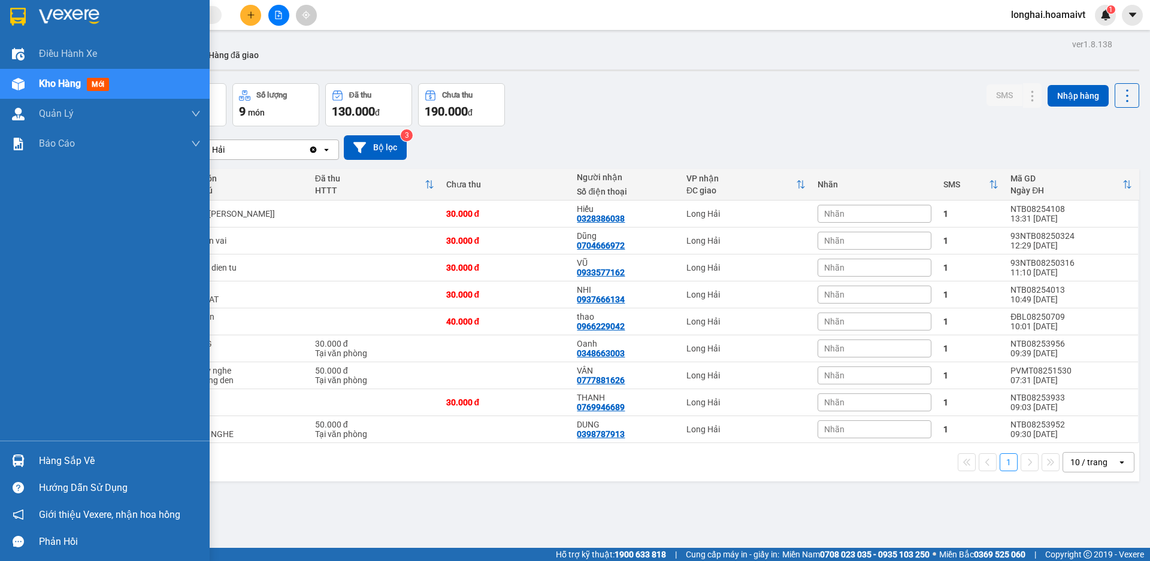
click at [80, 462] on div "Hàng sắp về" at bounding box center [120, 461] width 162 height 18
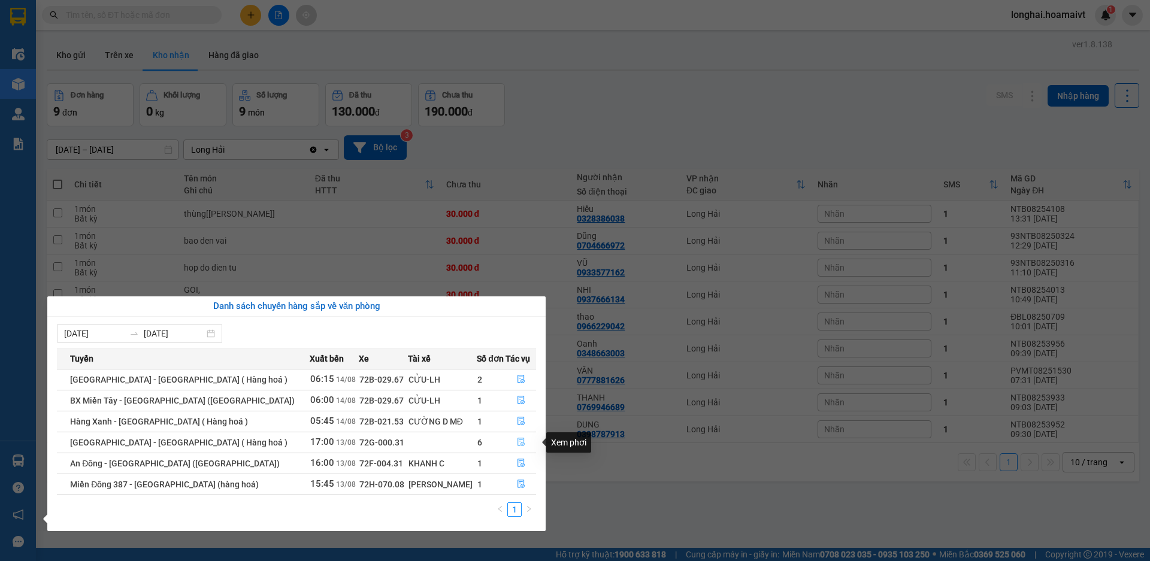
click at [511, 442] on button "button" at bounding box center [520, 442] width 29 height 19
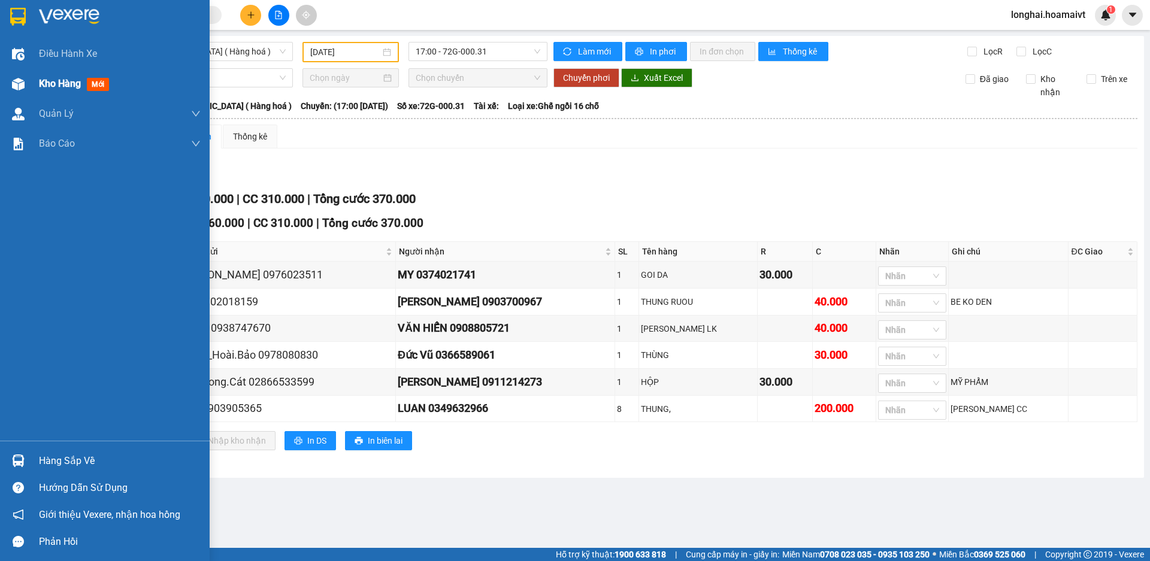
click at [41, 86] on span "Kho hàng" at bounding box center [60, 83] width 42 height 11
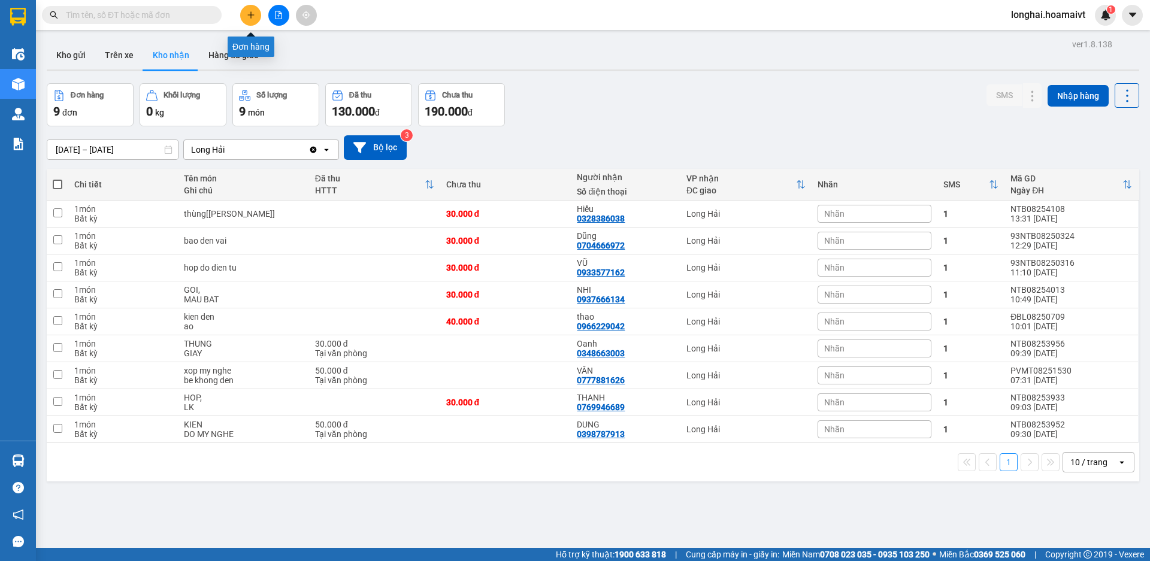
click at [248, 17] on icon "plus" at bounding box center [251, 15] width 8 height 8
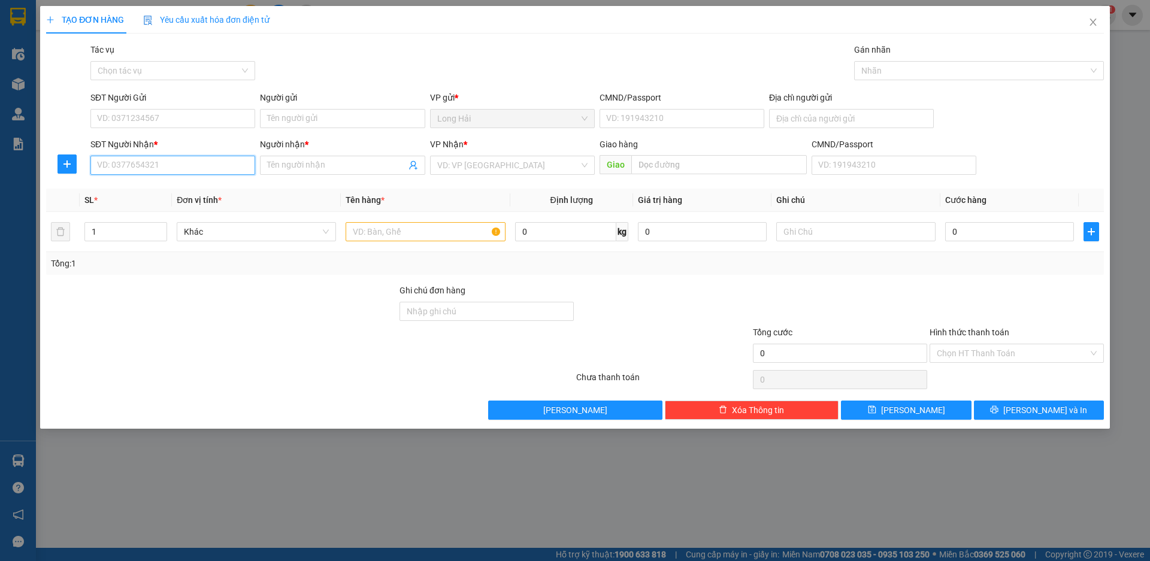
click at [187, 174] on input "SĐT Người Nhận *" at bounding box center [172, 165] width 165 height 19
click at [1100, 25] on span "Close" at bounding box center [1093, 23] width 34 height 34
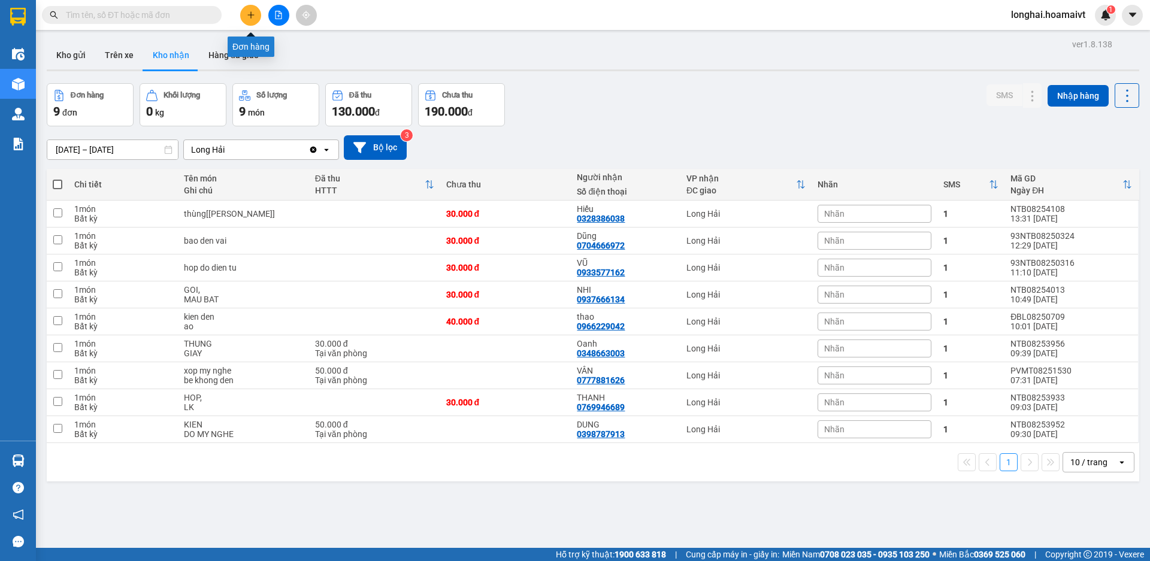
click at [247, 11] on icon "plus" at bounding box center [251, 15] width 8 height 8
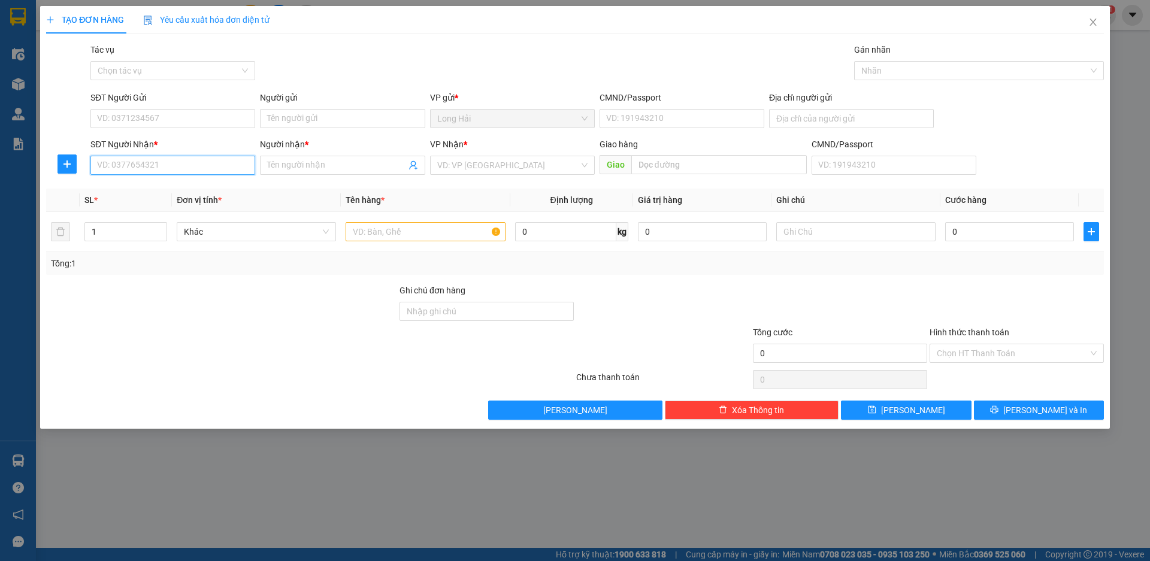
click at [166, 165] on input "SĐT Người Nhận *" at bounding box center [172, 165] width 165 height 19
click at [1090, 19] on icon "close" at bounding box center [1093, 22] width 10 height 10
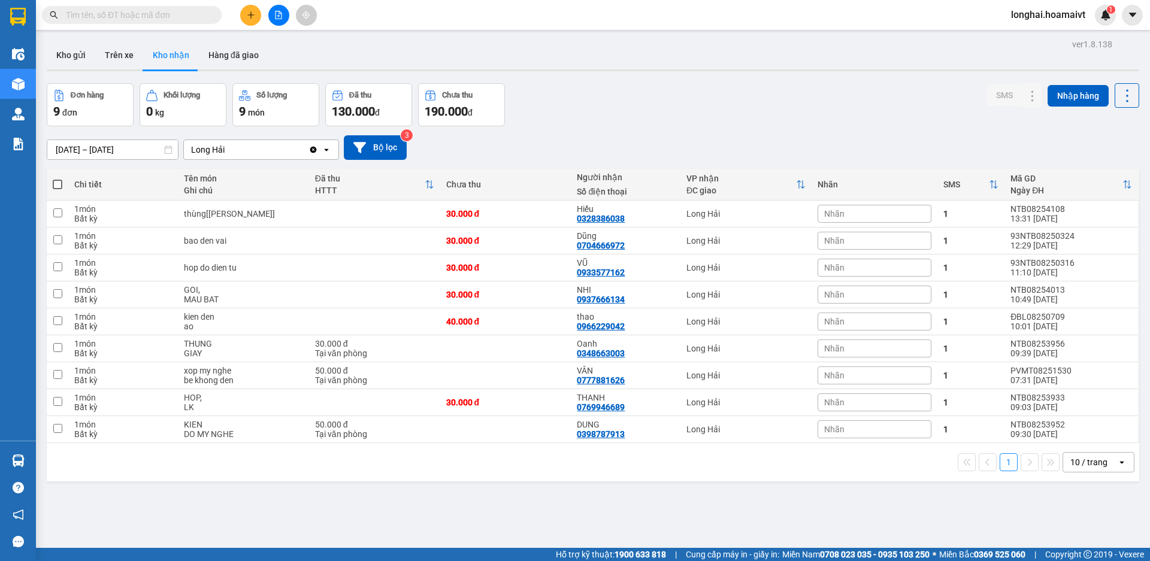
click at [130, 17] on input "text" at bounding box center [136, 14] width 141 height 13
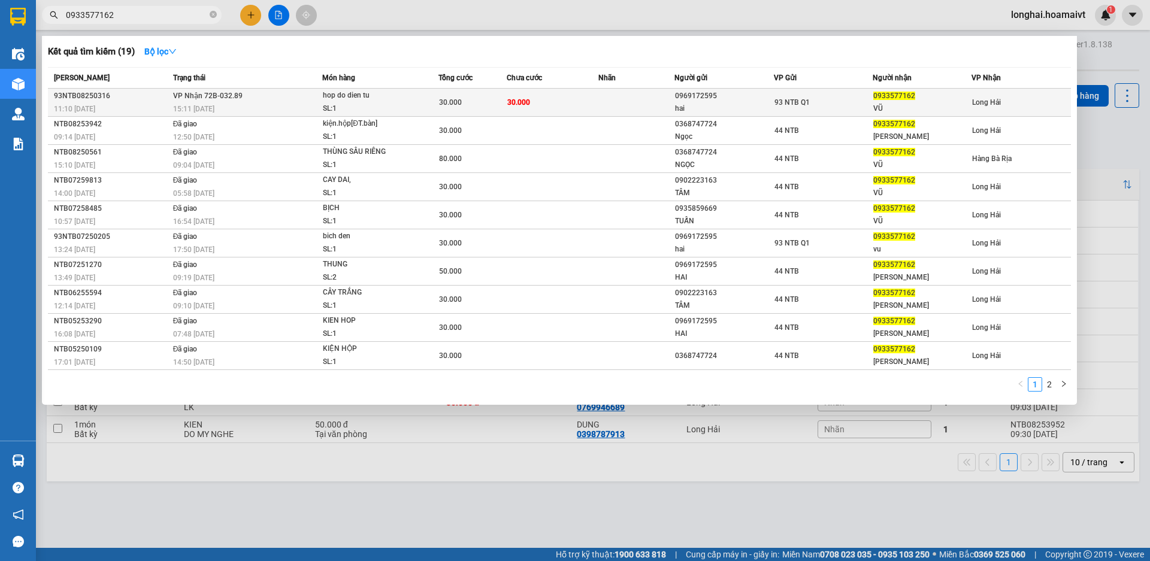
type input "0933577162"
click at [402, 113] on div "SL: 1" at bounding box center [368, 108] width 90 height 13
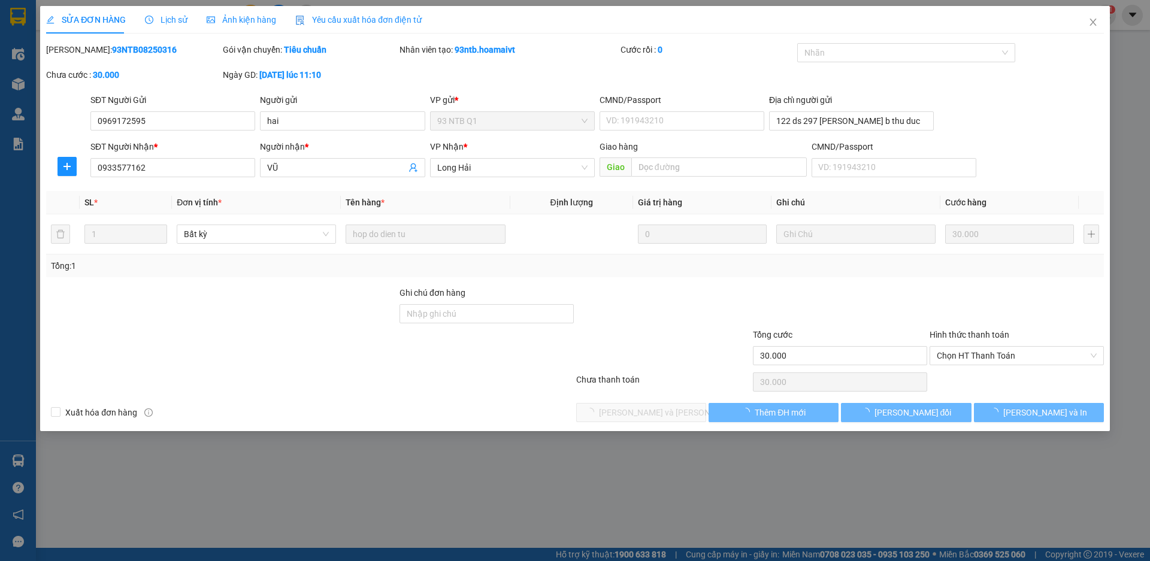
type input "0969172595"
type input "hai"
type input "122 ds 297 [PERSON_NAME] b thu duc"
type input "0933577162"
type input "VŨ"
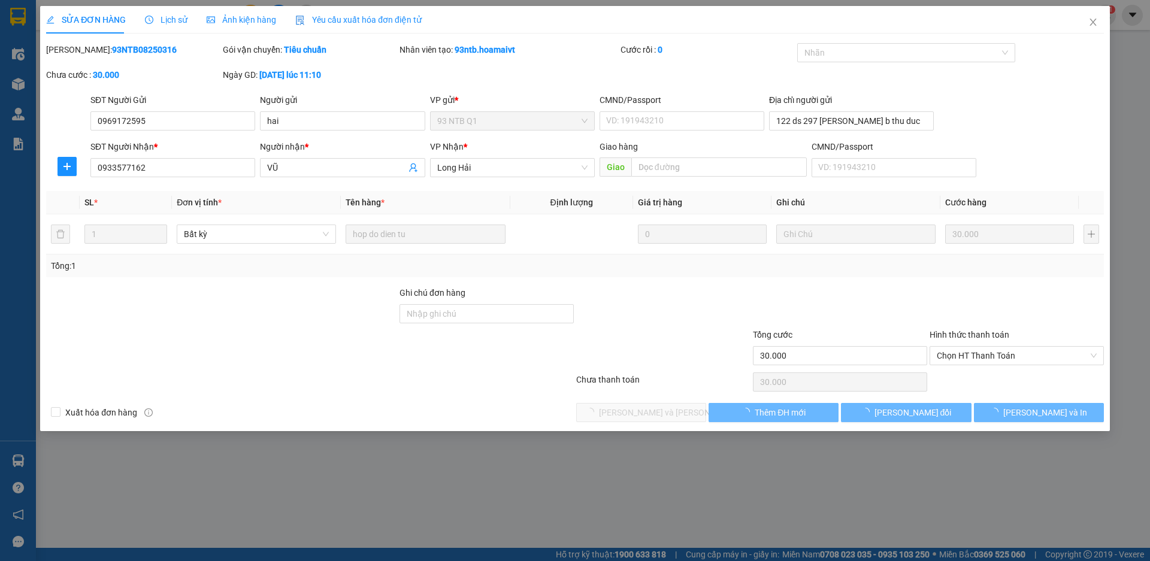
type input "30.000"
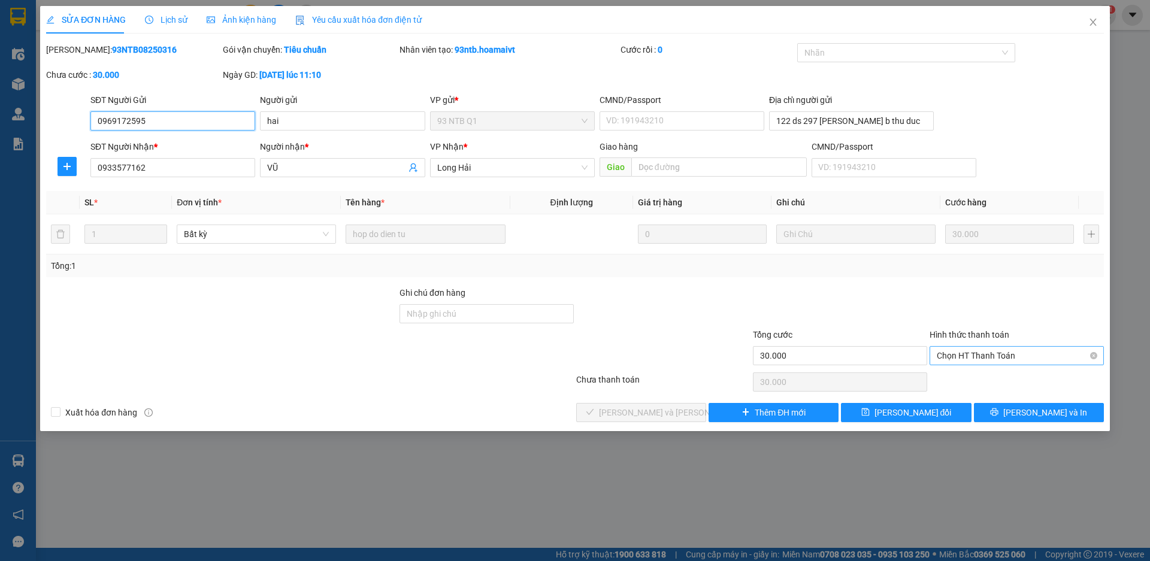
click at [941, 350] on span "Chọn HT Thanh Toán" at bounding box center [1016, 356] width 160 height 18
click at [952, 377] on div "Tại văn phòng" at bounding box center [1016, 379] width 160 height 13
type input "0"
click at [675, 406] on span "[PERSON_NAME] và [PERSON_NAME] hàng" at bounding box center [680, 412] width 162 height 13
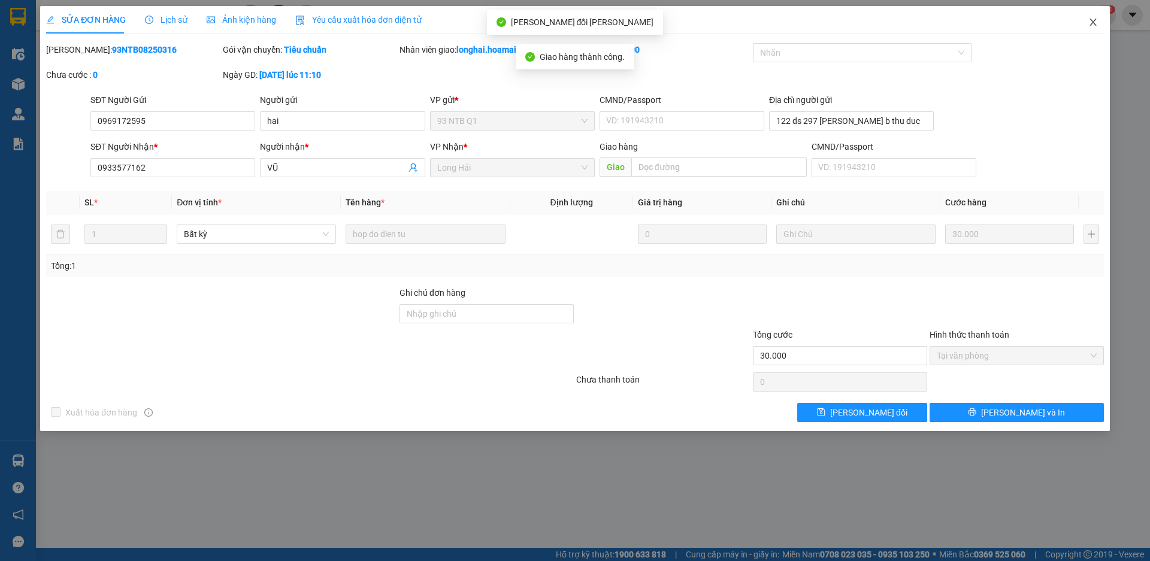
click at [1091, 22] on icon "close" at bounding box center [1093, 22] width 10 height 10
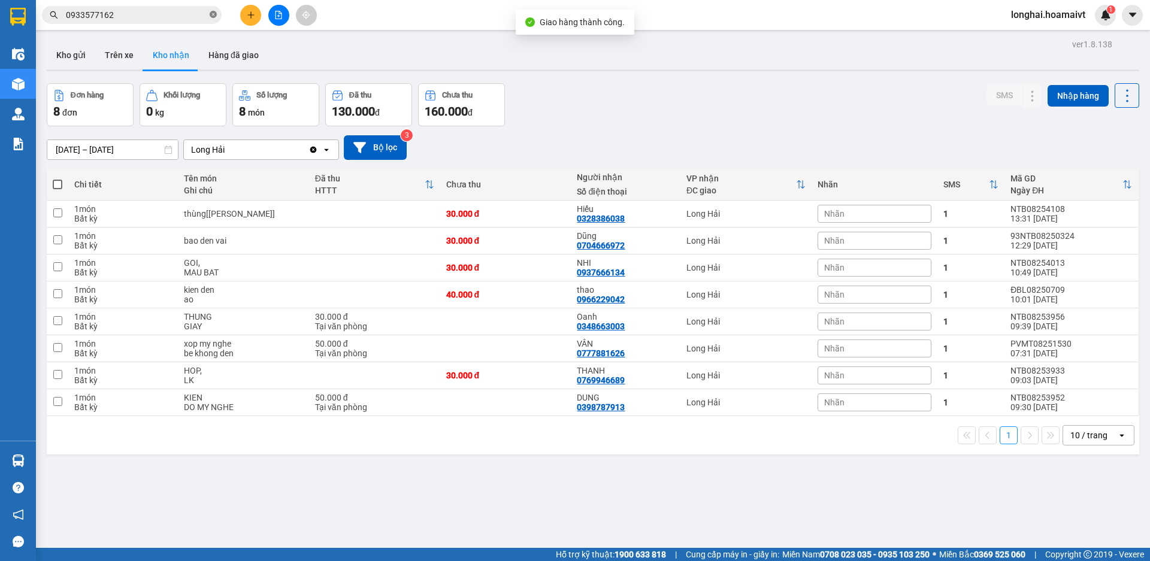
click at [214, 16] on icon "close-circle" at bounding box center [213, 14] width 7 height 7
